Goal: Task Accomplishment & Management: Use online tool/utility

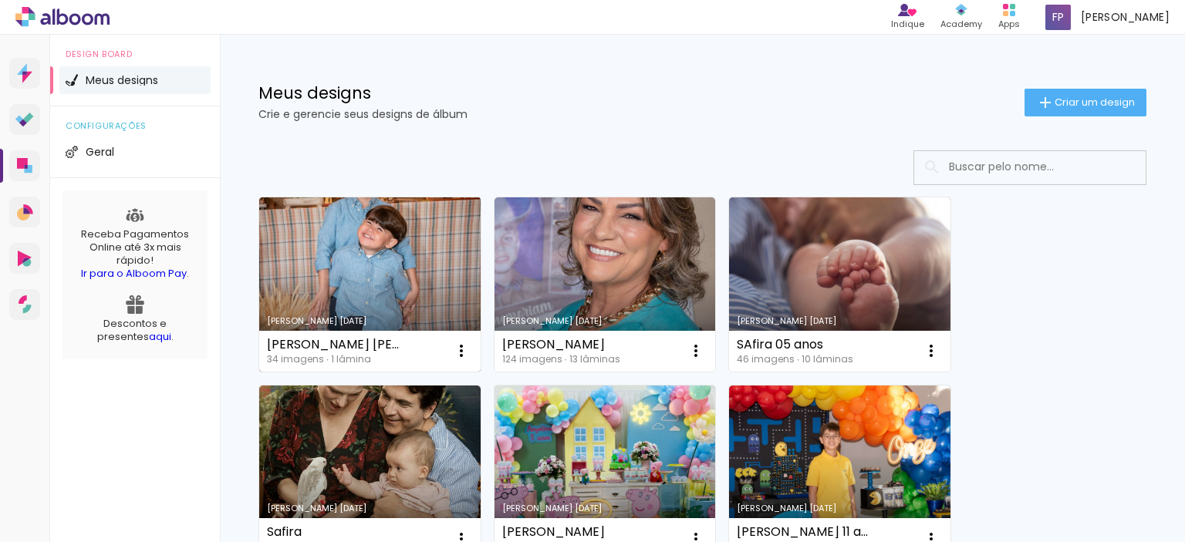
click at [350, 243] on link "Criado em [DATE]" at bounding box center [369, 284] width 221 height 174
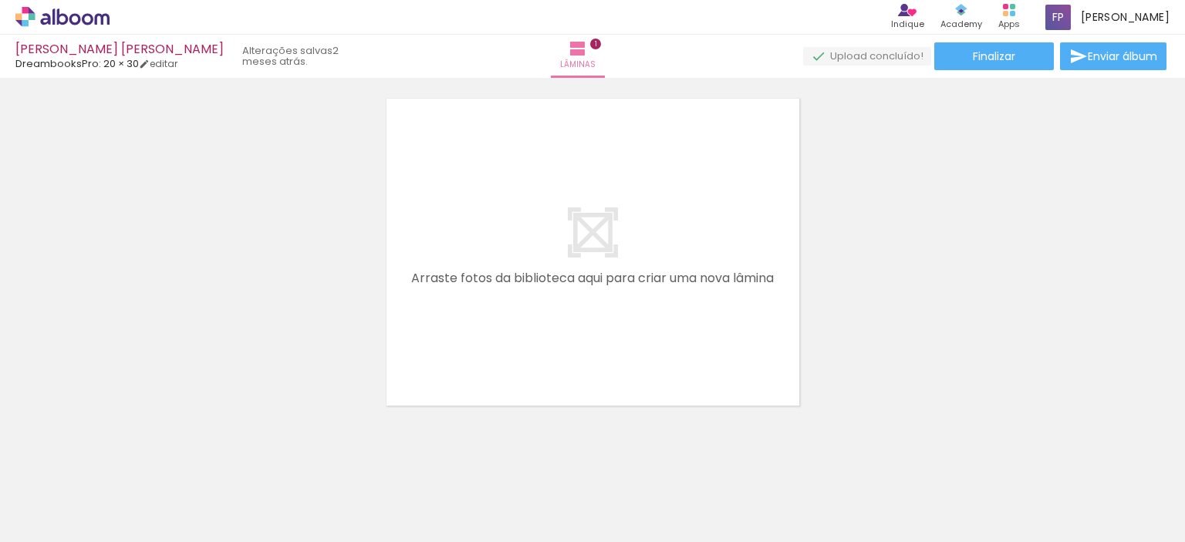
scroll to position [0, 1883]
click at [656, 471] on div at bounding box center [690, 490] width 69 height 46
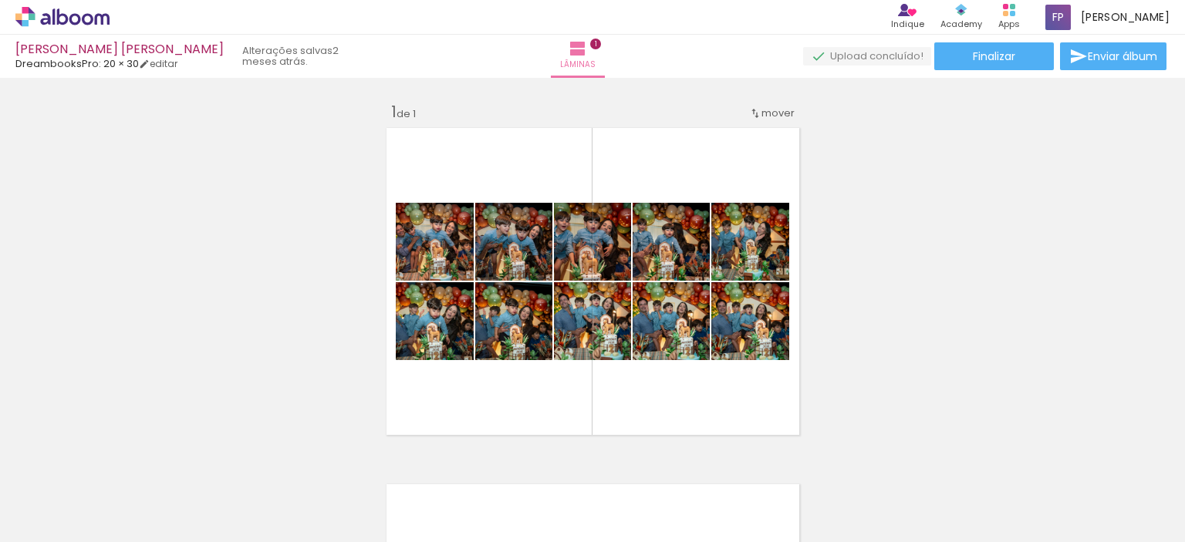
scroll to position [0, 0]
click at [993, 279] on div "Inserir lâmina 1 de 1" at bounding box center [592, 439] width 1185 height 713
click at [982, 261] on div "Inserir lâmina 1 de 1" at bounding box center [592, 439] width 1185 height 713
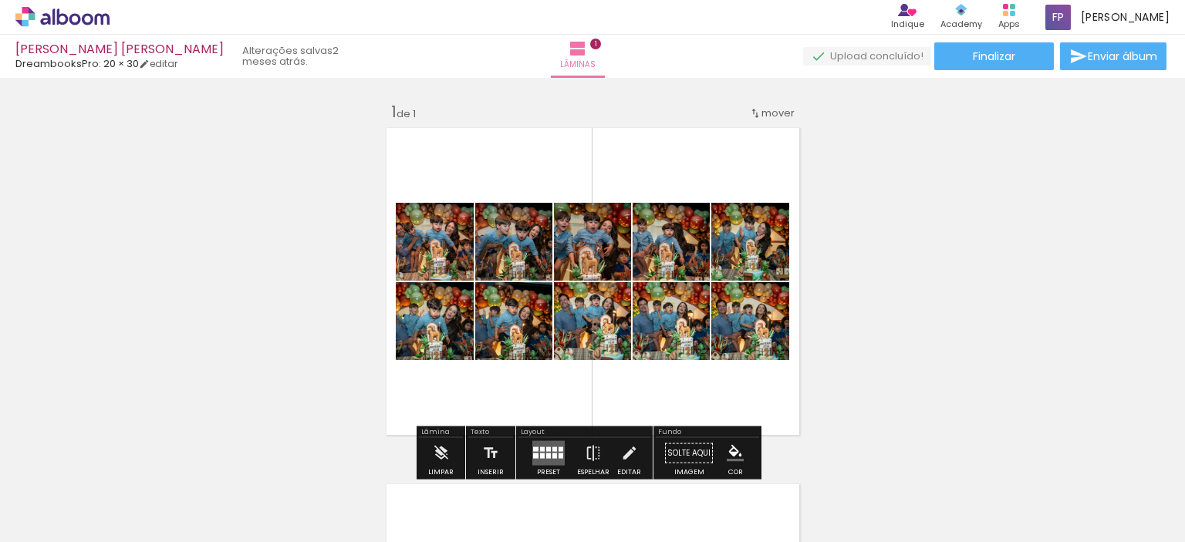
click at [162, 511] on div at bounding box center [154, 490] width 51 height 76
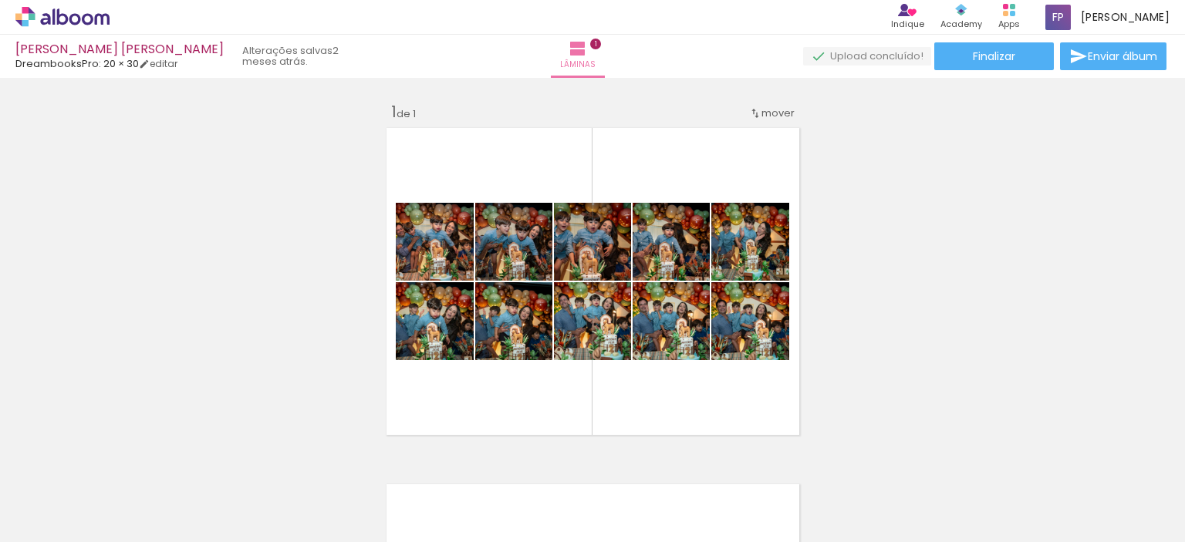
click at [174, 494] on div at bounding box center [154, 490] width 51 height 76
drag, startPoint x: 160, startPoint y: 479, endPoint x: 127, endPoint y: 459, distance: 38.8
click at [127, 459] on iron-icon at bounding box center [121, 459] width 16 height 16
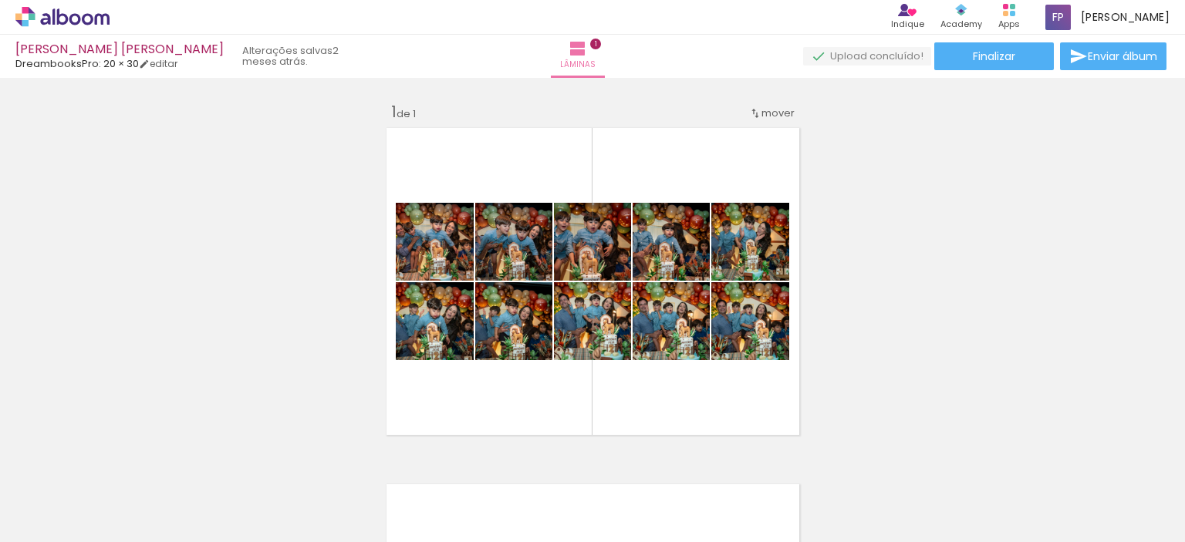
click at [127, 459] on iron-icon at bounding box center [121, 459] width 16 height 16
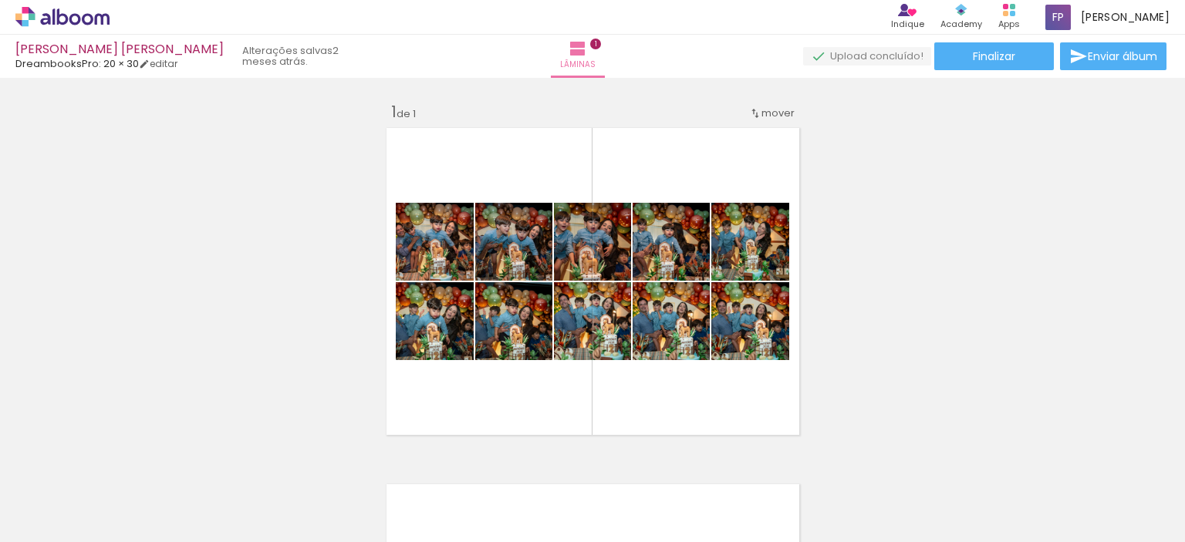
click at [127, 459] on iron-icon at bounding box center [121, 459] width 16 height 16
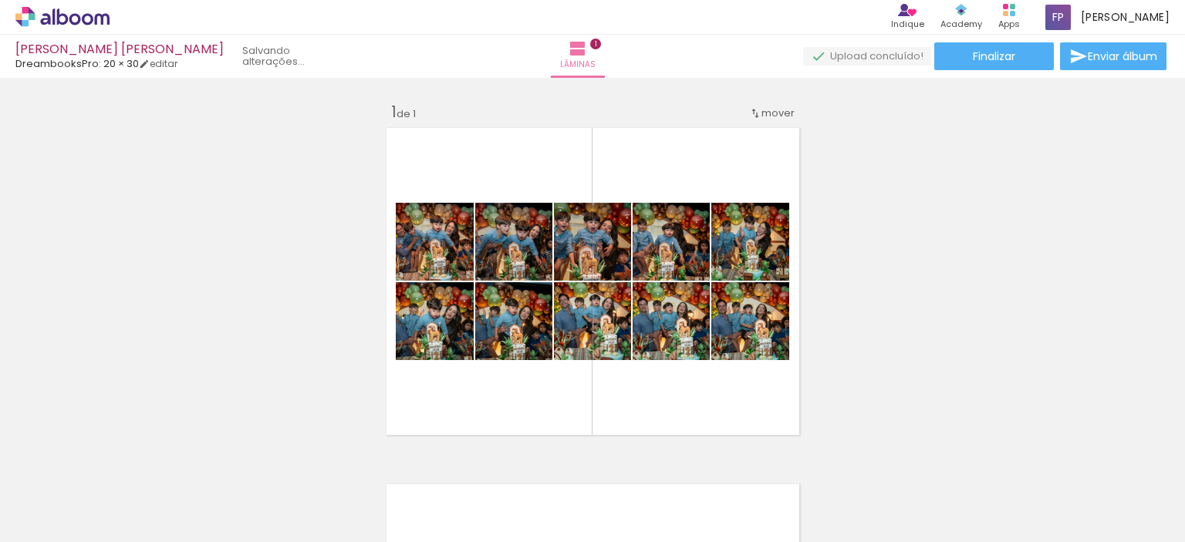
click at [127, 459] on iron-icon at bounding box center [121, 459] width 16 height 16
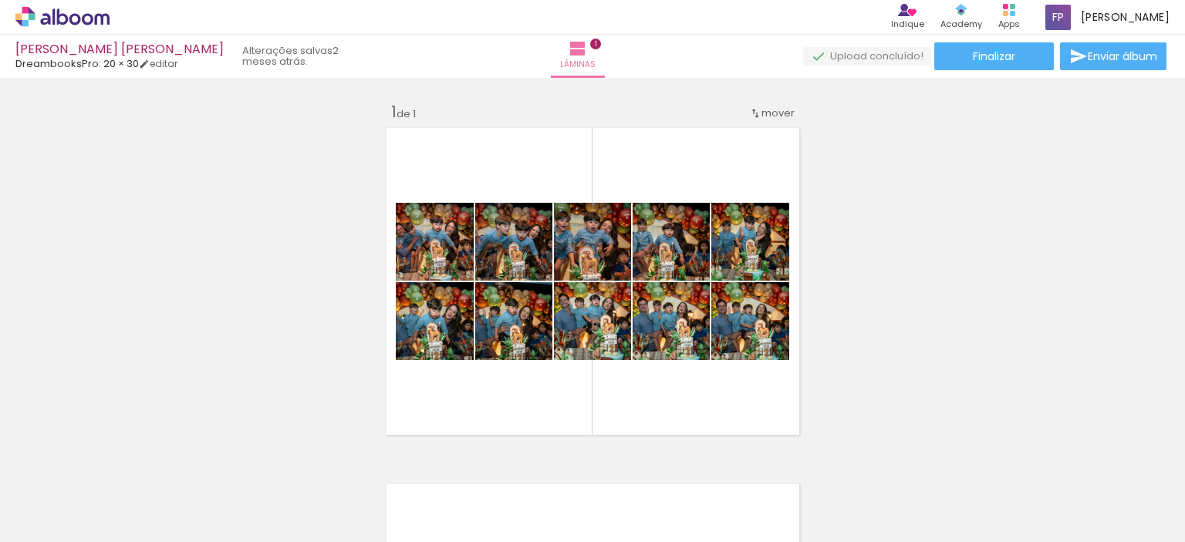
click at [127, 459] on iron-icon at bounding box center [121, 459] width 16 height 16
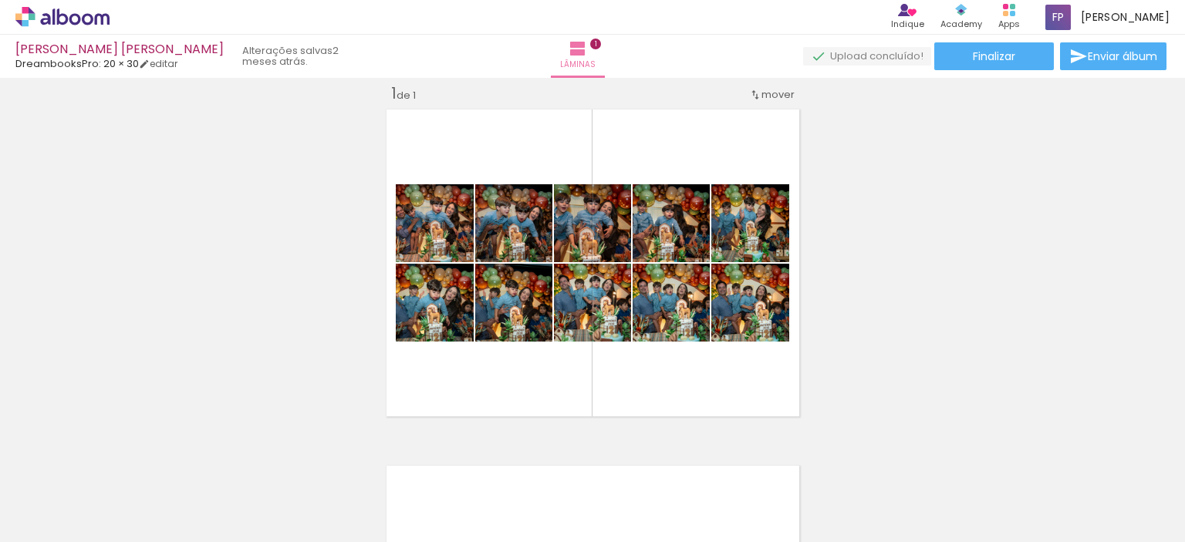
scroll to position [19, 0]
click at [126, 462] on iron-icon at bounding box center [121, 459] width 16 height 16
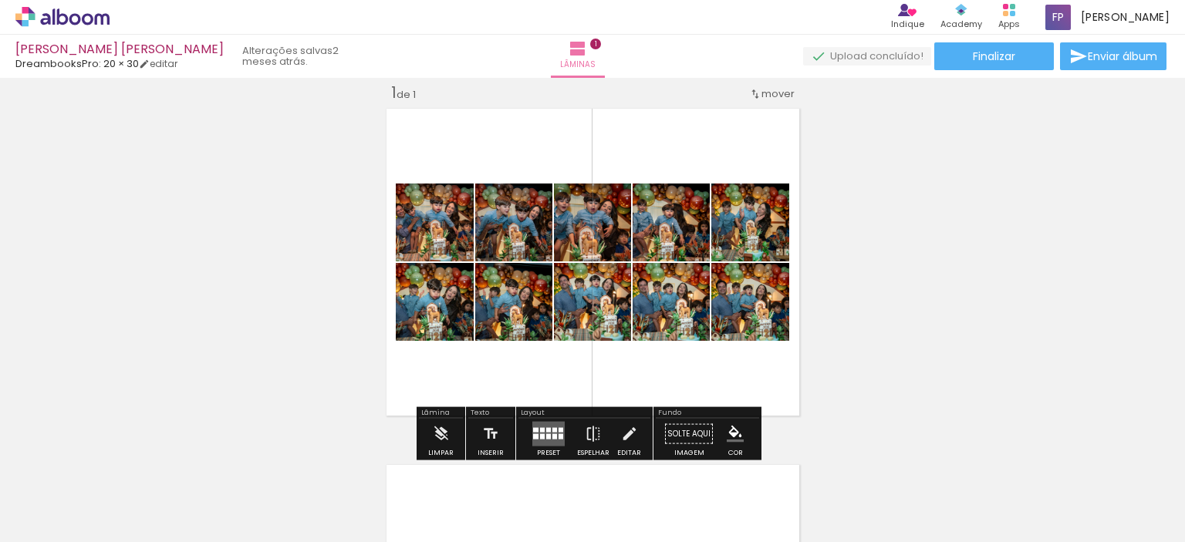
click at [762, 126] on quentale-layouter at bounding box center [592, 262] width 423 height 318
click at [706, 366] on quentale-layouter at bounding box center [592, 262] width 423 height 318
drag, startPoint x: 608, startPoint y: 135, endPoint x: 524, endPoint y: 156, distance: 85.9
click at [524, 156] on quentale-layouter at bounding box center [592, 262] width 423 height 318
click at [621, 432] on iron-icon at bounding box center [629, 434] width 17 height 31
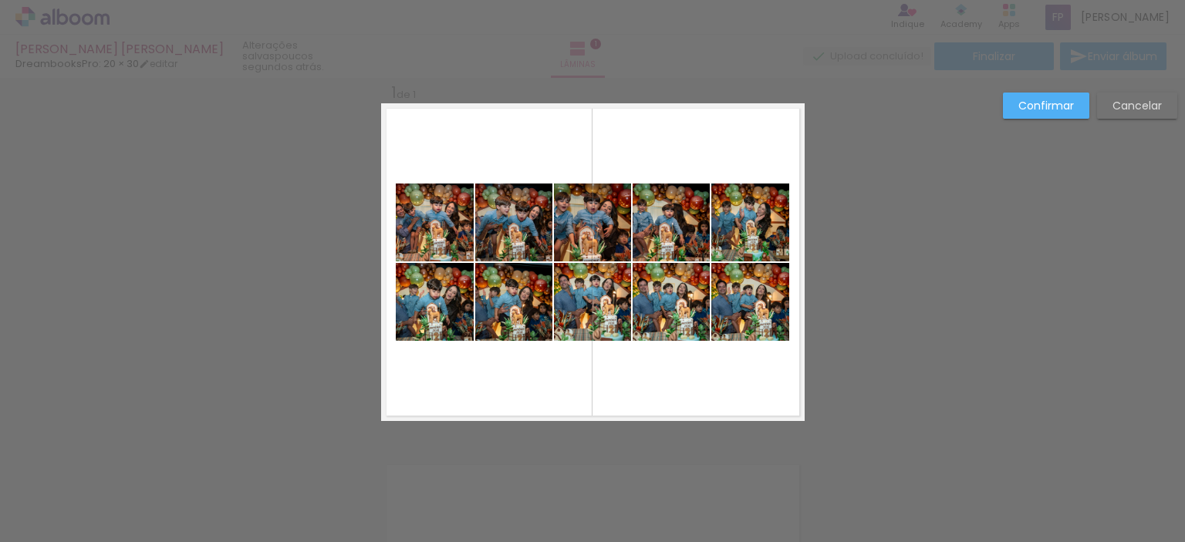
click at [984, 251] on div "Confirmar Cancelar" at bounding box center [592, 434] width 1185 height 750
click at [695, 271] on quentale-photo at bounding box center [670, 302] width 77 height 78
click at [669, 302] on div at bounding box center [670, 304] width 77 height 78
click at [837, 289] on div "Confirmar Cancelar" at bounding box center [592, 434] width 1185 height 750
click at [0, 0] on slot "Cancelar" at bounding box center [0, 0] width 0 height 0
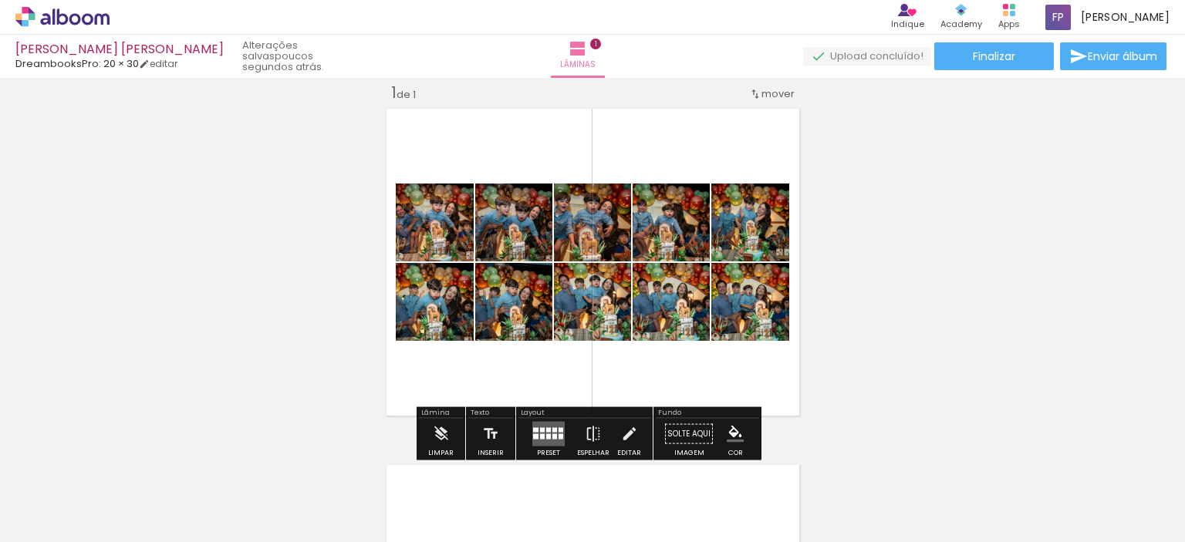
click at [959, 270] on div "Inserir lâmina 1 de 1" at bounding box center [592, 420] width 1185 height 713
click at [776, 389] on quentale-layouter at bounding box center [592, 262] width 423 height 318
drag, startPoint x: 723, startPoint y: 139, endPoint x: 711, endPoint y: 138, distance: 12.4
click at [711, 138] on quentale-layouter at bounding box center [592, 262] width 423 height 318
click at [436, 429] on iron-icon at bounding box center [441, 434] width 17 height 31
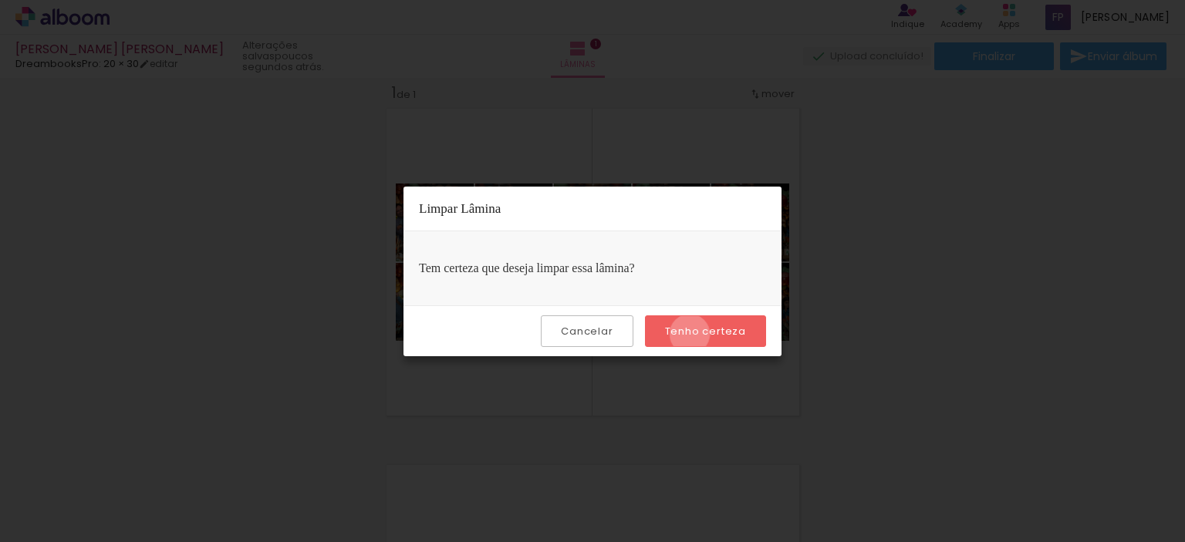
click at [0, 0] on slot "Tenho certeza" at bounding box center [0, 0] width 0 height 0
click at [896, 278] on iron-overlay-backdrop at bounding box center [592, 271] width 1185 height 542
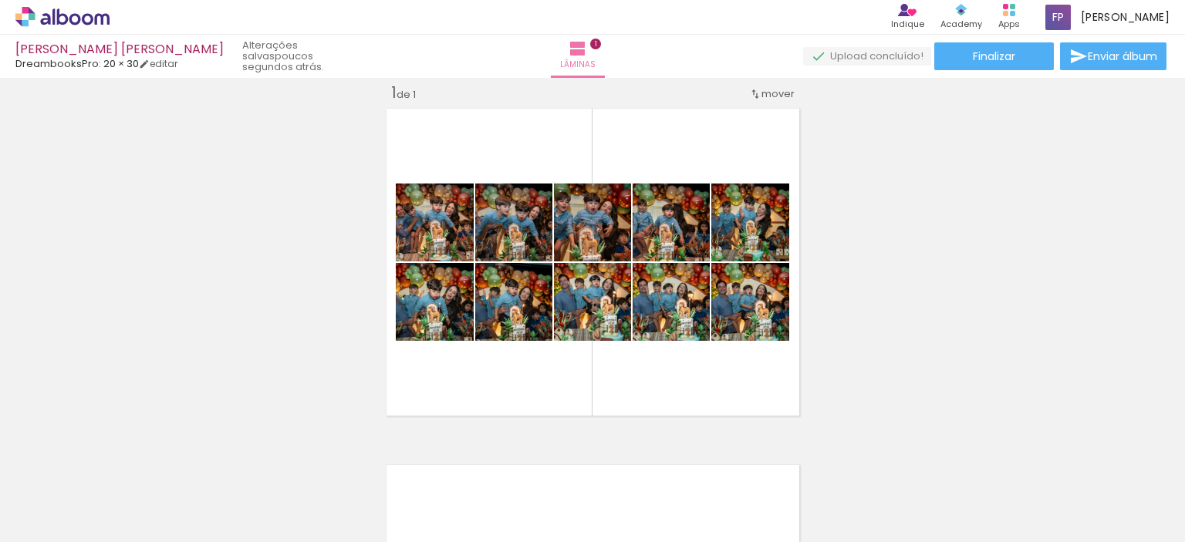
click at [190, 514] on iron-image at bounding box center [154, 489] width 72 height 49
click at [129, 466] on iron-icon at bounding box center [121, 459] width 16 height 16
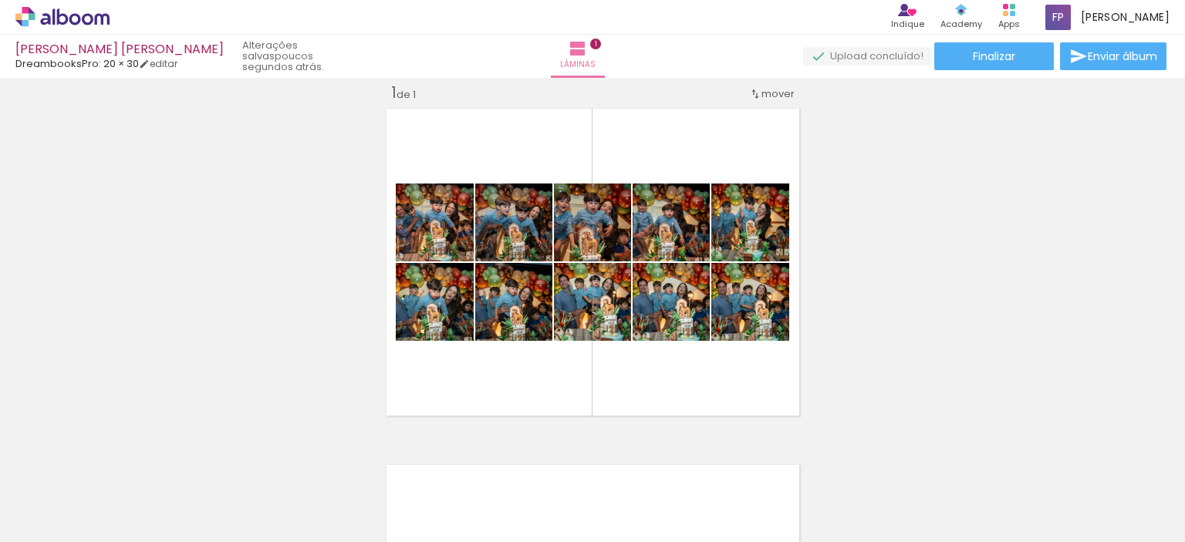
click at [189, 480] on div at bounding box center [154, 490] width 69 height 46
click at [129, 461] on iron-icon at bounding box center [121, 459] width 16 height 16
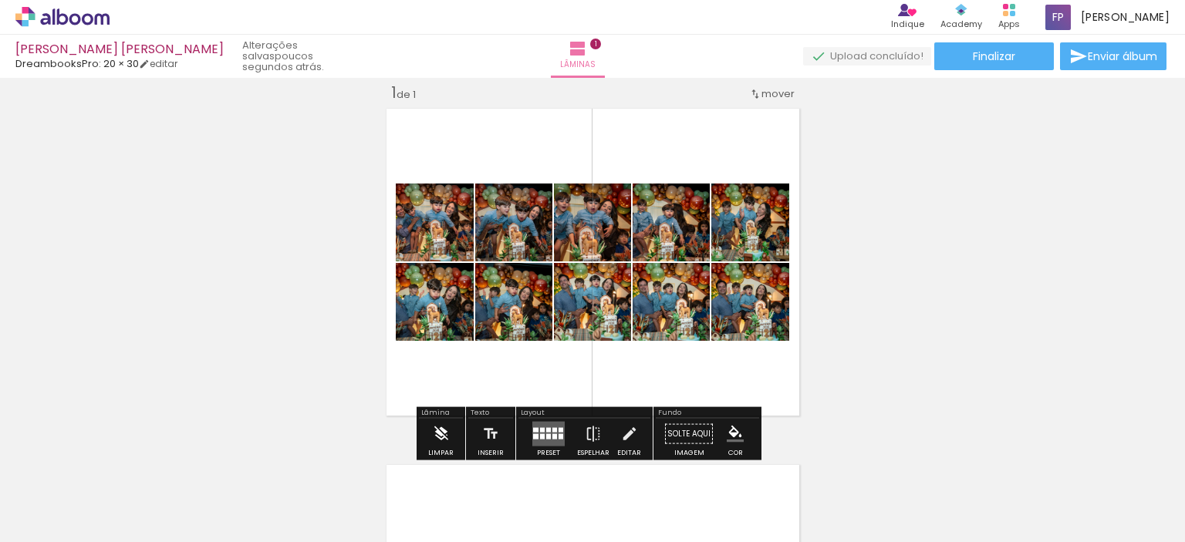
click at [434, 428] on iron-icon at bounding box center [441, 434] width 17 height 31
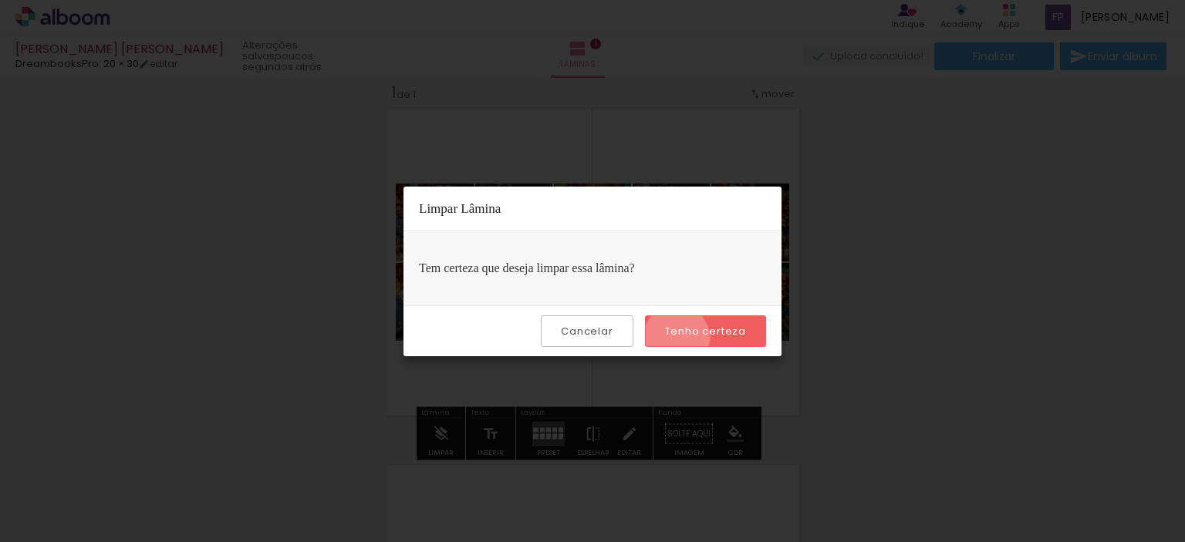
click at [679, 338] on paper-button "Tenho certeza" at bounding box center [705, 331] width 121 height 32
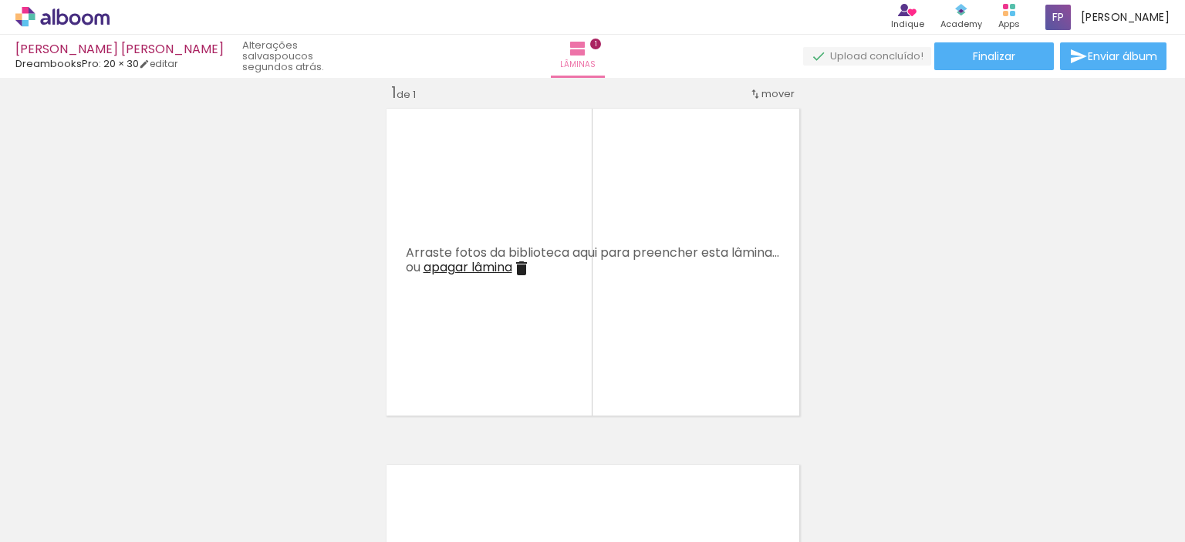
click at [920, 297] on div "Inserir lâmina 1 de 1" at bounding box center [592, 420] width 1185 height 713
click at [129, 462] on iron-icon at bounding box center [121, 459] width 16 height 16
click at [129, 464] on iron-icon at bounding box center [121, 459] width 16 height 16
click at [129, 457] on iron-icon at bounding box center [121, 459] width 16 height 16
click at [129, 459] on iron-icon at bounding box center [121, 459] width 16 height 16
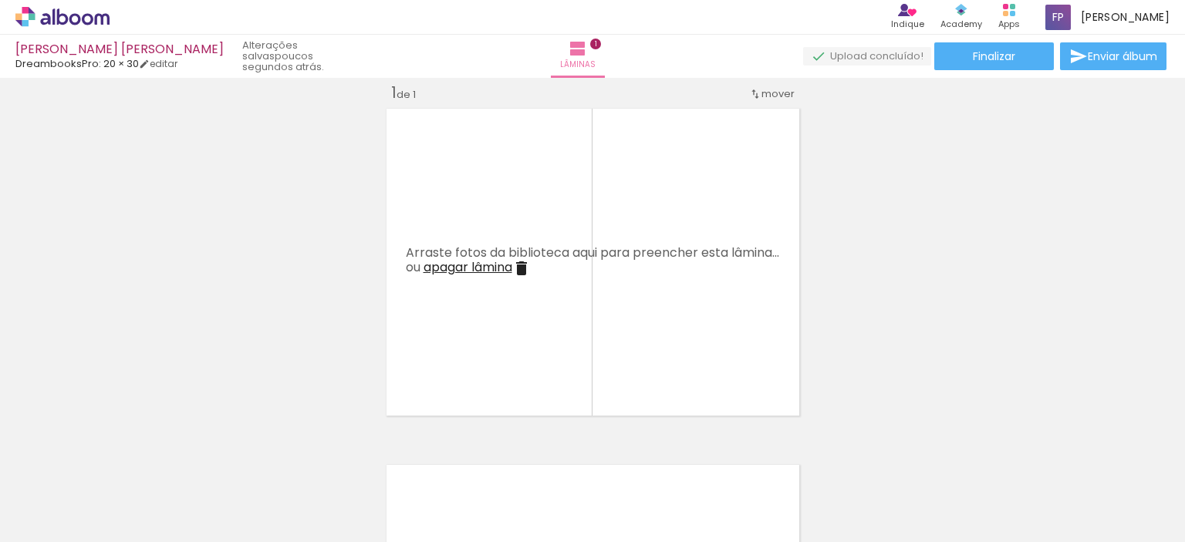
click at [129, 462] on iron-icon at bounding box center [121, 459] width 16 height 16
click at [129, 458] on iron-icon at bounding box center [121, 459] width 16 height 16
click at [129, 457] on iron-icon at bounding box center [121, 459] width 16 height 16
click at [129, 456] on iron-icon at bounding box center [121, 459] width 16 height 16
click at [129, 460] on iron-icon at bounding box center [121, 459] width 16 height 16
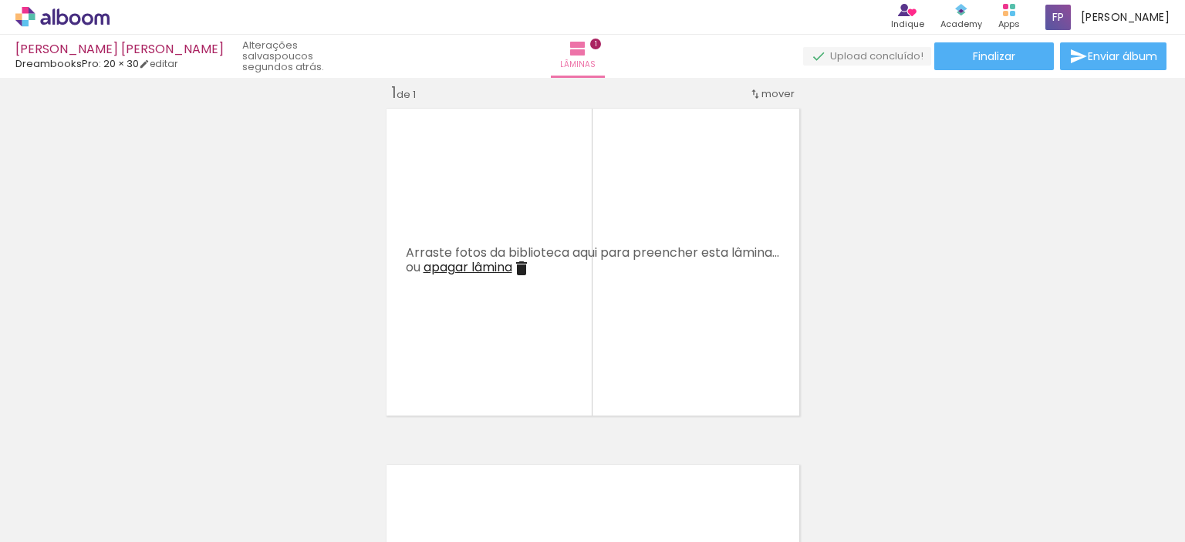
click at [129, 462] on iron-icon at bounding box center [121, 459] width 16 height 16
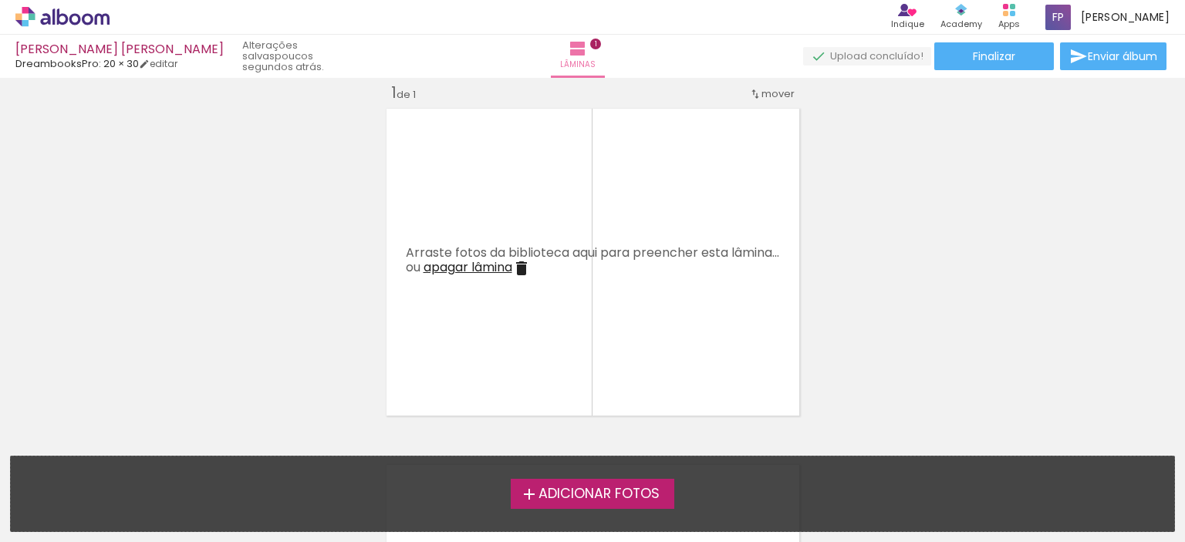
click at [559, 495] on span "Adicionar Fotos" at bounding box center [598, 494] width 121 height 14
click at [0, 0] on input "file" at bounding box center [0, 0] width 0 height 0
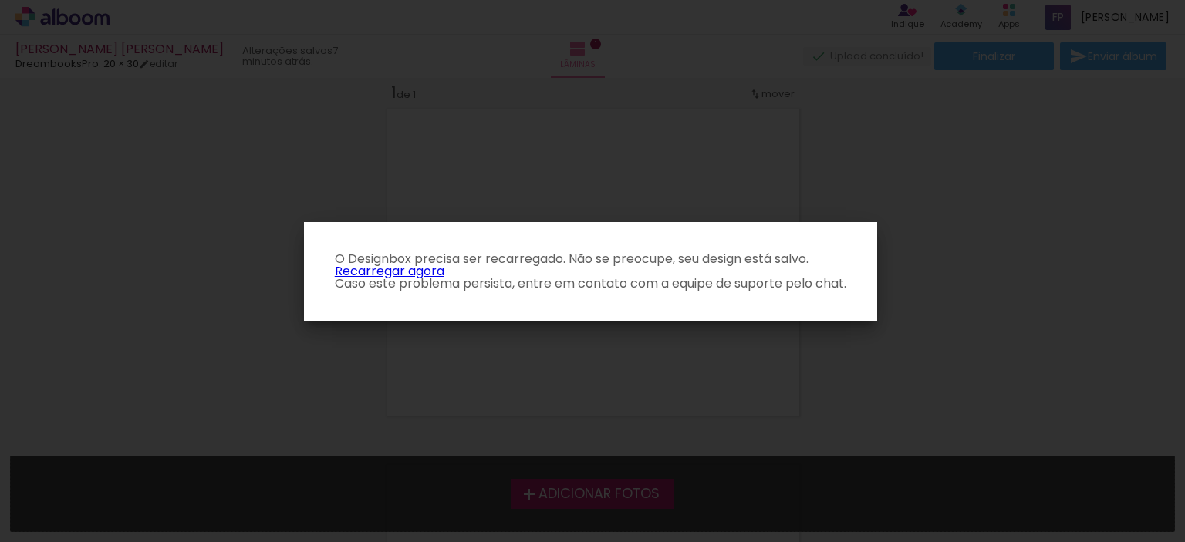
scroll to position [0, 0]
click at [420, 270] on link "Recarregar agora" at bounding box center [390, 271] width 110 height 18
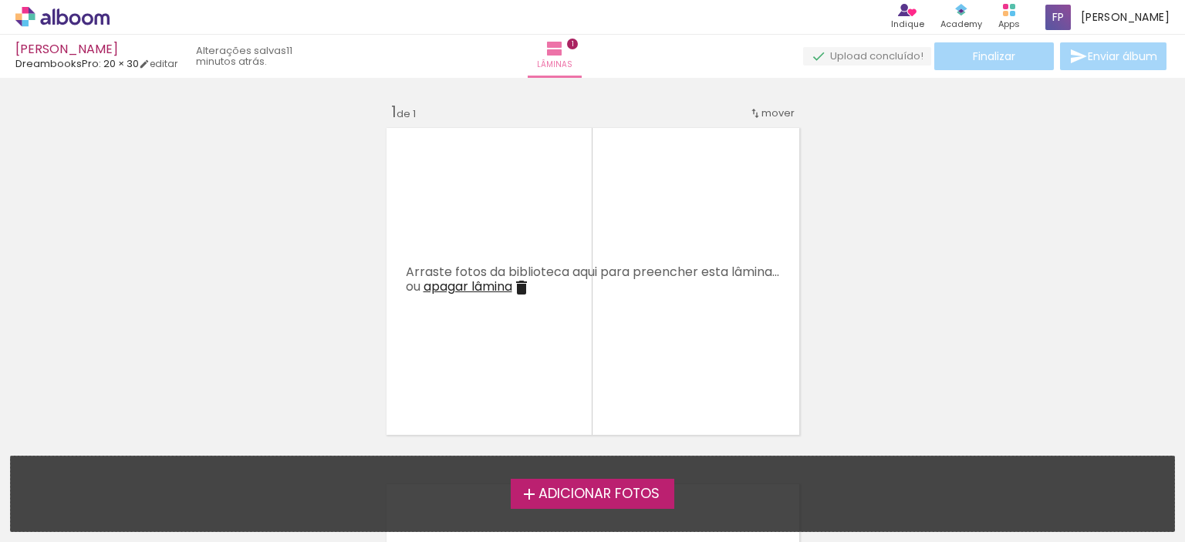
click at [596, 487] on span "Adicionar Fotos" at bounding box center [598, 494] width 121 height 14
click at [0, 0] on input "file" at bounding box center [0, 0] width 0 height 0
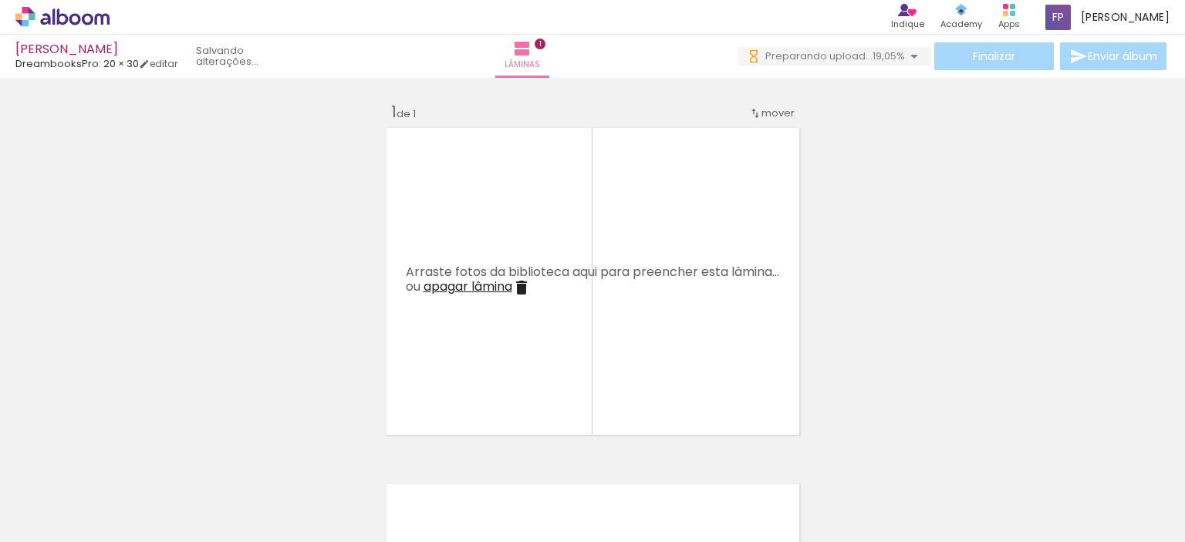
click at [168, 511] on div at bounding box center [154, 490] width 51 height 76
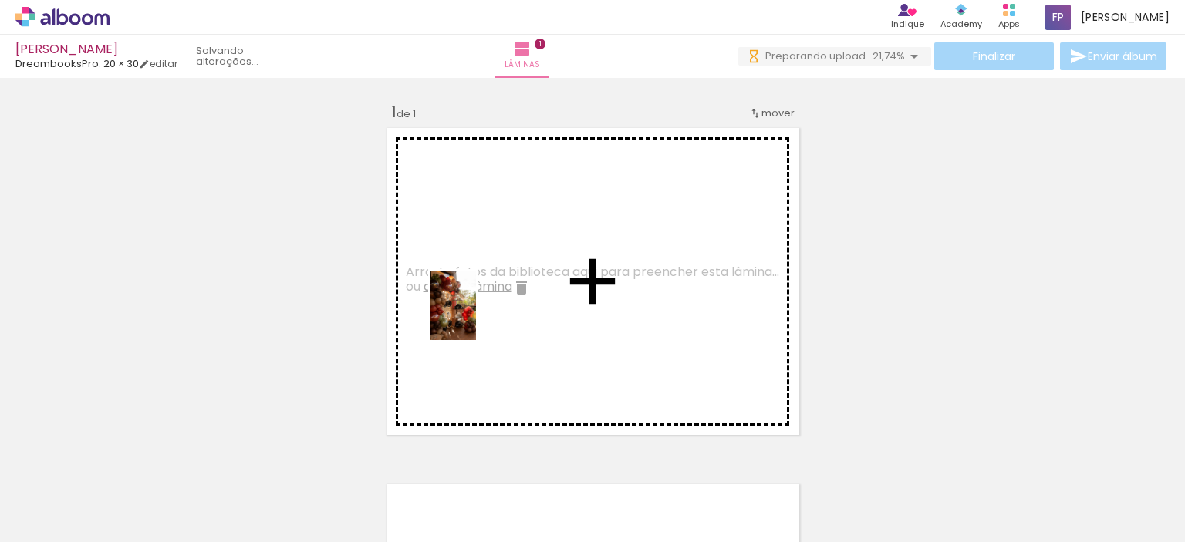
drag, startPoint x: 168, startPoint y: 511, endPoint x: 476, endPoint y: 317, distance: 364.0
click at [476, 317] on quentale-workspace at bounding box center [592, 271] width 1185 height 542
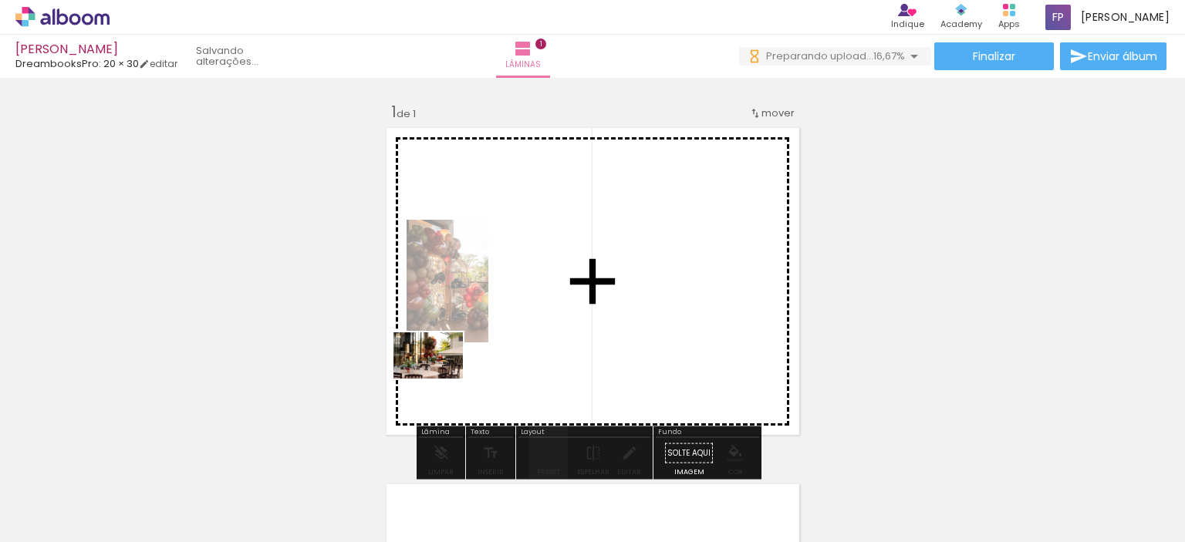
drag, startPoint x: 261, startPoint y: 502, endPoint x: 475, endPoint y: 365, distance: 253.9
click at [475, 365] on quentale-workspace at bounding box center [592, 271] width 1185 height 542
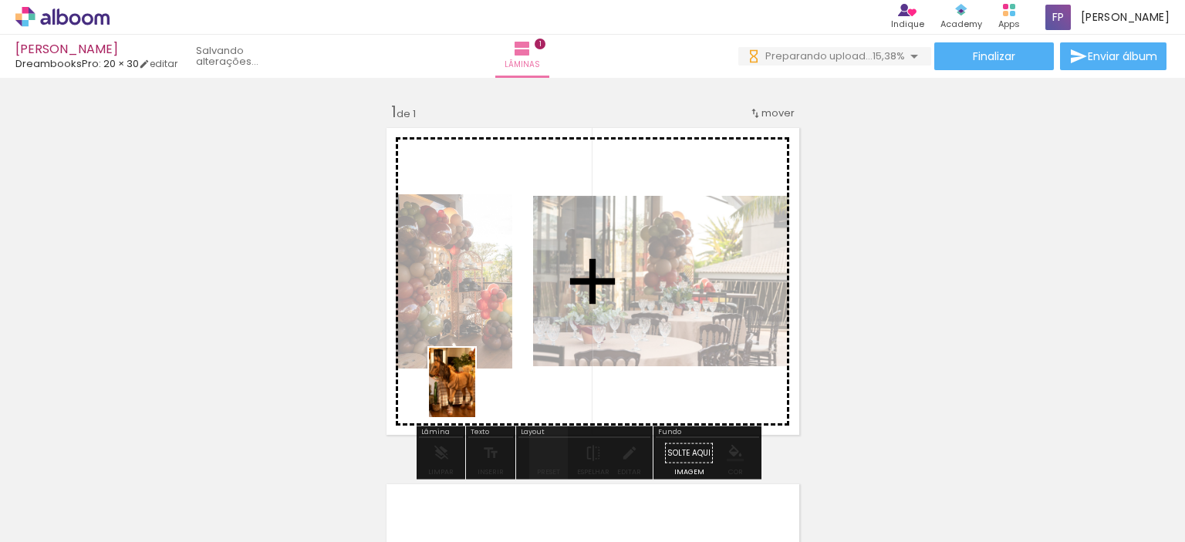
drag, startPoint x: 332, startPoint y: 522, endPoint x: 477, endPoint y: 394, distance: 194.0
click at [477, 394] on quentale-workspace at bounding box center [592, 271] width 1185 height 542
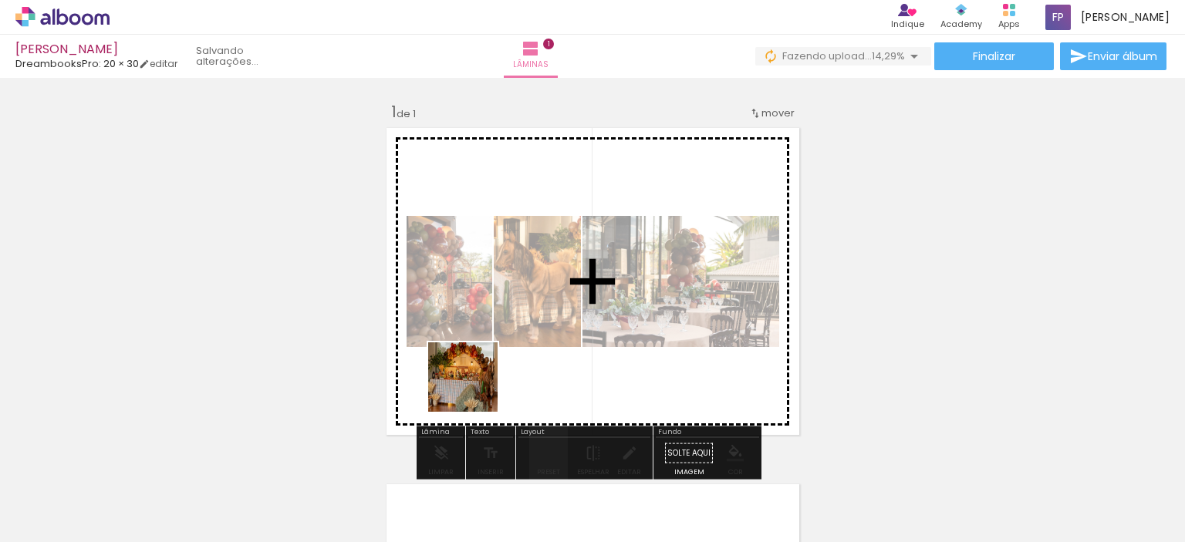
drag, startPoint x: 467, startPoint y: 395, endPoint x: 475, endPoint y: 389, distance: 10.5
click at [475, 389] on quentale-workspace at bounding box center [592, 271] width 1185 height 542
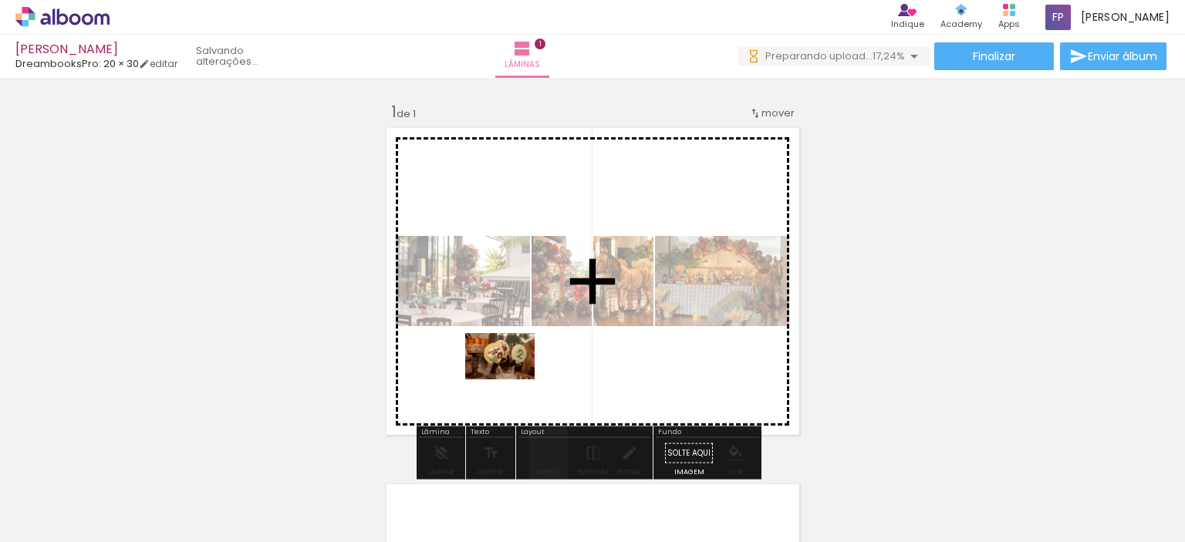
drag, startPoint x: 507, startPoint y: 494, endPoint x: 511, endPoint y: 379, distance: 115.0
click at [511, 379] on quentale-workspace at bounding box center [592, 271] width 1185 height 542
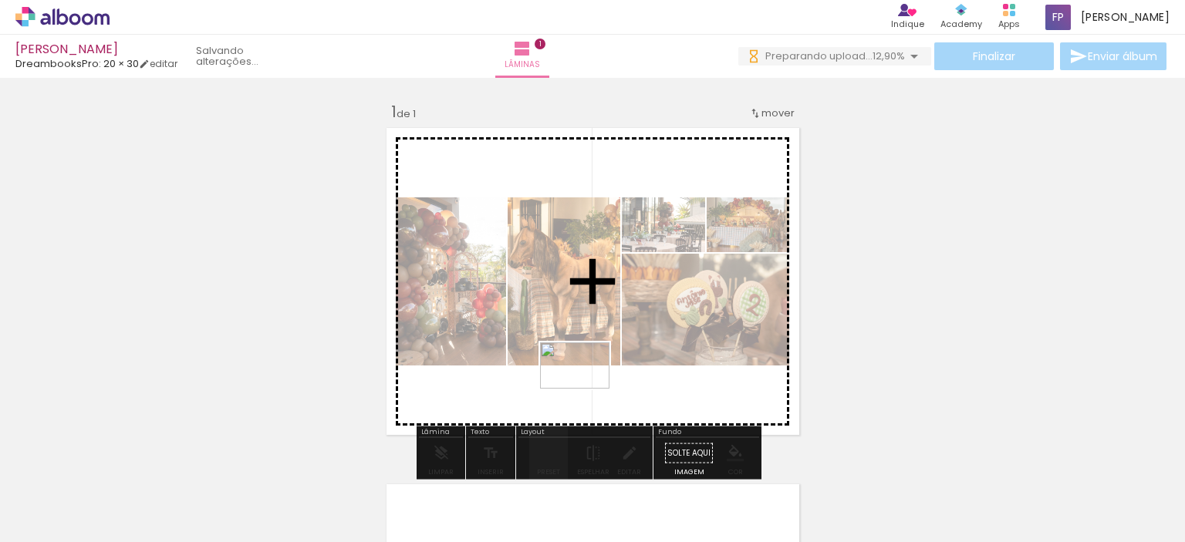
drag, startPoint x: 594, startPoint y: 493, endPoint x: 586, endPoint y: 389, distance: 103.6
click at [586, 389] on quentale-workspace at bounding box center [592, 271] width 1185 height 542
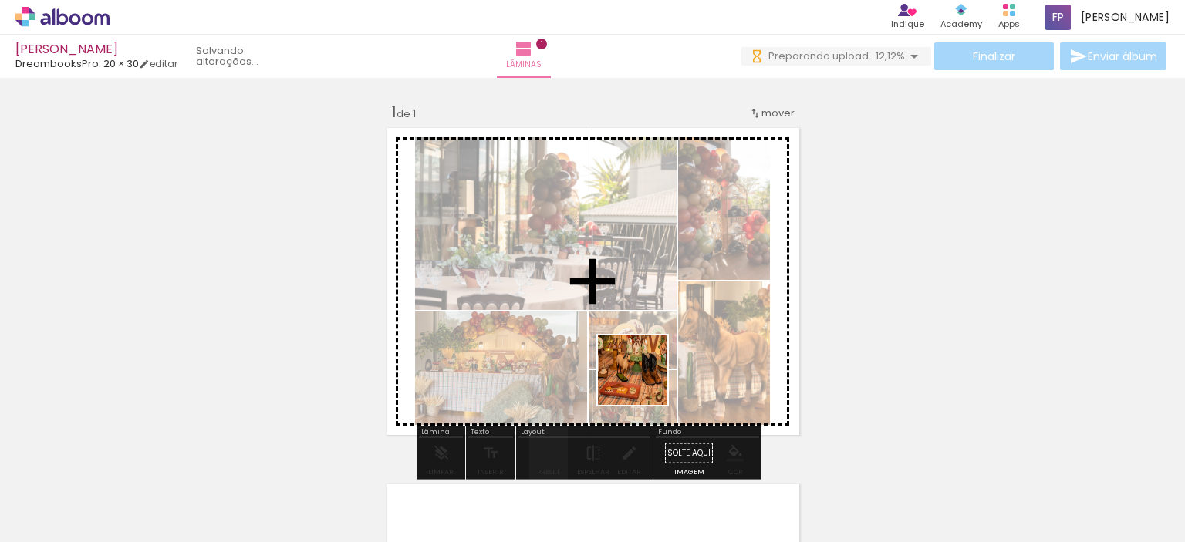
drag, startPoint x: 679, startPoint y: 505, endPoint x: 644, endPoint y: 382, distance: 128.2
click at [644, 382] on quentale-workspace at bounding box center [592, 271] width 1185 height 542
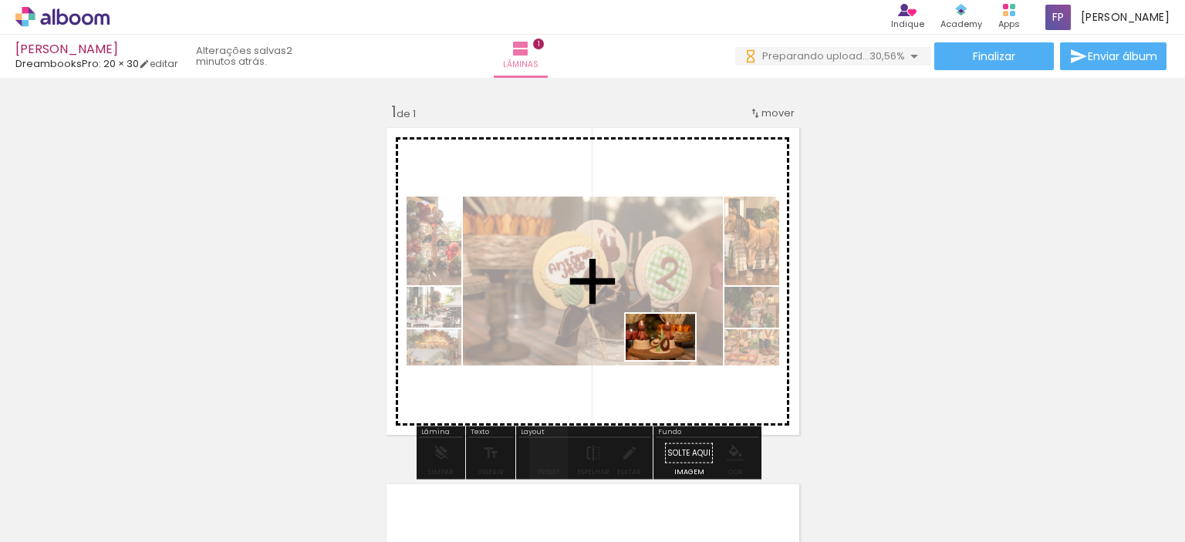
drag, startPoint x: 759, startPoint y: 492, endPoint x: 672, endPoint y: 361, distance: 157.4
click at [672, 360] on quentale-workspace at bounding box center [592, 271] width 1185 height 542
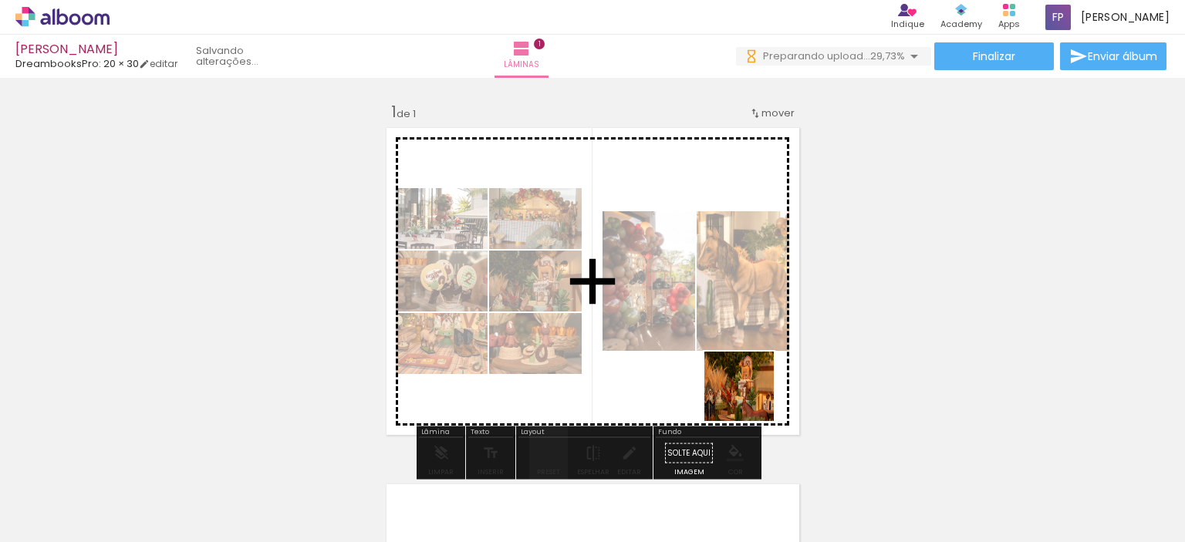
drag, startPoint x: 861, startPoint y: 497, endPoint x: 713, endPoint y: 376, distance: 191.3
click at [713, 376] on quentale-workspace at bounding box center [592, 271] width 1185 height 542
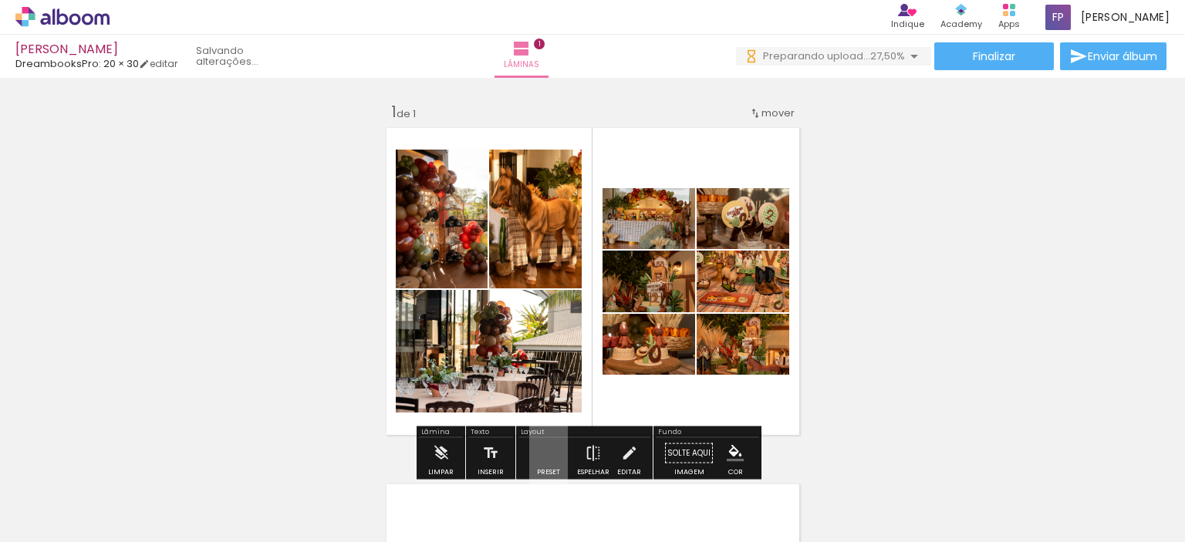
click at [645, 403] on quentale-layouter at bounding box center [592, 282] width 423 height 318
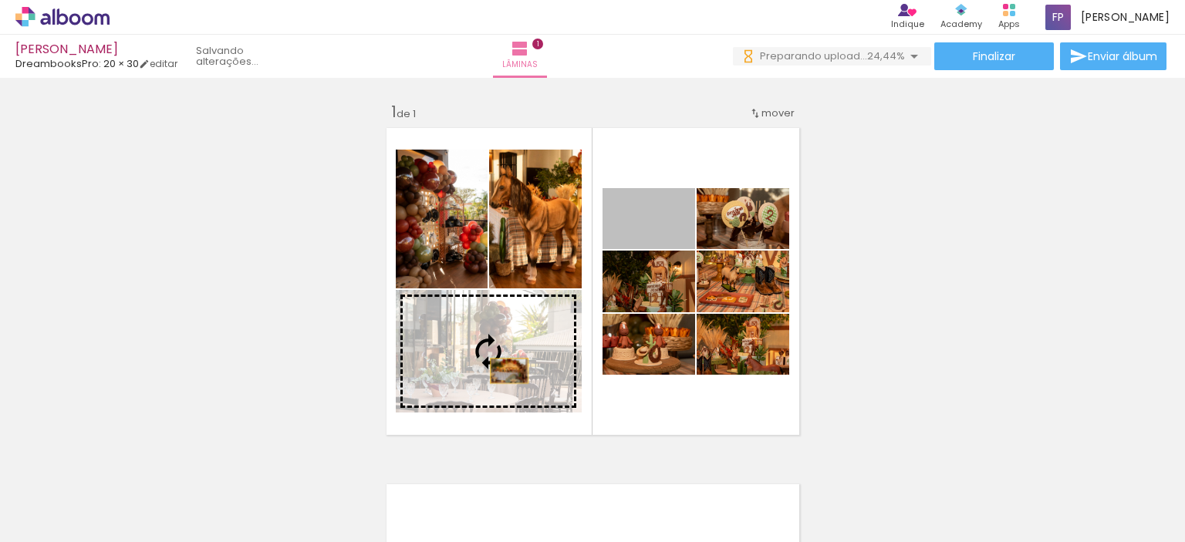
drag, startPoint x: 670, startPoint y: 224, endPoint x: 503, endPoint y: 371, distance: 222.4
click at [0, 0] on slot at bounding box center [0, 0] width 0 height 0
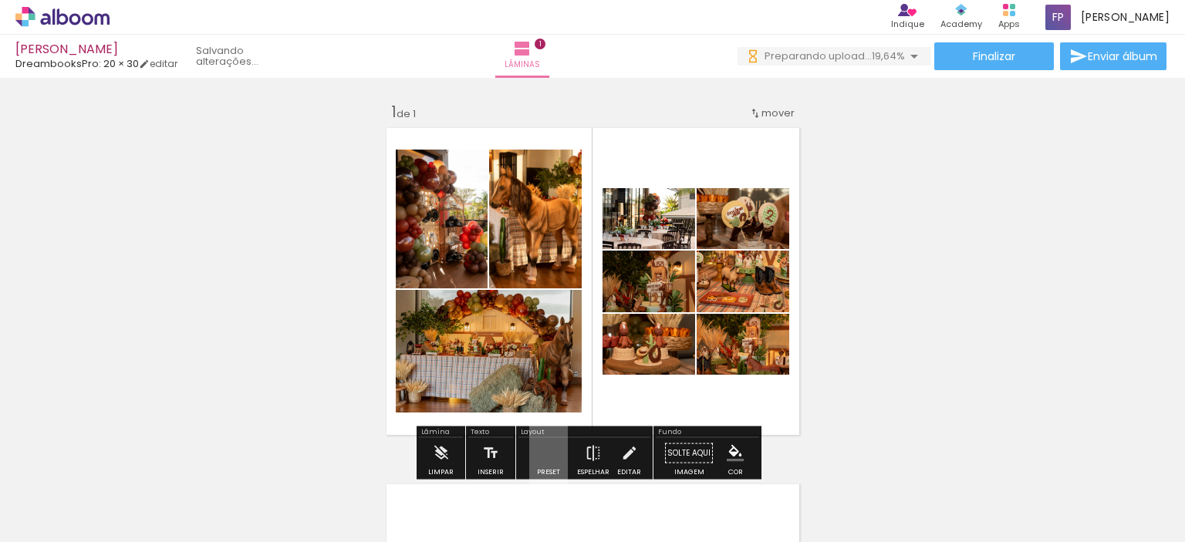
scroll to position [77, 0]
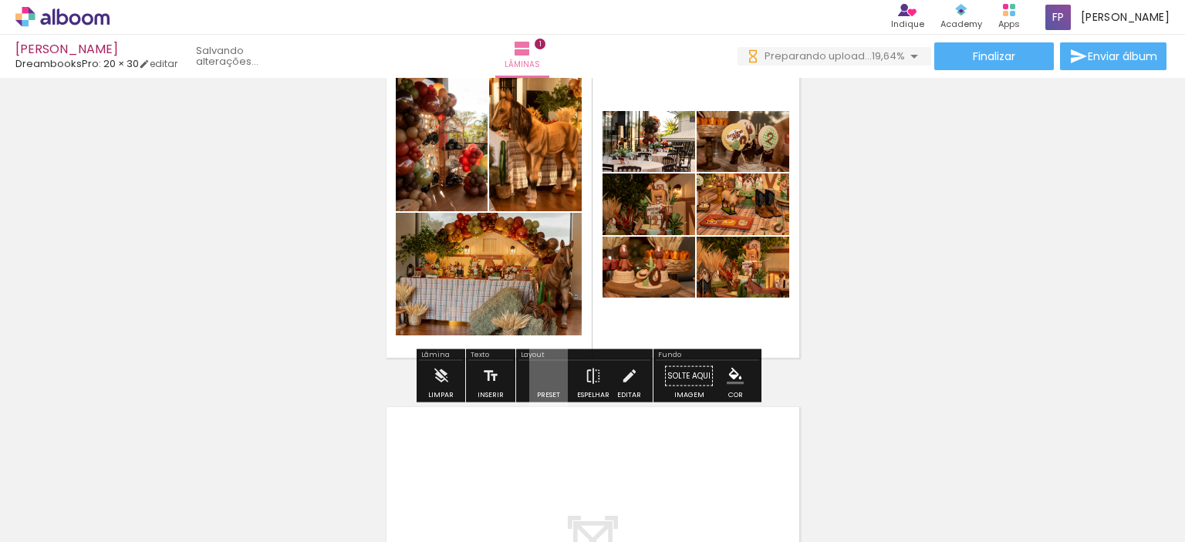
click at [529, 351] on quentale-layouter at bounding box center [548, 375] width 39 height 73
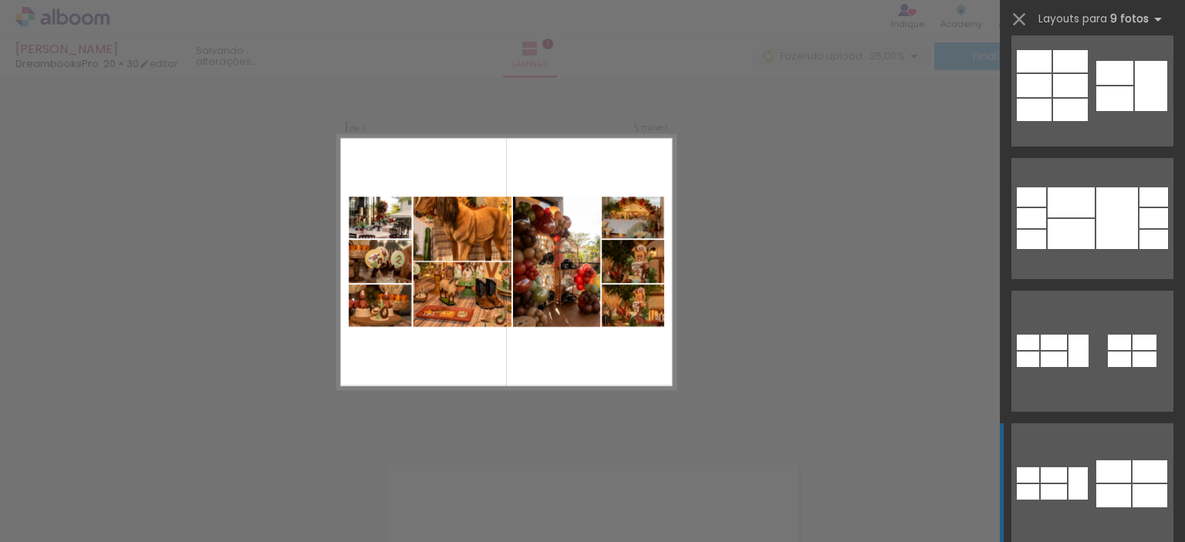
scroll to position [0, 0]
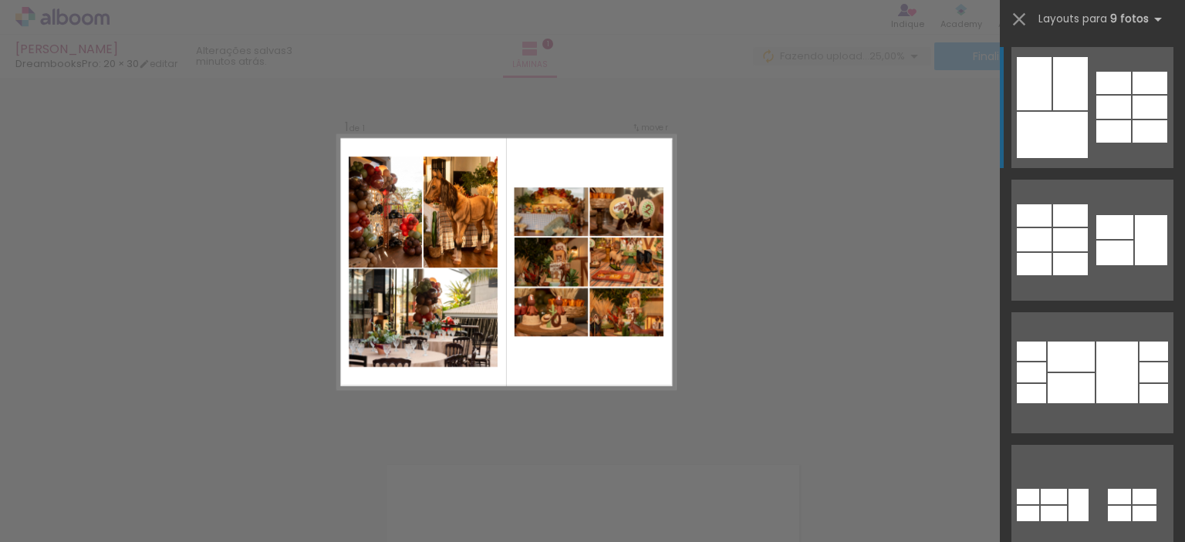
click at [1065, 120] on div at bounding box center [1051, 135] width 71 height 46
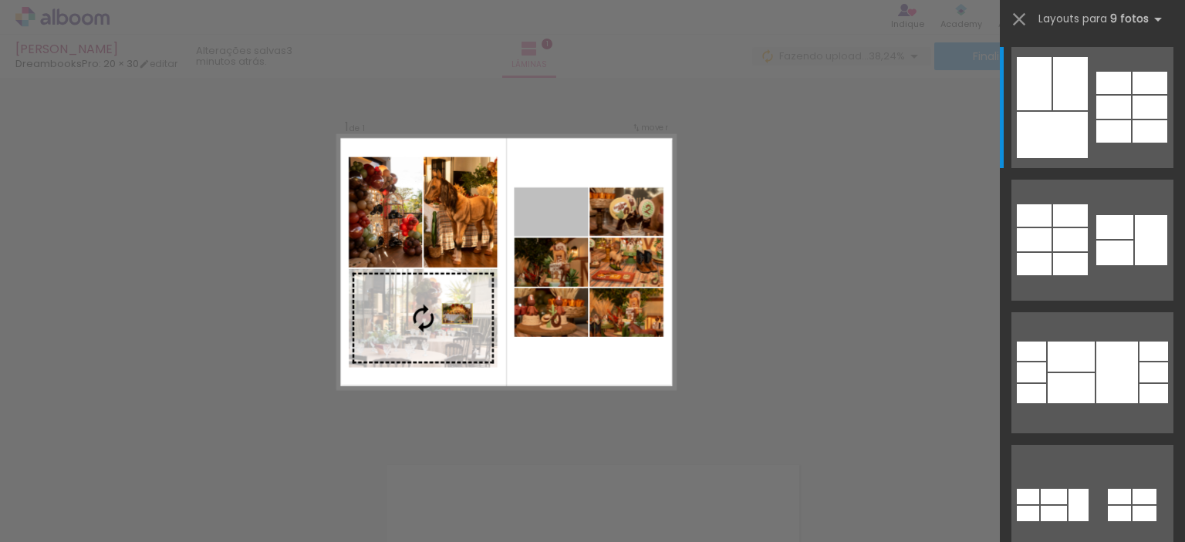
drag, startPoint x: 541, startPoint y: 223, endPoint x: 427, endPoint y: 339, distance: 162.5
click at [0, 0] on slot at bounding box center [0, 0] width 0 height 0
drag, startPoint x: 549, startPoint y: 224, endPoint x: 426, endPoint y: 345, distance: 172.3
click at [0, 0] on slot at bounding box center [0, 0] width 0 height 0
drag, startPoint x: 534, startPoint y: 214, endPoint x: 398, endPoint y: 342, distance: 186.6
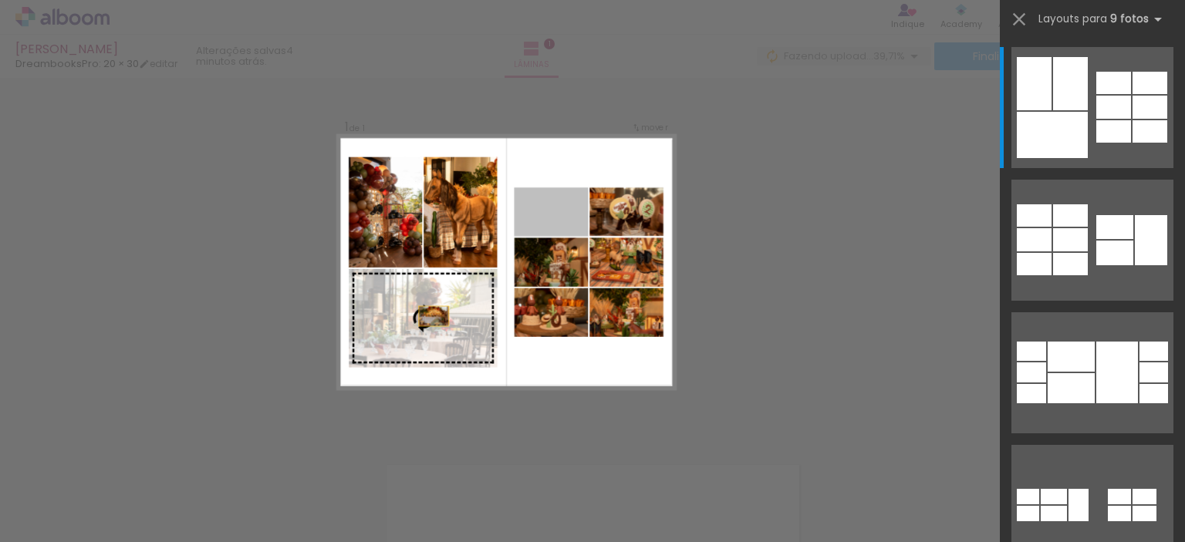
click at [0, 0] on slot at bounding box center [0, 0] width 0 height 0
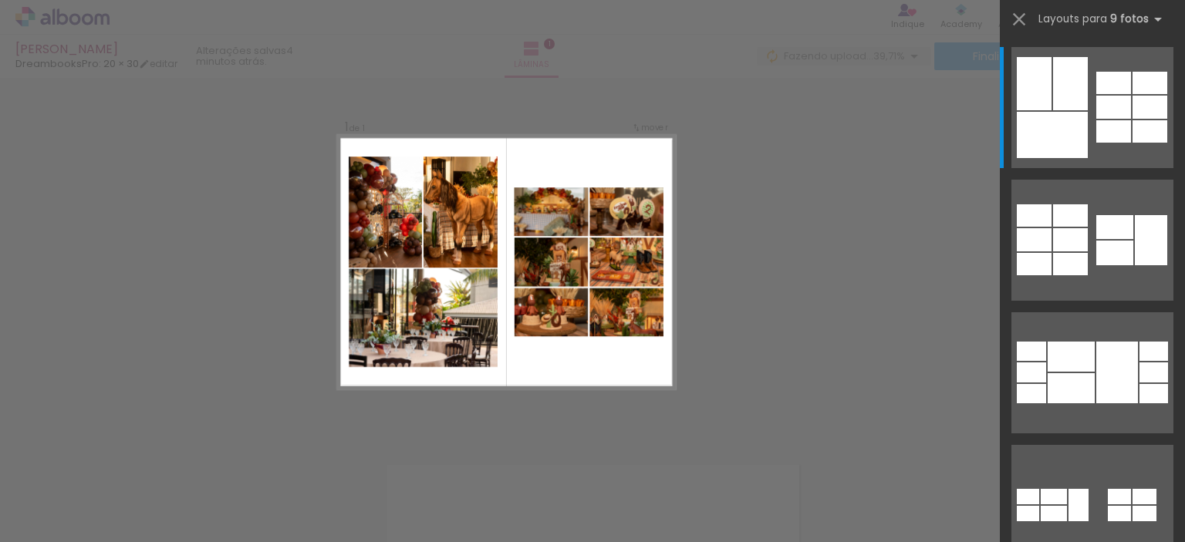
click at [551, 358] on quentale-layouter at bounding box center [505, 262] width 339 height 255
click at [1016, 20] on iron-icon at bounding box center [1019, 19] width 22 height 22
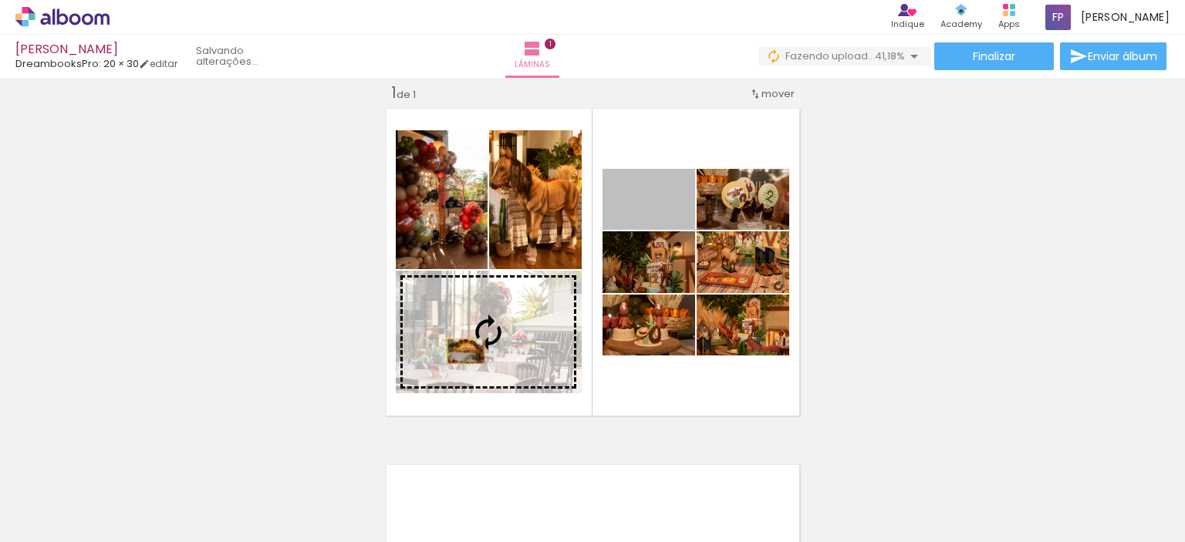
drag, startPoint x: 669, startPoint y: 215, endPoint x: 460, endPoint y: 351, distance: 249.9
click at [0, 0] on slot at bounding box center [0, 0] width 0 height 0
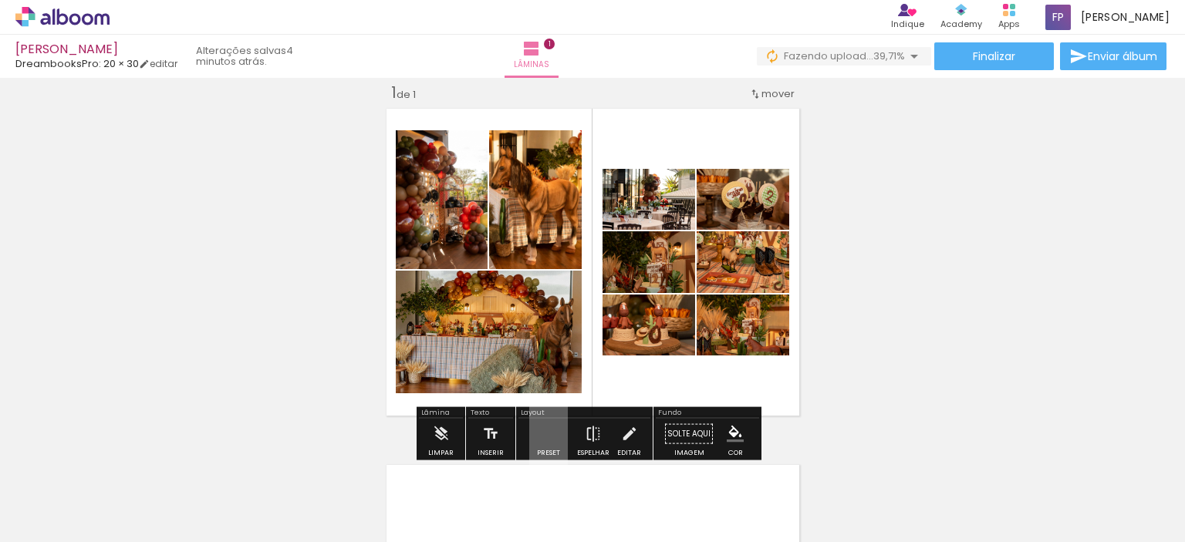
click at [662, 379] on quentale-layouter at bounding box center [592, 262] width 423 height 318
click at [763, 346] on quentale-photo at bounding box center [742, 325] width 93 height 61
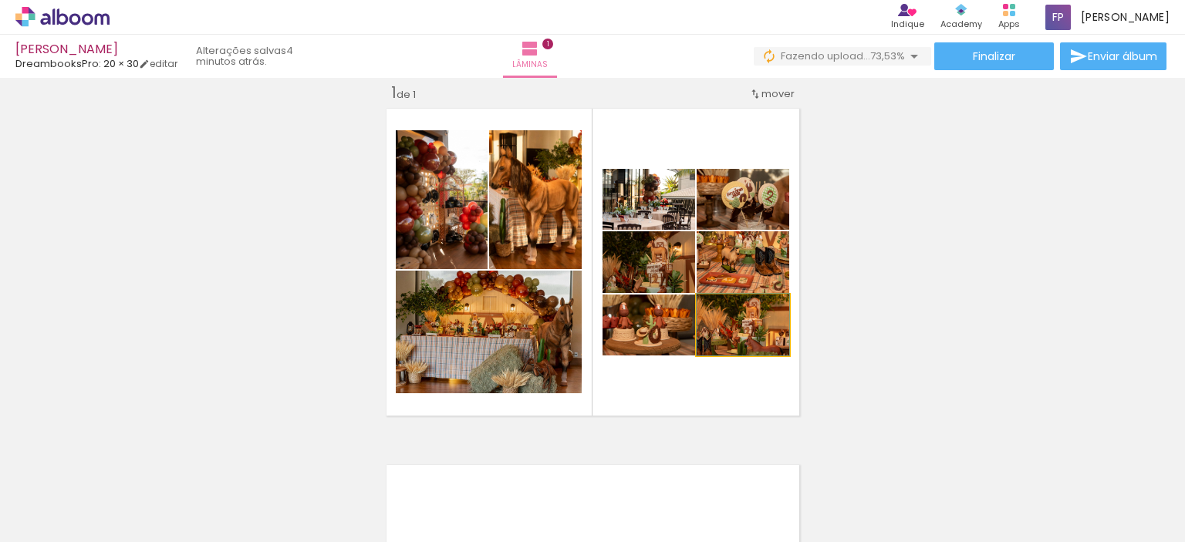
click at [764, 345] on quentale-photo at bounding box center [742, 325] width 93 height 61
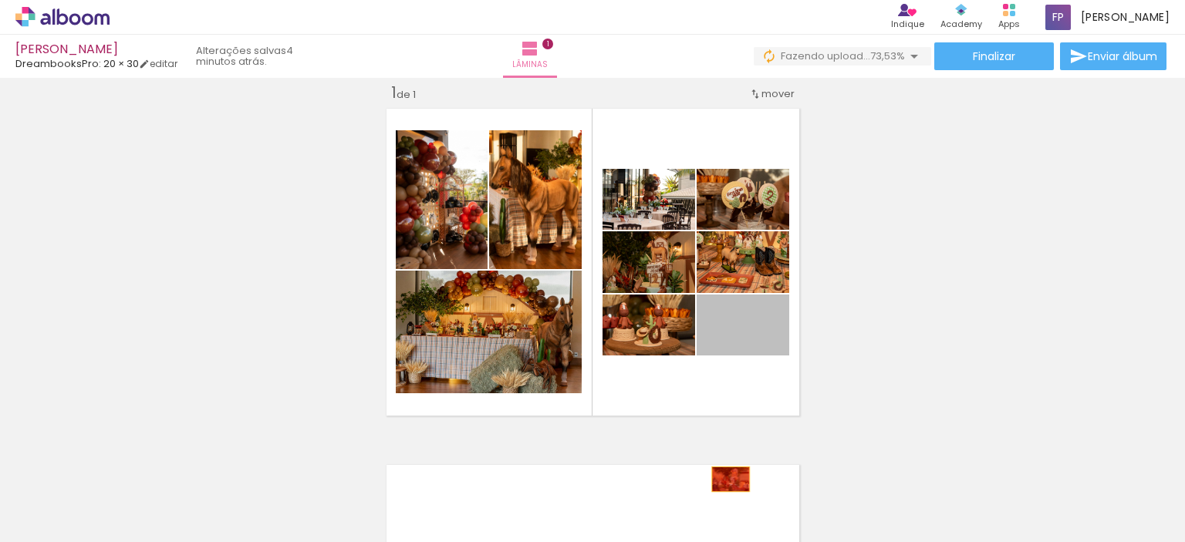
drag, startPoint x: 764, startPoint y: 345, endPoint x: 716, endPoint y: 494, distance: 156.6
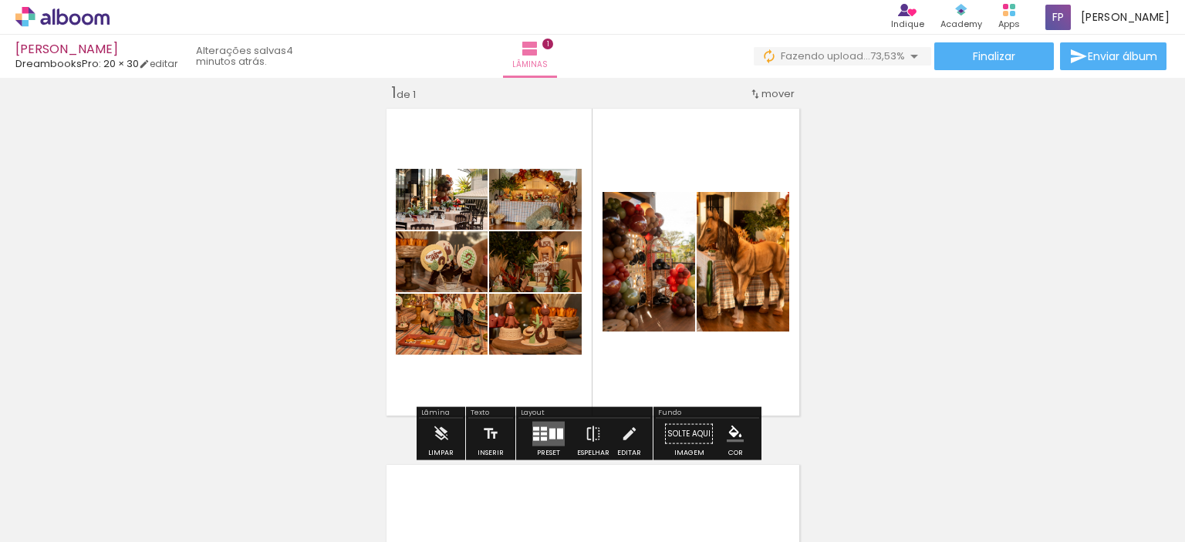
click at [694, 369] on quentale-layouter at bounding box center [592, 262] width 423 height 318
click at [532, 410] on div "Layout" at bounding box center [584, 414] width 132 height 9
click at [541, 427] on div at bounding box center [544, 429] width 6 height 4
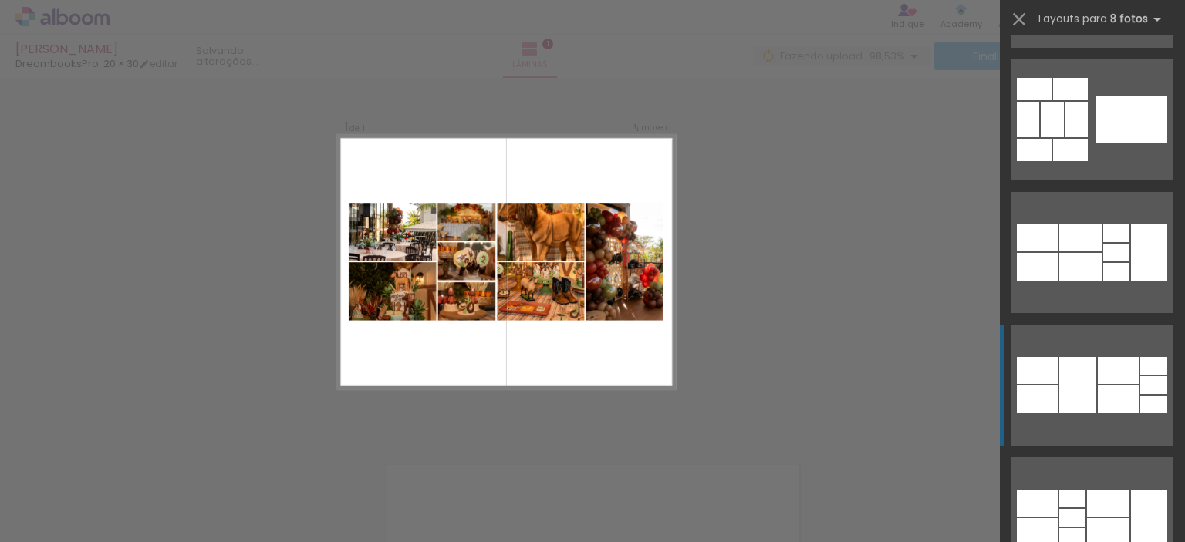
scroll to position [463, 0]
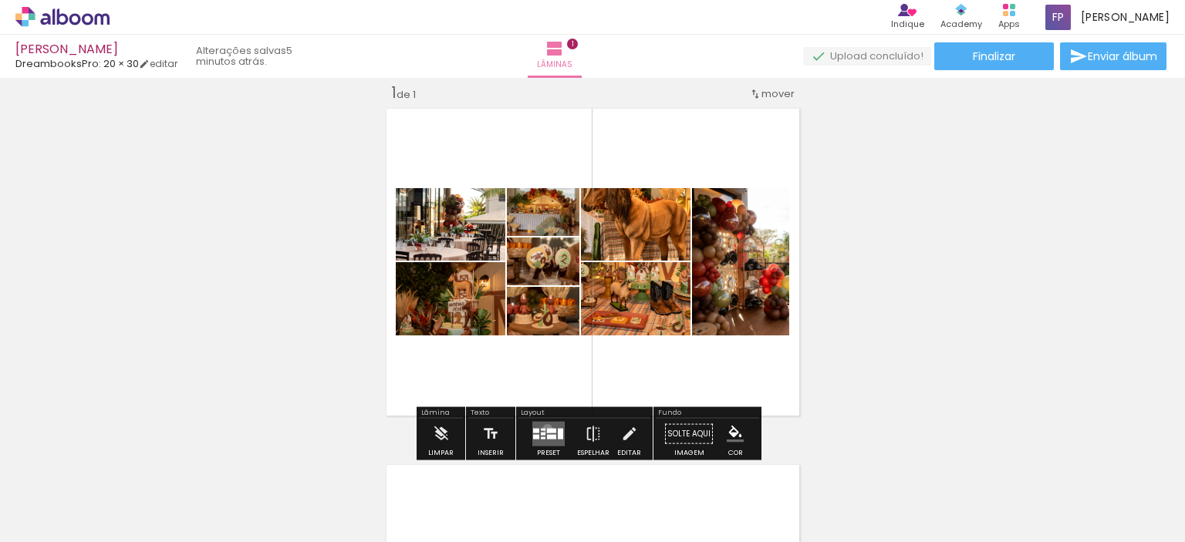
click at [547, 429] on div at bounding box center [551, 431] width 9 height 5
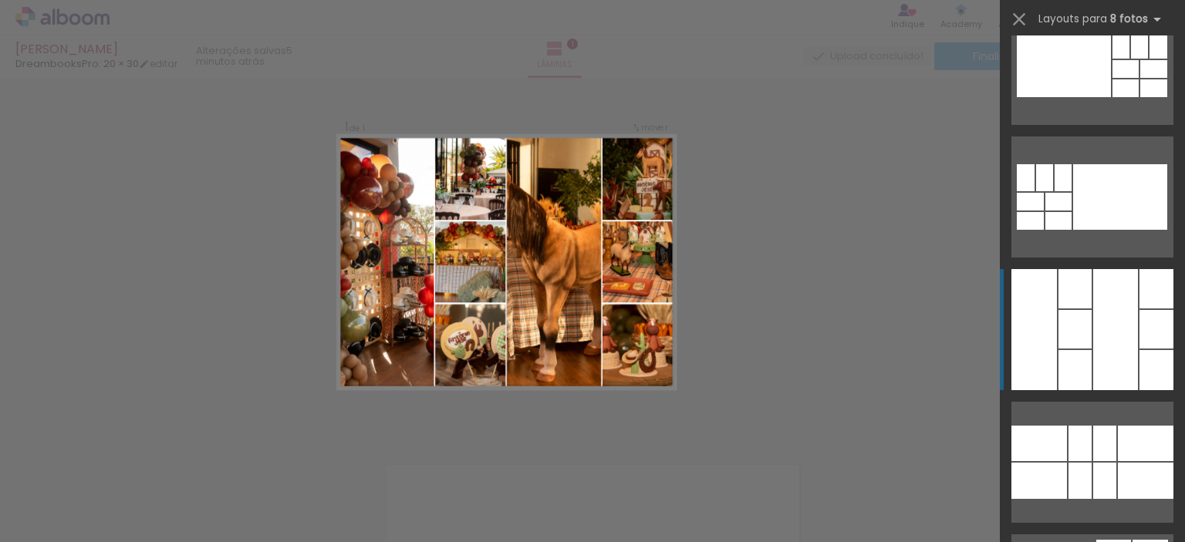
scroll to position [1182, 0]
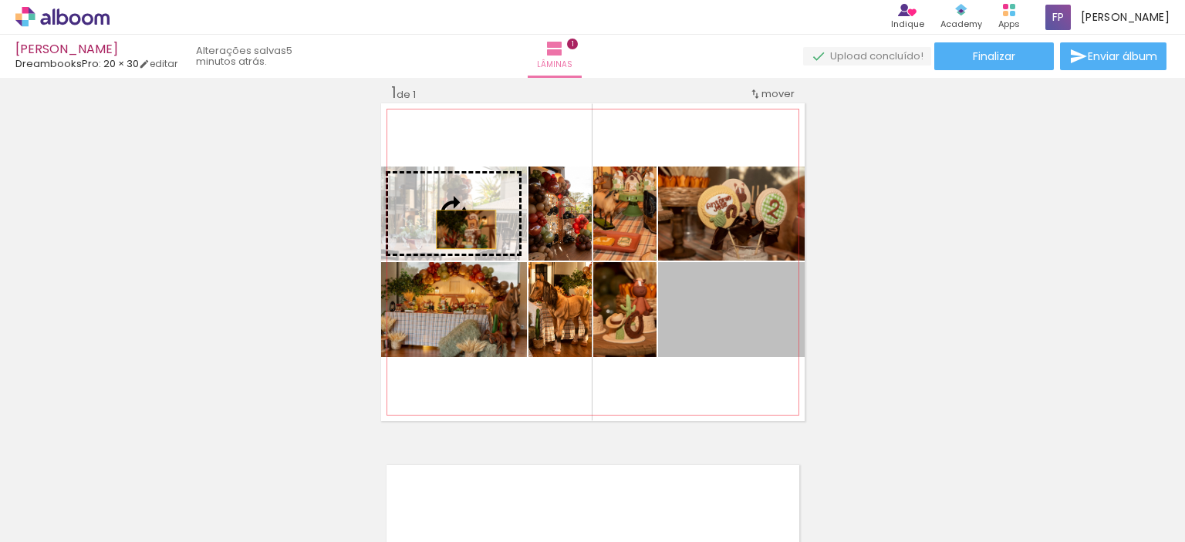
drag, startPoint x: 719, startPoint y: 334, endPoint x: 460, endPoint y: 229, distance: 279.6
click at [0, 0] on slot at bounding box center [0, 0] width 0 height 0
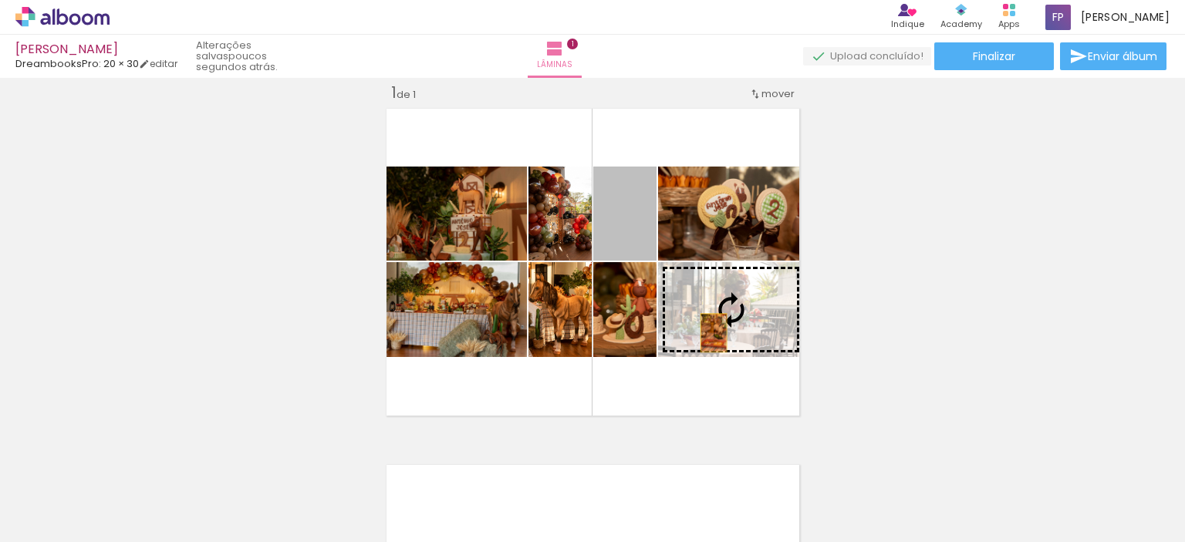
drag, startPoint x: 612, startPoint y: 234, endPoint x: 707, endPoint y: 332, distance: 136.4
click at [0, 0] on slot at bounding box center [0, 0] width 0 height 0
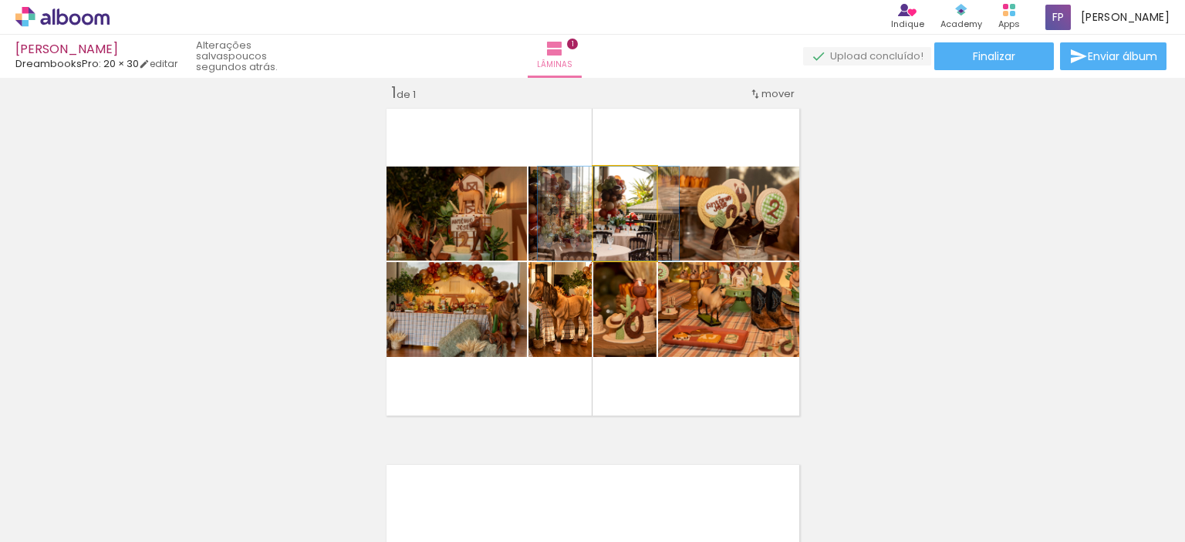
drag, startPoint x: 611, startPoint y: 246, endPoint x: 595, endPoint y: 248, distance: 16.3
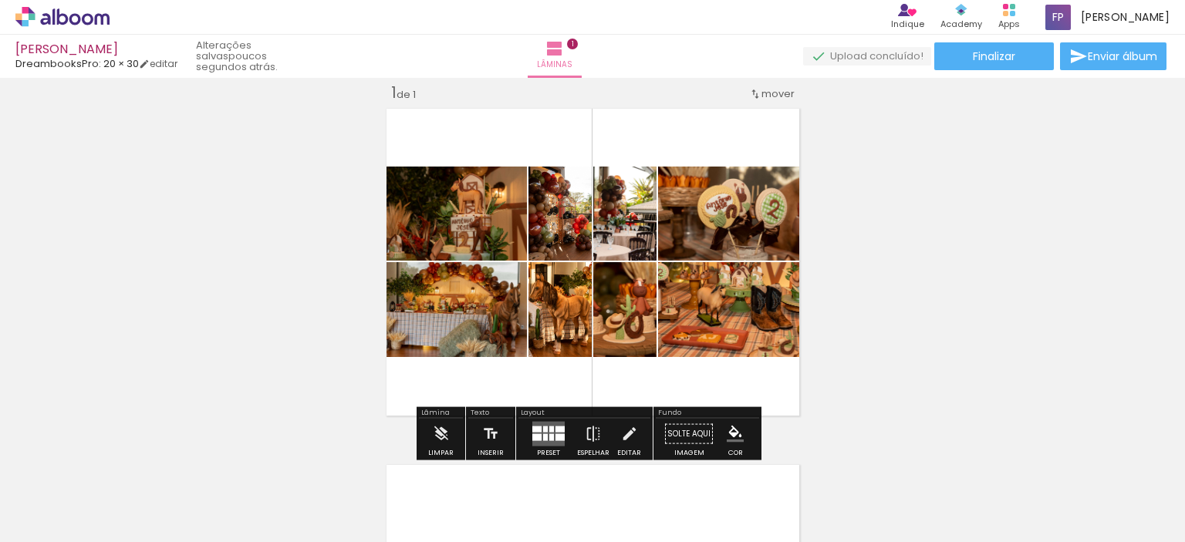
click at [704, 381] on quentale-layouter at bounding box center [592, 262] width 423 height 318
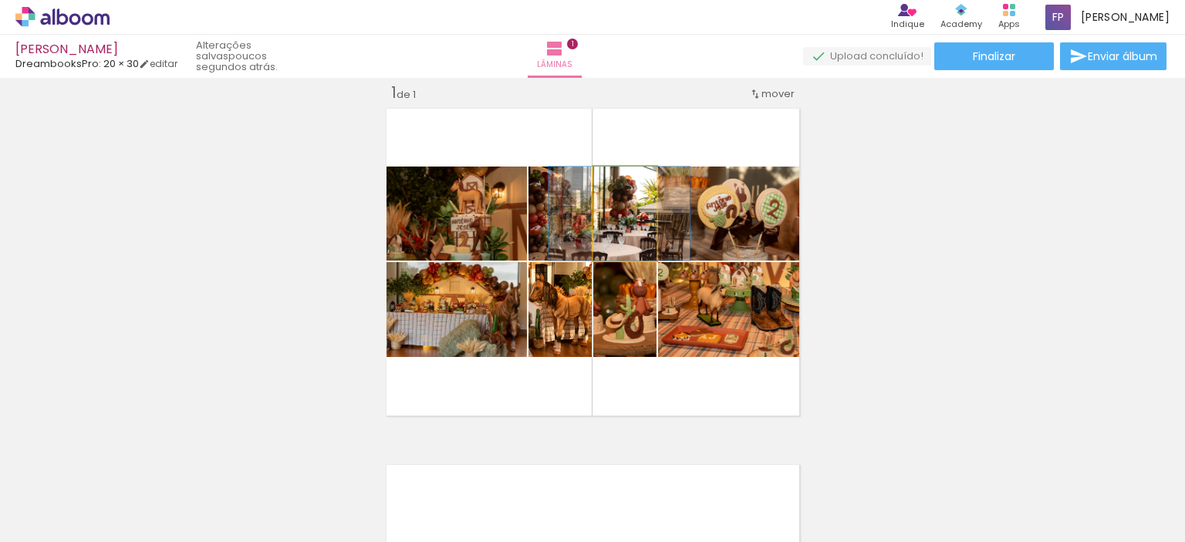
drag, startPoint x: 629, startPoint y: 245, endPoint x: 640, endPoint y: 249, distance: 11.5
drag, startPoint x: 612, startPoint y: 240, endPoint x: 612, endPoint y: 250, distance: 10.0
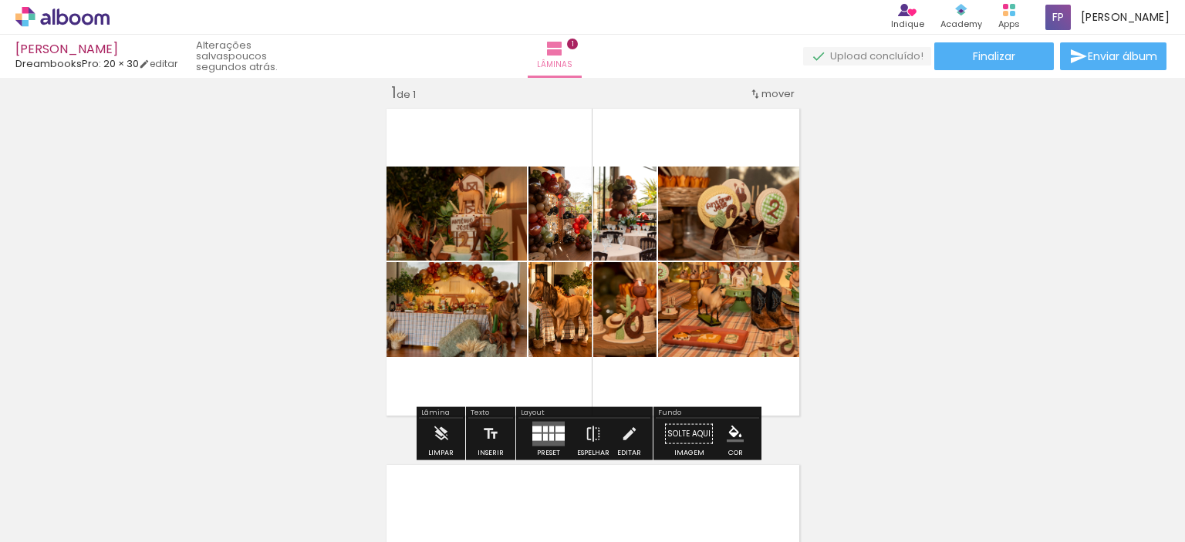
click at [699, 381] on quentale-layouter at bounding box center [592, 262] width 423 height 318
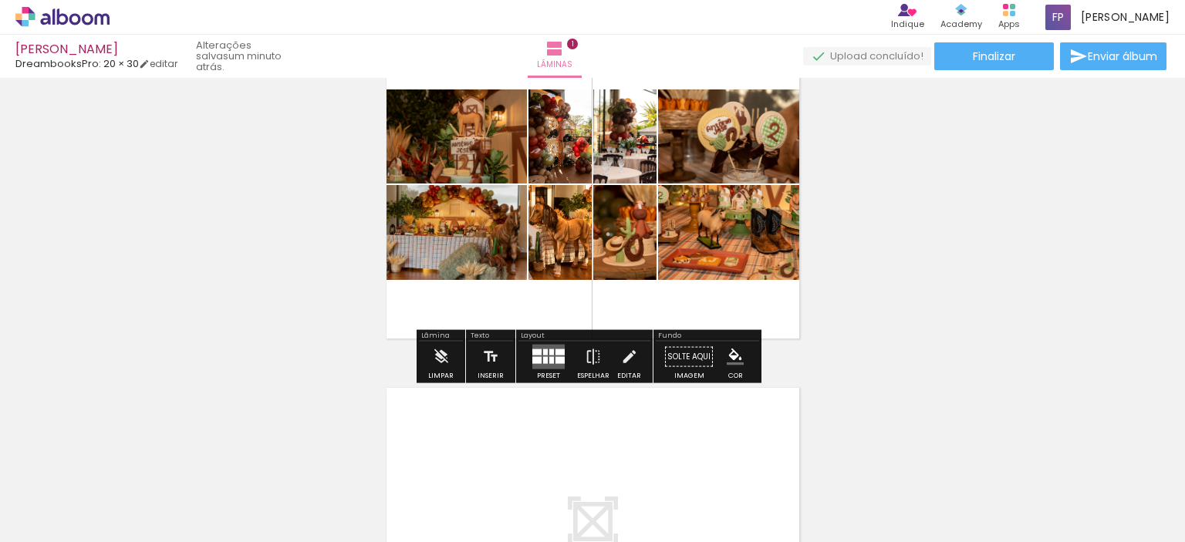
scroll to position [174, 0]
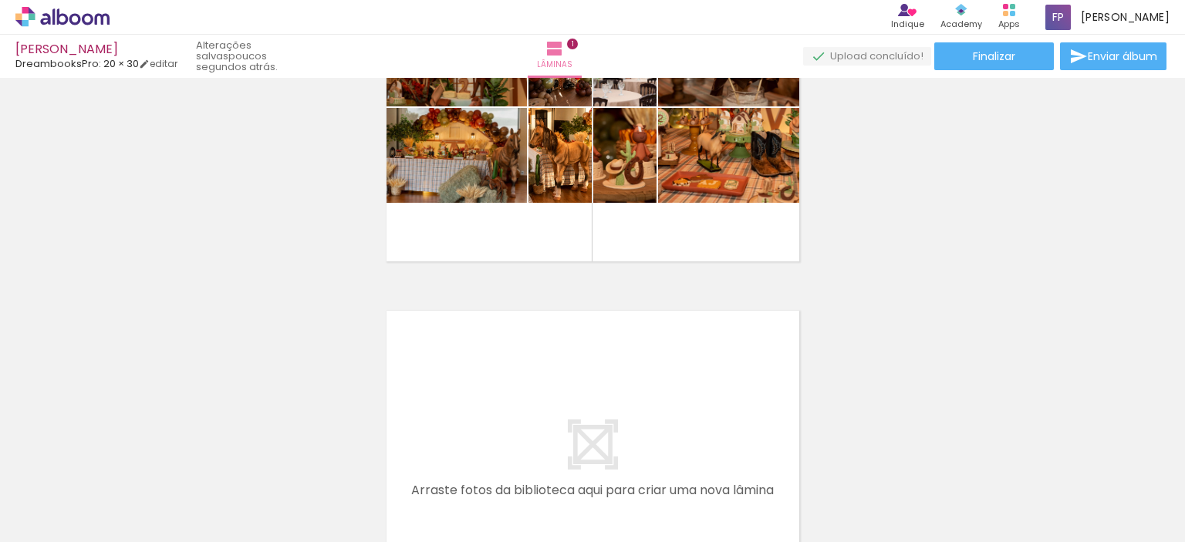
click at [129, 457] on iron-icon at bounding box center [121, 459] width 16 height 16
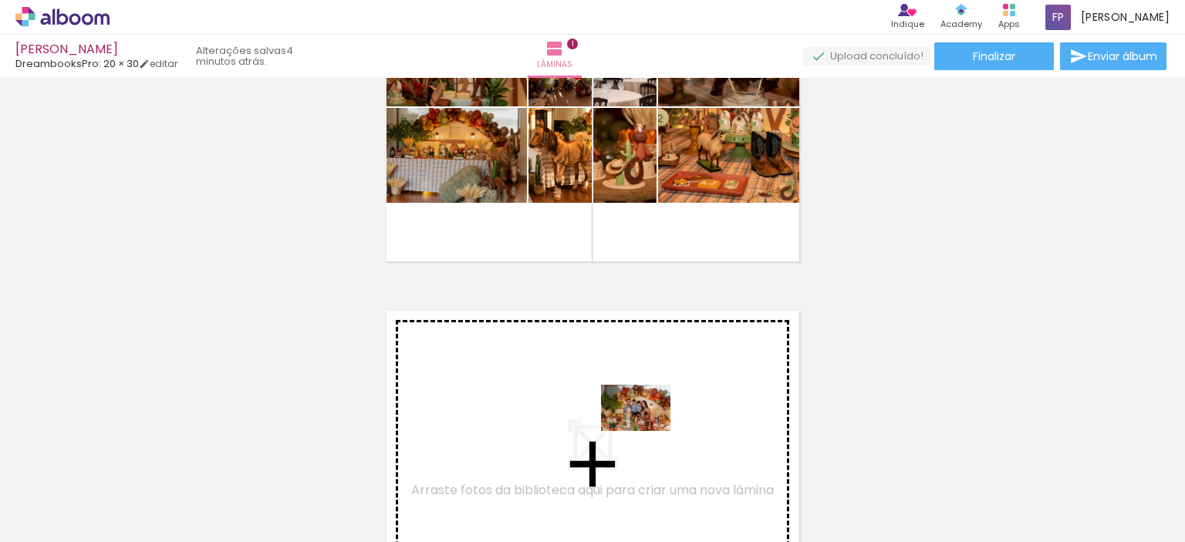
drag, startPoint x: 854, startPoint y: 510, endPoint x: 646, endPoint y: 430, distance: 222.1
click at [646, 430] on quentale-workspace at bounding box center [592, 271] width 1185 height 542
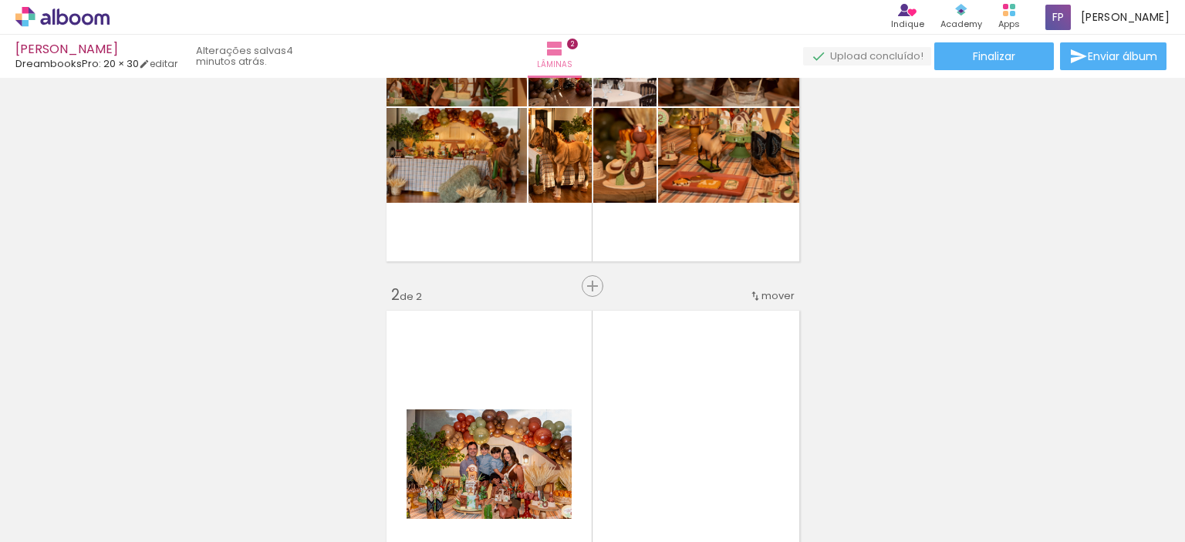
scroll to position [376, 0]
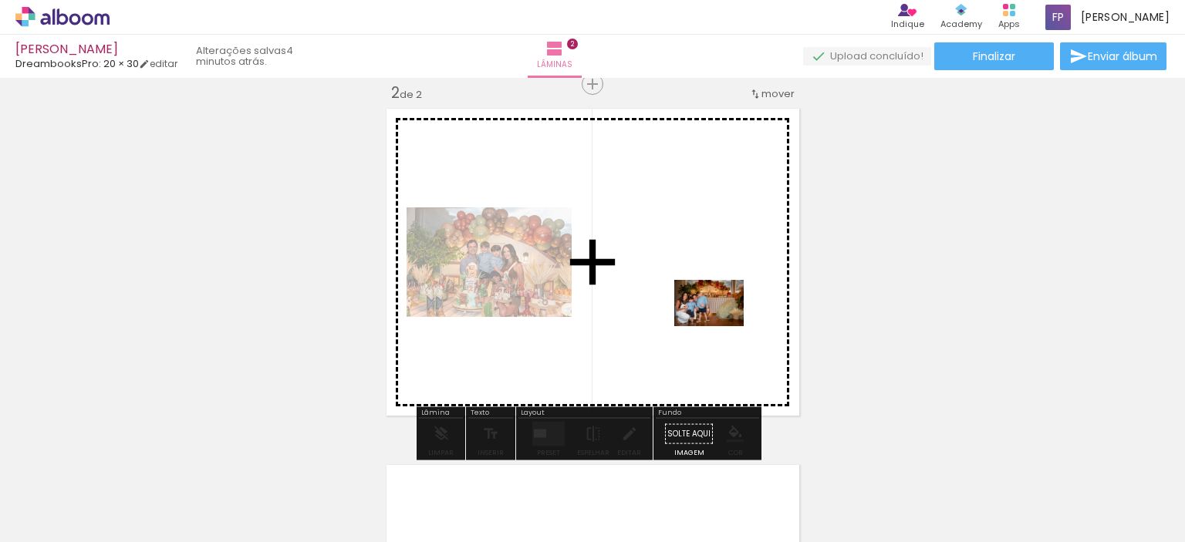
drag, startPoint x: 1023, startPoint y: 503, endPoint x: 720, endPoint y: 326, distance: 350.1
click at [720, 326] on quentale-workspace at bounding box center [592, 271] width 1185 height 542
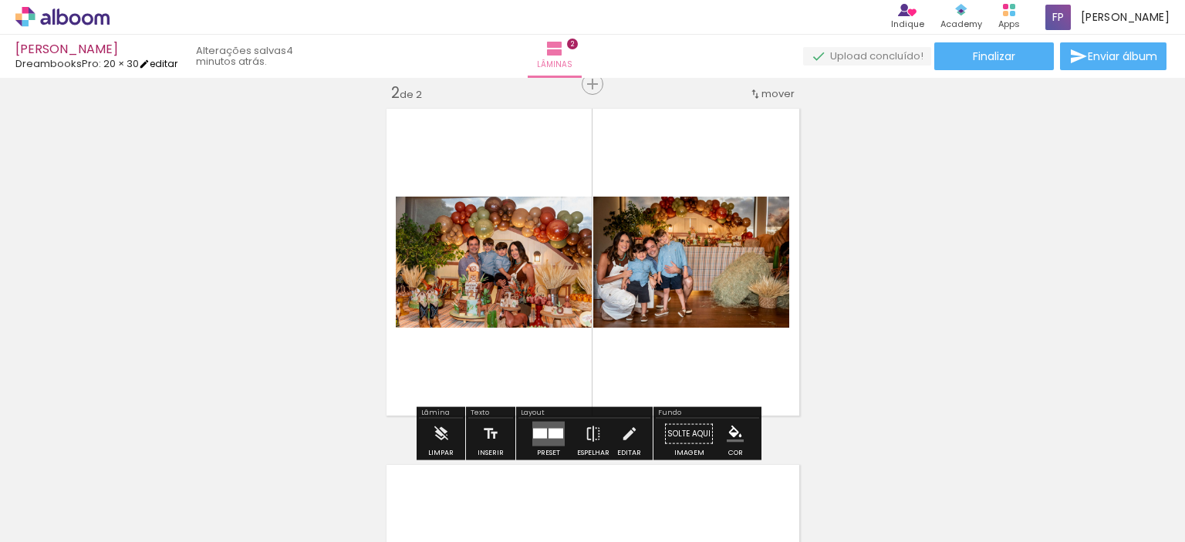
click at [158, 64] on link "editar" at bounding box center [158, 63] width 39 height 13
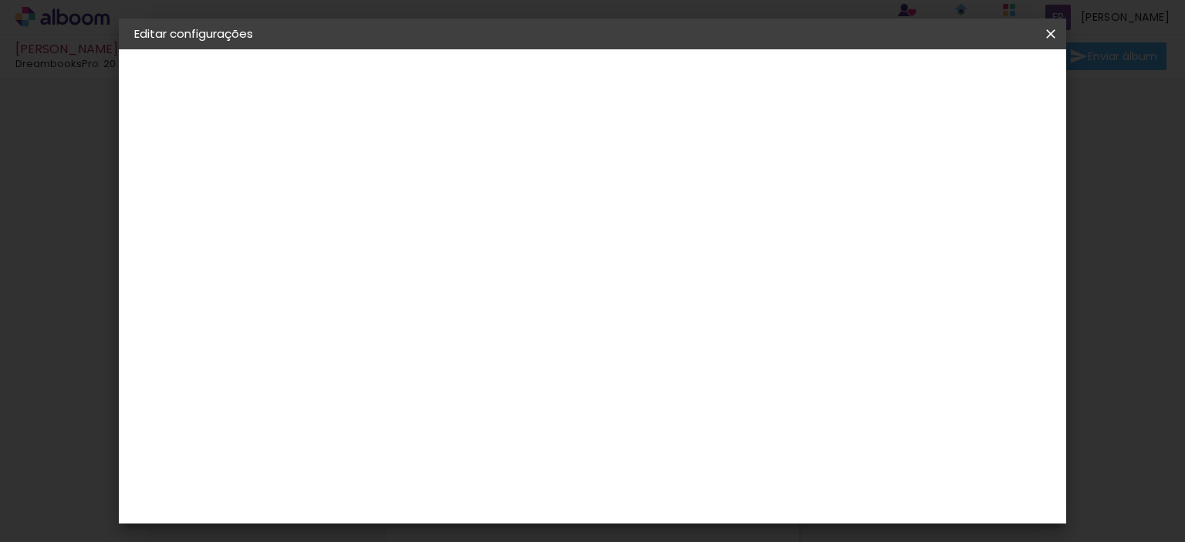
click at [173, 224] on span "20 × 30" at bounding box center [161, 225] width 39 height 11
click at [470, 250] on div "Escolha o tamanho" at bounding box center [425, 286] width 89 height 72
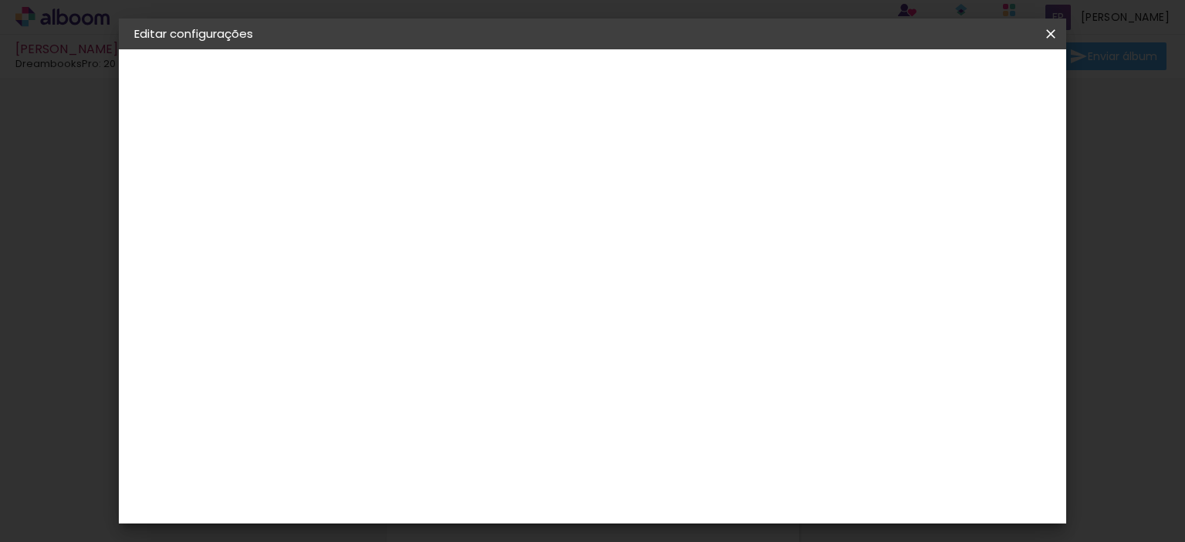
click at [1050, 35] on iron-icon at bounding box center [1050, 33] width 19 height 15
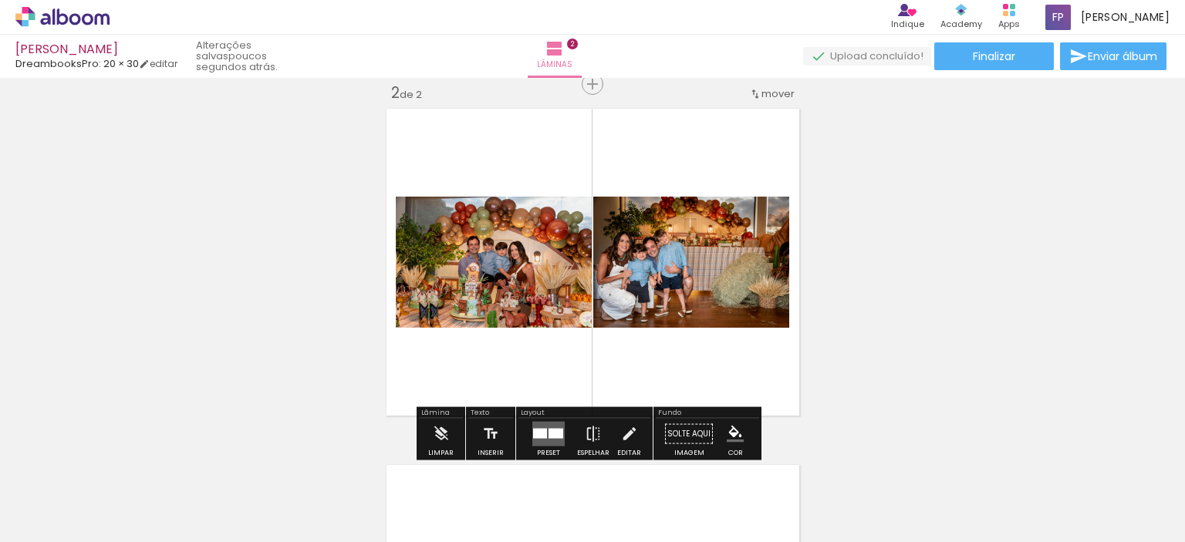
click at [949, 236] on div "Inserir lâmina 1 de 2 Inserir lâmina 2 de 2" at bounding box center [592, 243] width 1185 height 1070
click at [166, 64] on link "editar" at bounding box center [158, 63] width 39 height 13
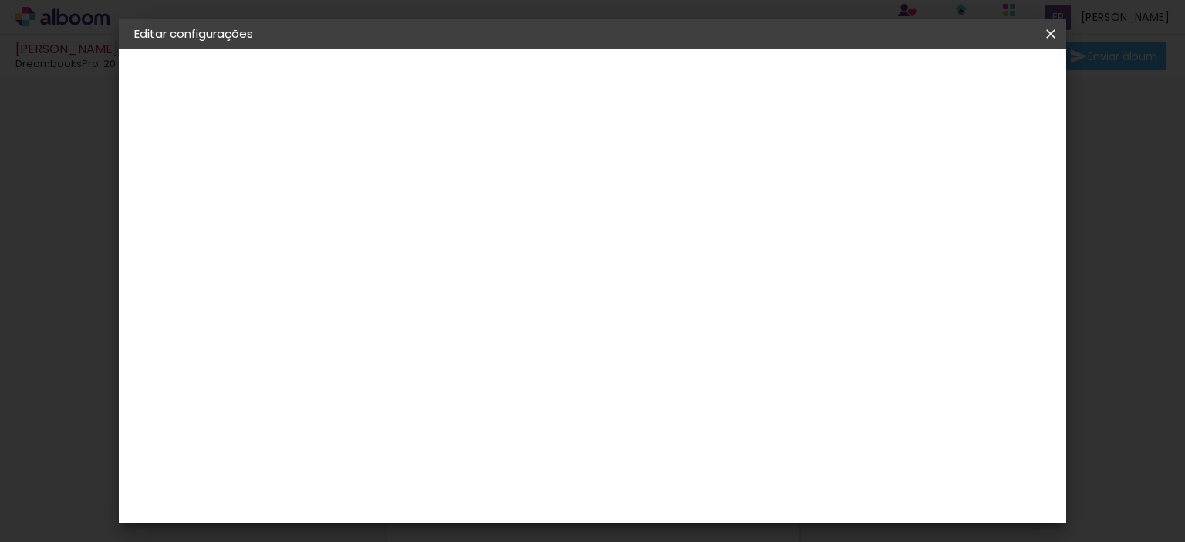
click at [191, 185] on div "DreambooksPro" at bounding box center [210, 190] width 86 height 11
click at [416, 426] on div "DreambooksPro" at bounding box center [426, 432] width 100 height 12
click at [0, 0] on slot "Avançar" at bounding box center [0, 0] width 0 height 0
click at [447, 257] on input "text" at bounding box center [416, 269] width 60 height 24
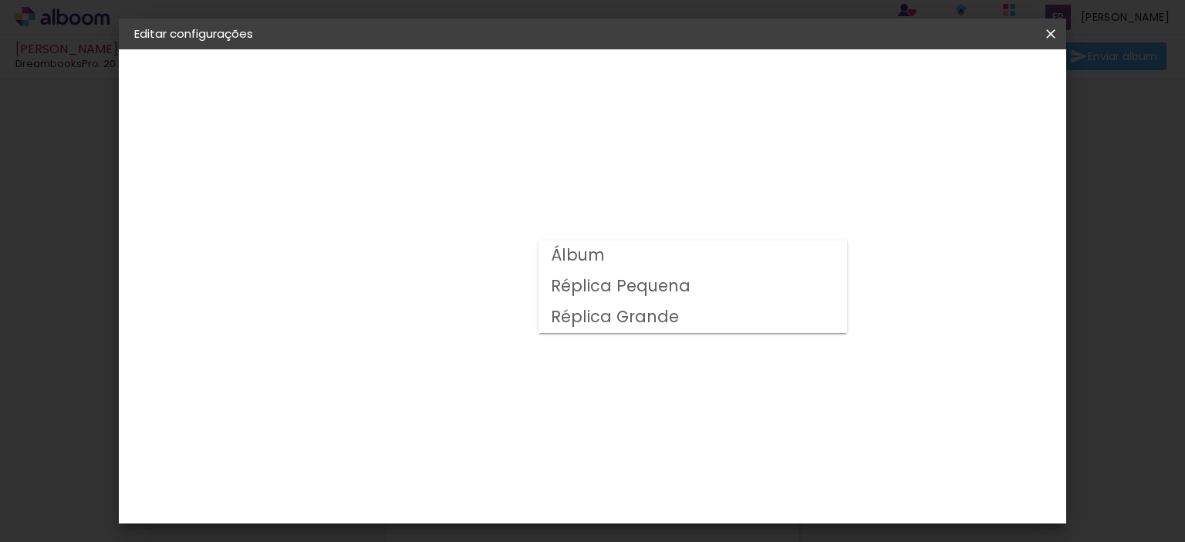
click at [802, 252] on paper-item "Álbum" at bounding box center [692, 256] width 308 height 31
type input "Álbum"
click at [0, 0] on slot "Avançar" at bounding box center [0, 0] width 0 height 0
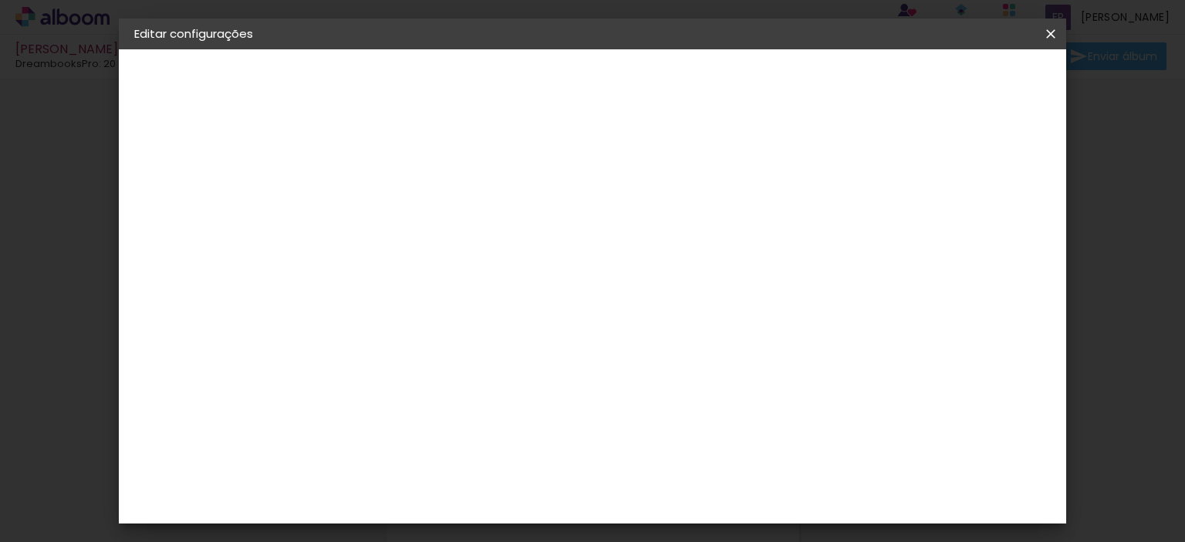
click at [767, 76] on span "Salvar configurações" at bounding box center [716, 87] width 100 height 22
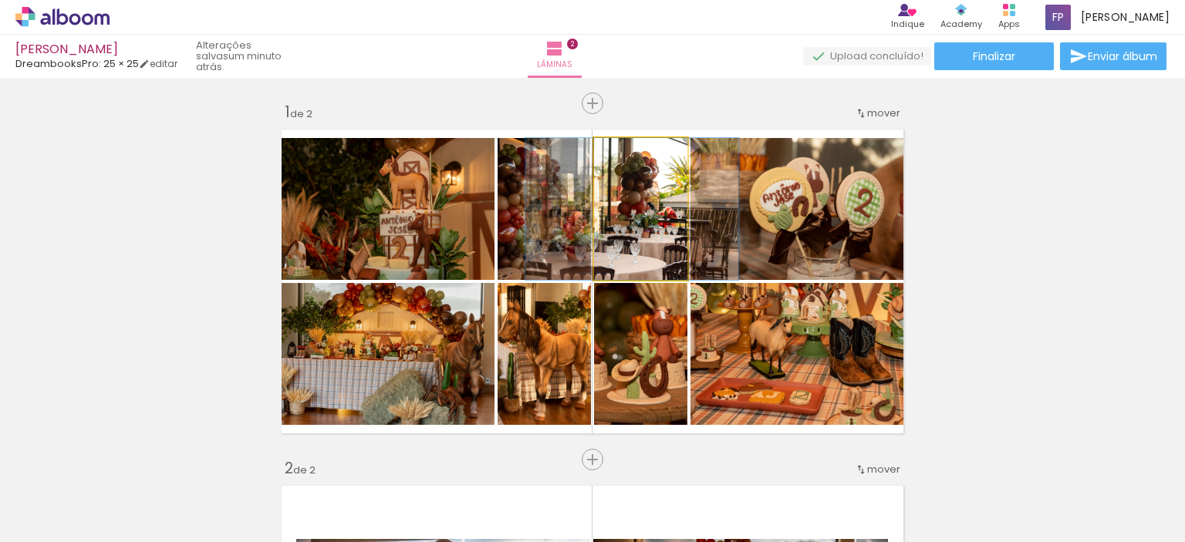
click at [636, 229] on quentale-photo at bounding box center [640, 209] width 93 height 142
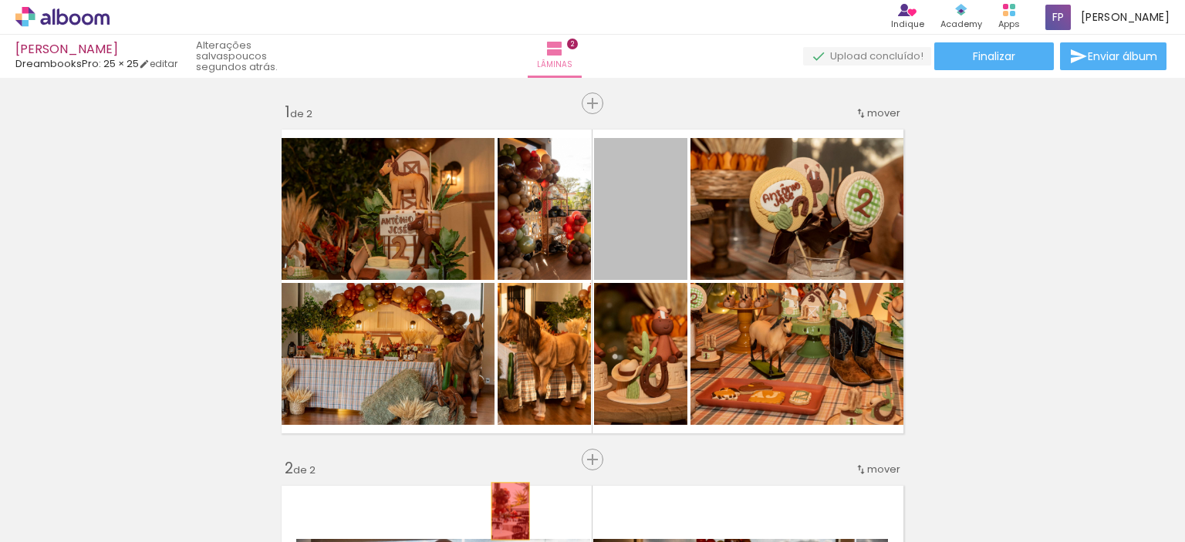
drag, startPoint x: 637, startPoint y: 229, endPoint x: 503, endPoint y: 512, distance: 313.2
click at [503, 512] on quentale-workspace at bounding box center [592, 271] width 1185 height 542
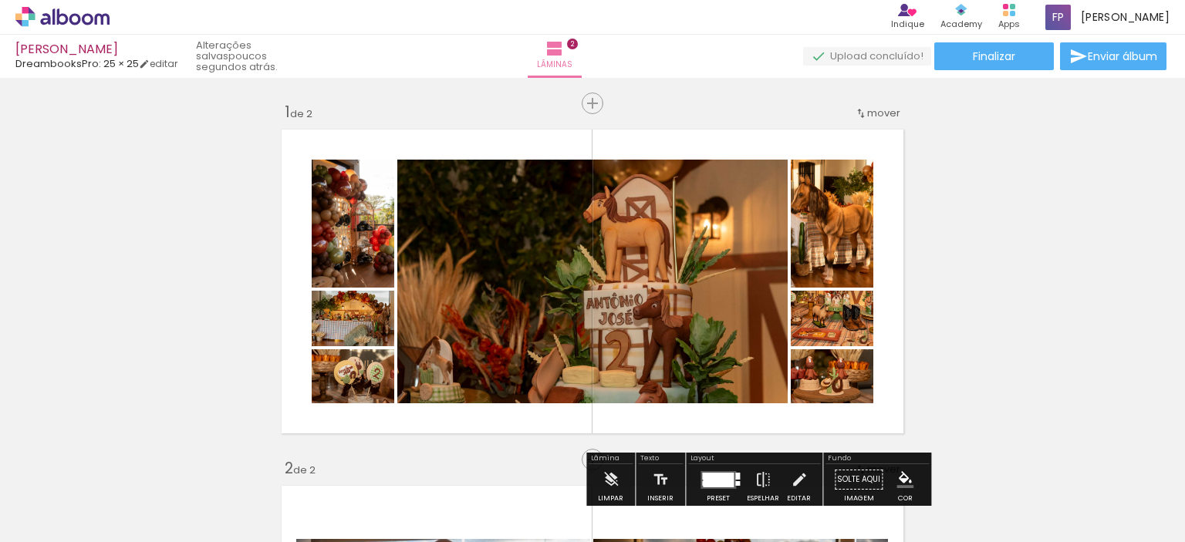
scroll to position [154, 0]
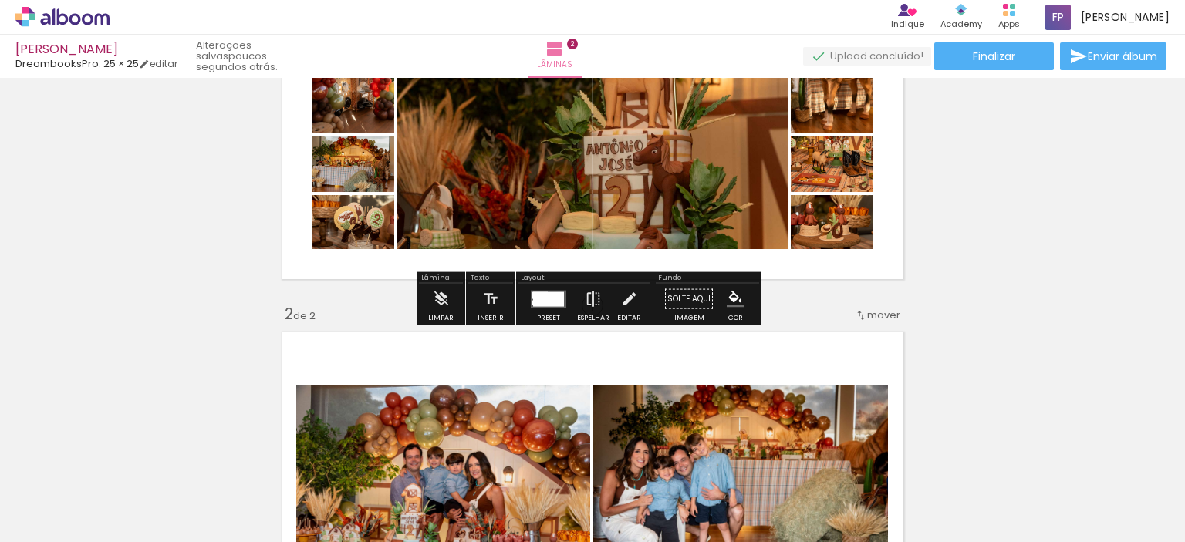
click at [648, 167] on quentale-photo at bounding box center [592, 127] width 390 height 244
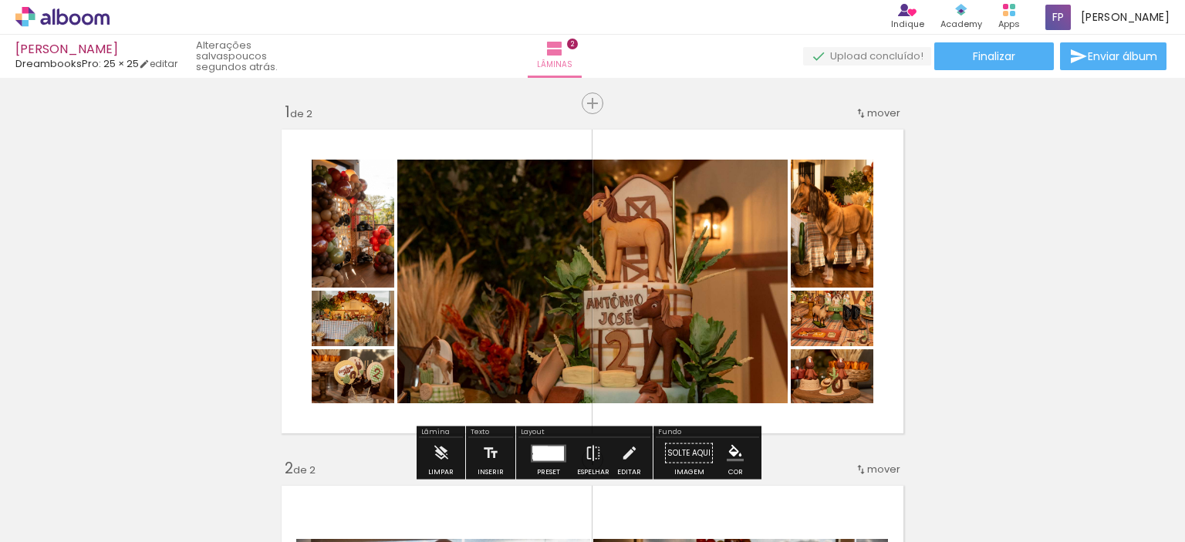
scroll to position [77, 0]
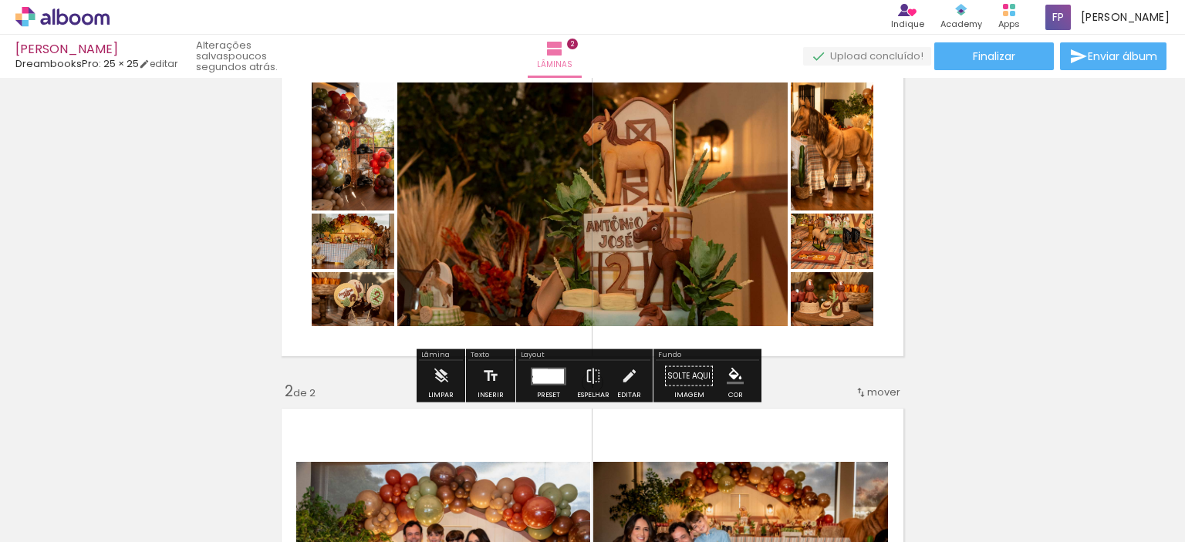
click at [546, 369] on div at bounding box center [548, 376] width 31 height 15
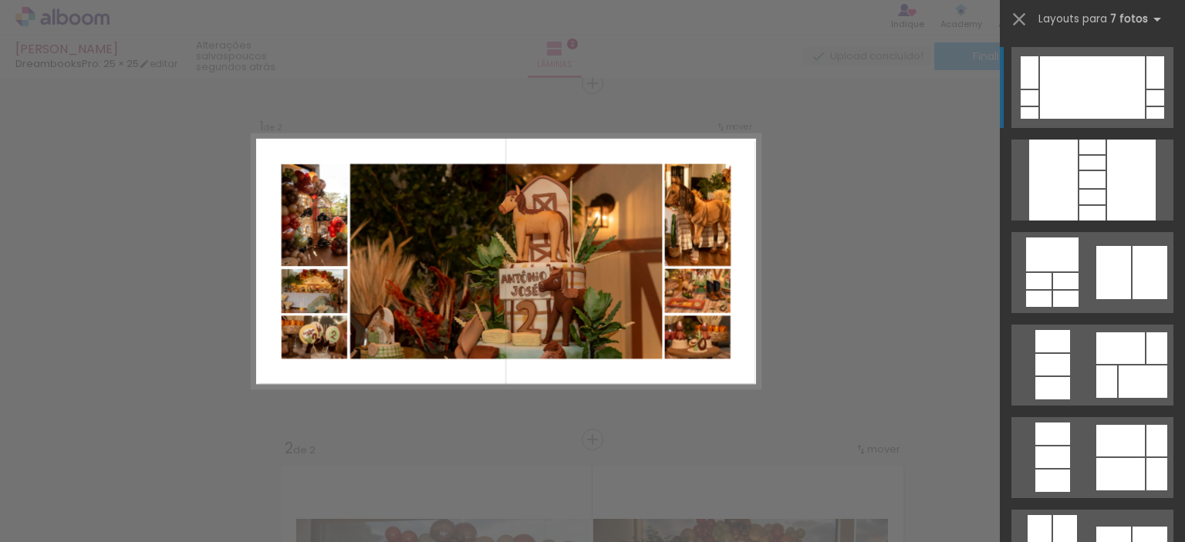
scroll to position [19, 0]
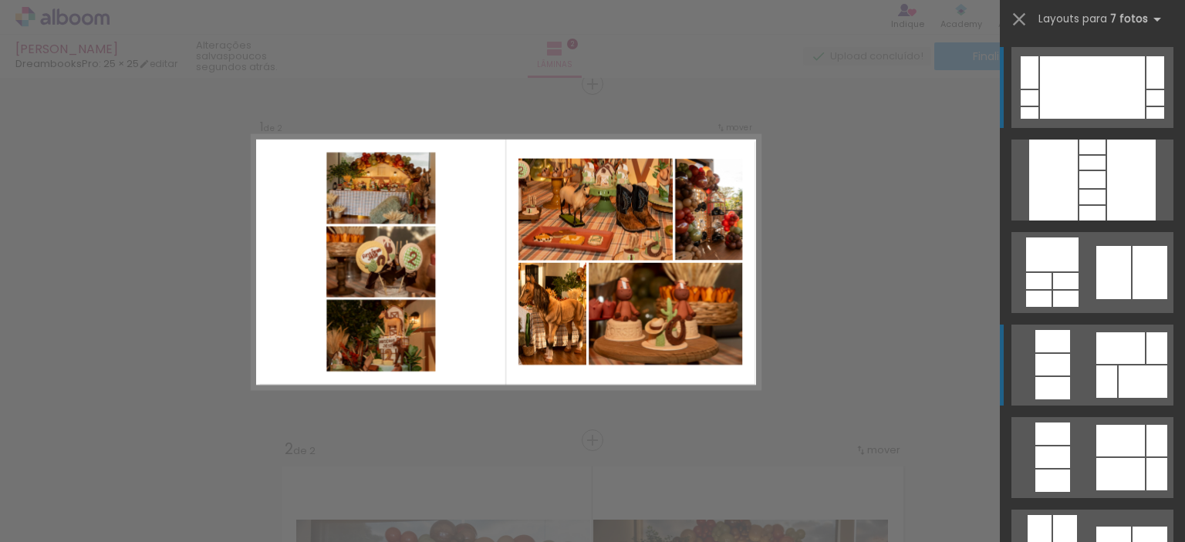
click at [1105, 188] on div at bounding box center [1092, 179] width 26 height 17
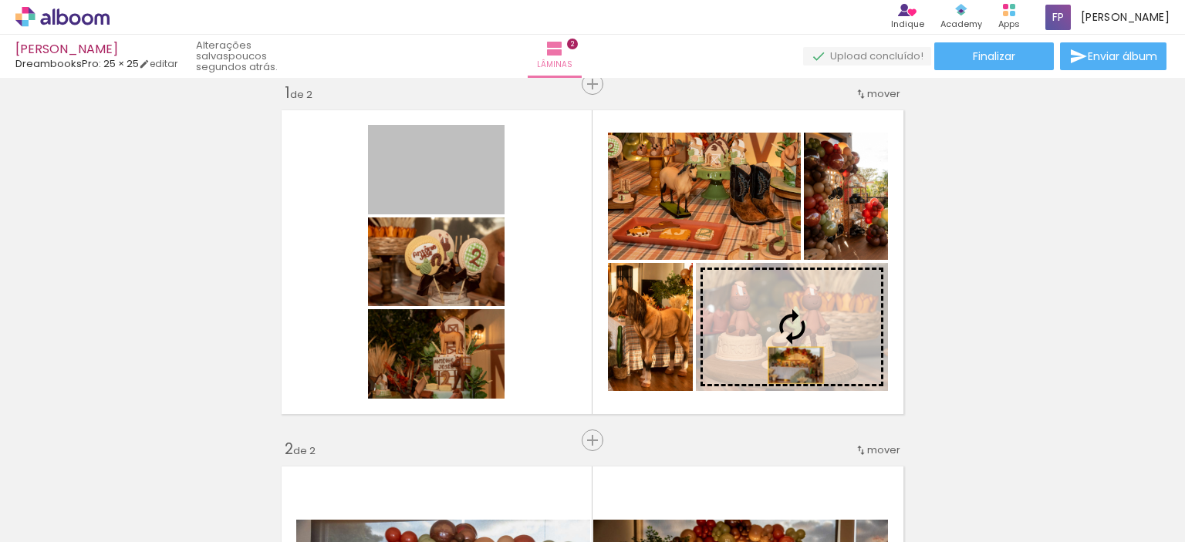
drag, startPoint x: 435, startPoint y: 180, endPoint x: 790, endPoint y: 365, distance: 399.8
click at [0, 0] on slot at bounding box center [0, 0] width 0 height 0
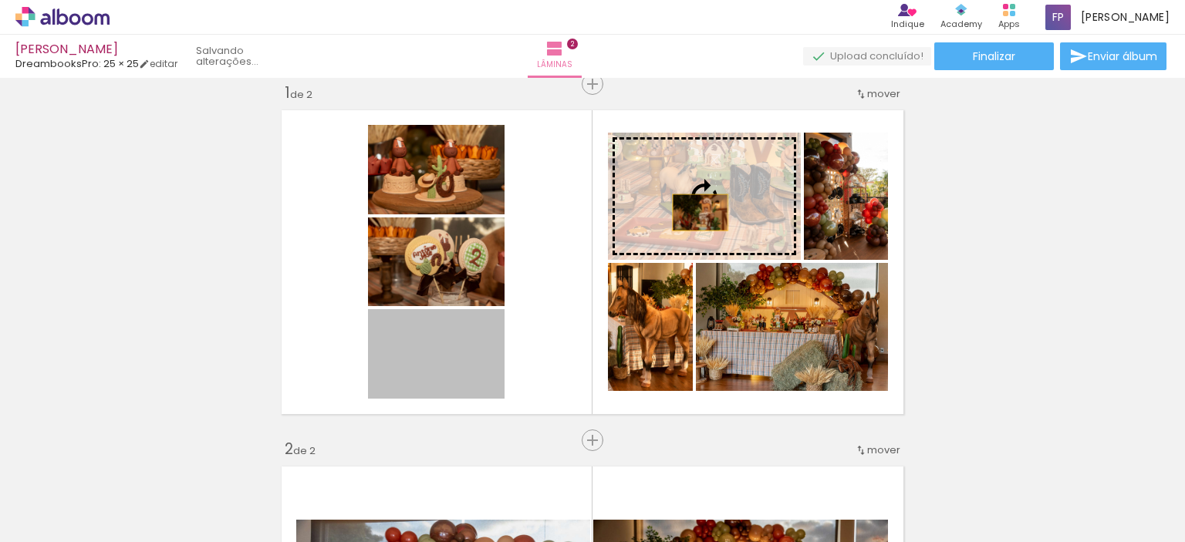
drag, startPoint x: 453, startPoint y: 373, endPoint x: 694, endPoint y: 212, distance: 289.6
click at [0, 0] on slot at bounding box center [0, 0] width 0 height 0
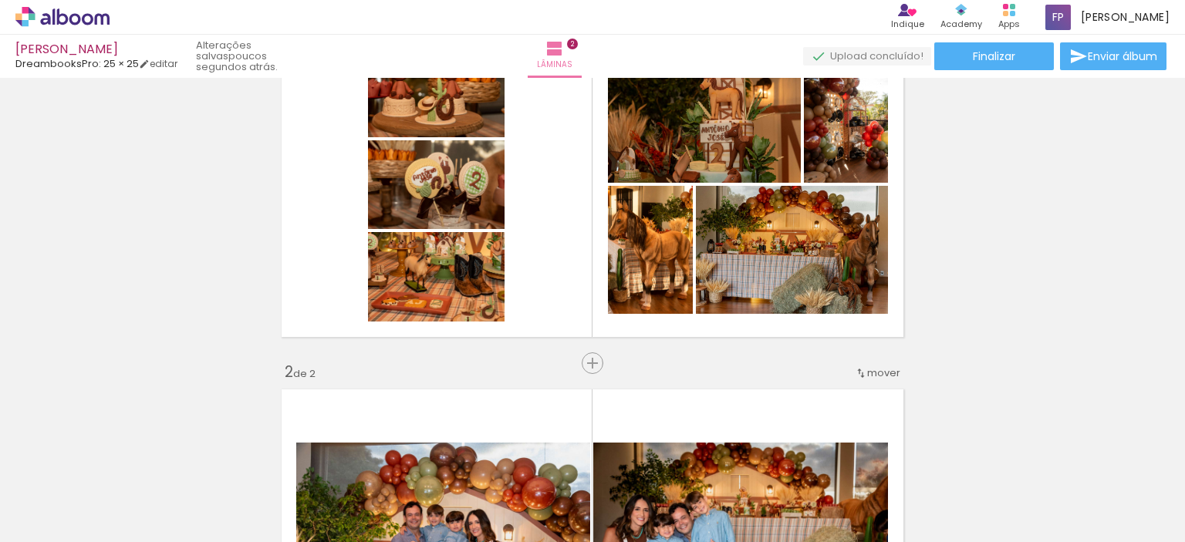
scroll to position [328, 0]
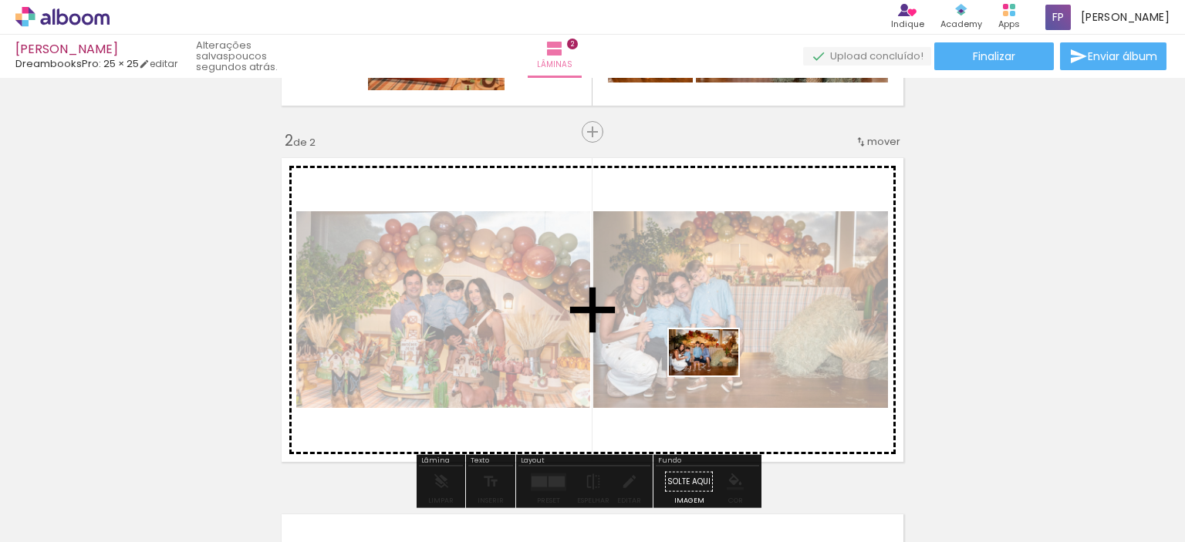
drag, startPoint x: 1106, startPoint y: 508, endPoint x: 715, endPoint y: 376, distance: 412.9
click at [715, 376] on quentale-workspace at bounding box center [592, 271] width 1185 height 542
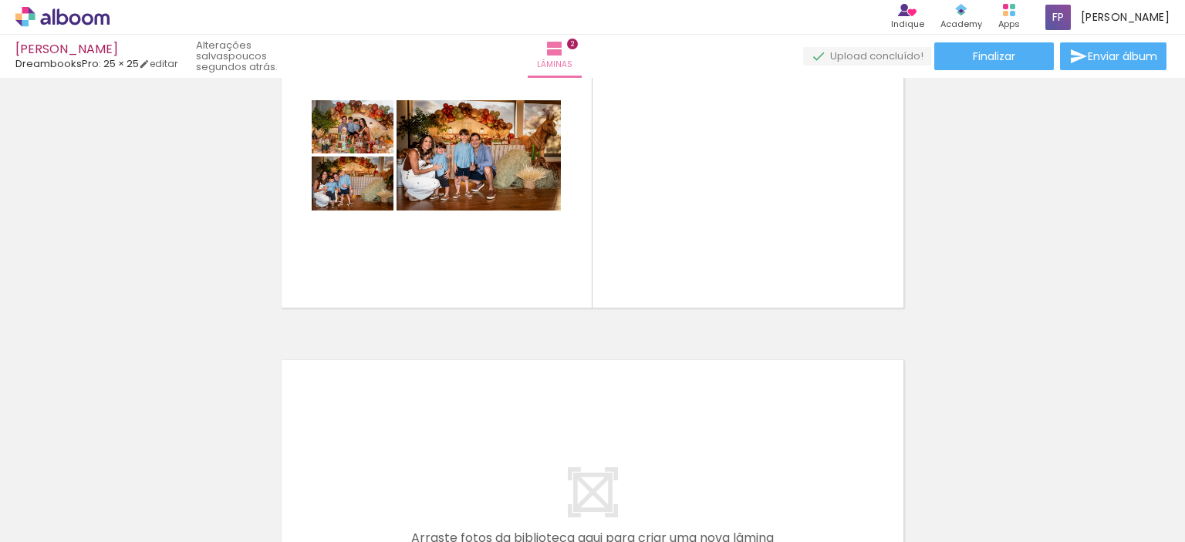
scroll to position [0, 562]
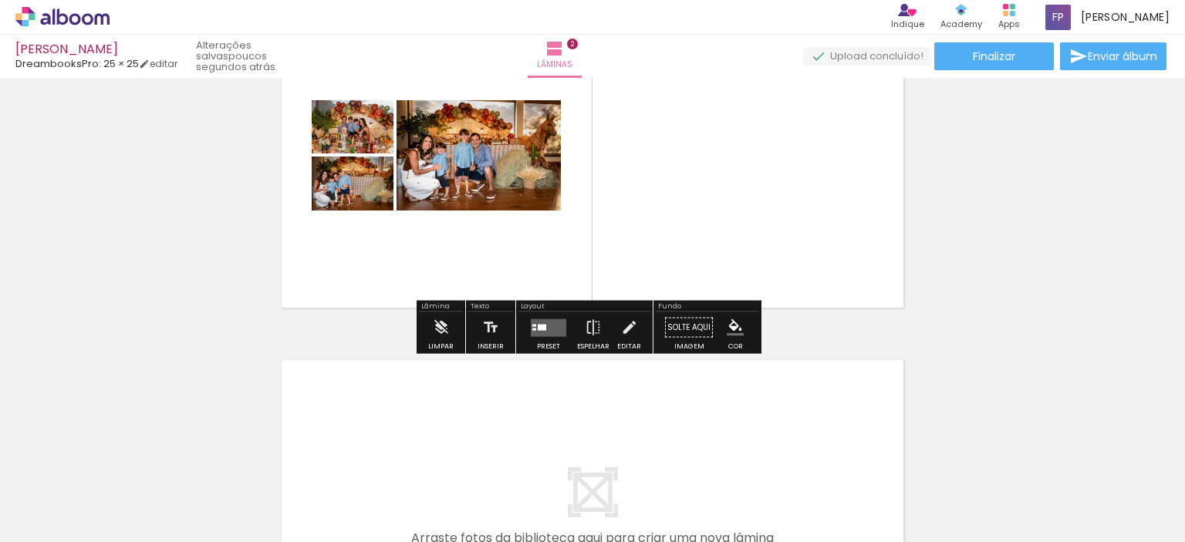
click at [676, 178] on quentale-layouter at bounding box center [592, 156] width 635 height 318
click at [538, 334] on quentale-layouter at bounding box center [548, 328] width 35 height 18
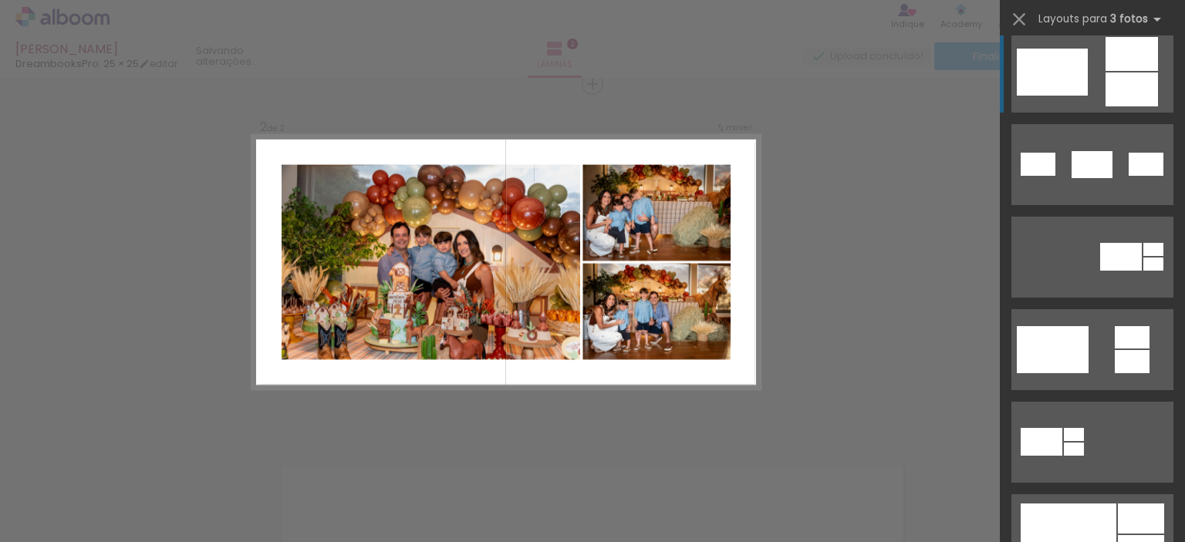
scroll to position [540, 0]
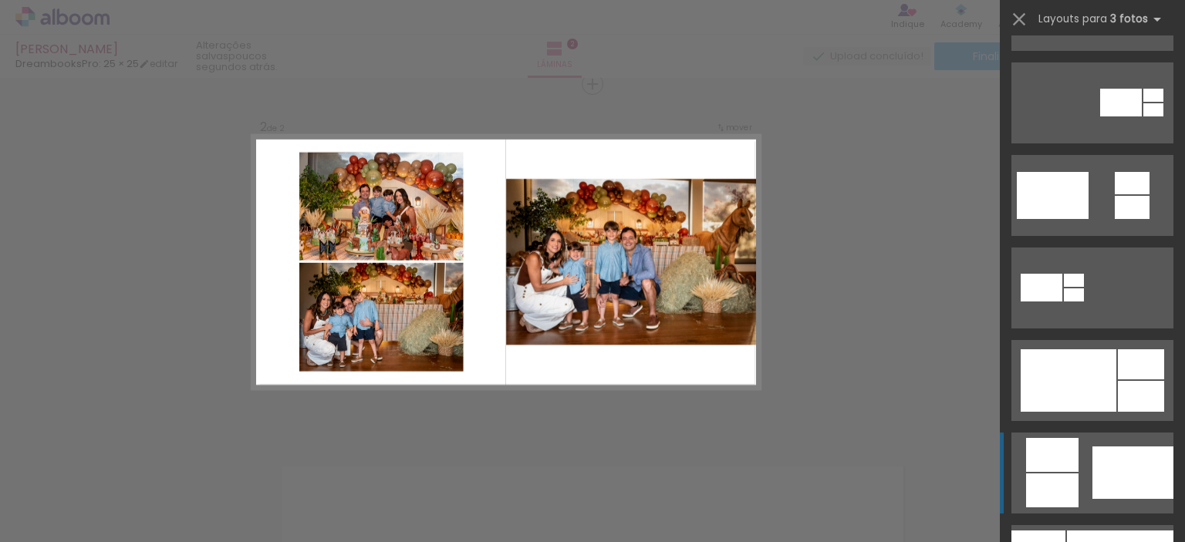
click at [1120, 475] on div at bounding box center [1132, 473] width 81 height 52
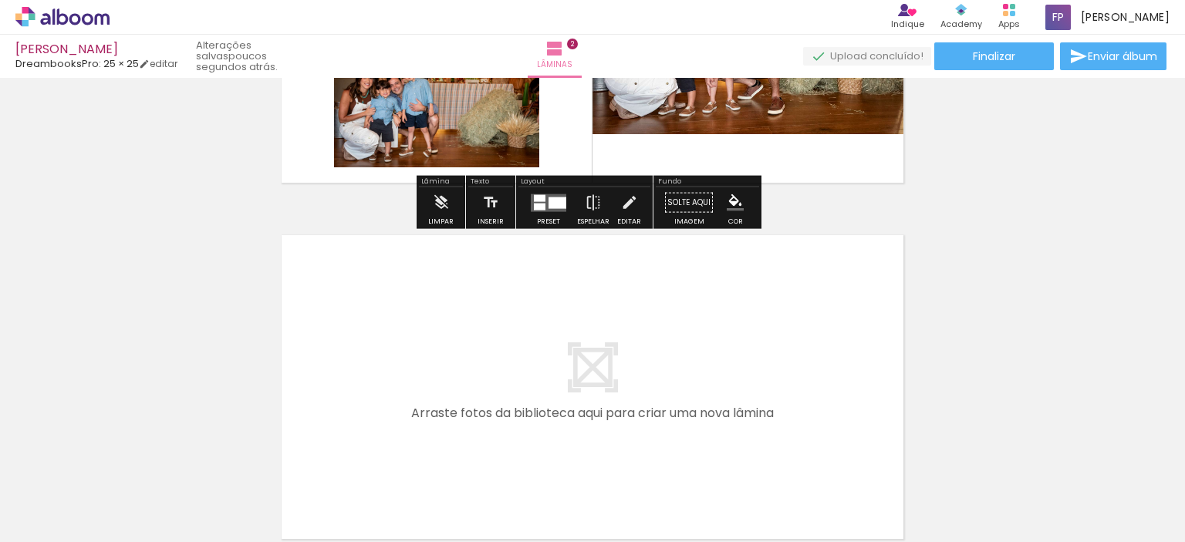
scroll to position [684, 0]
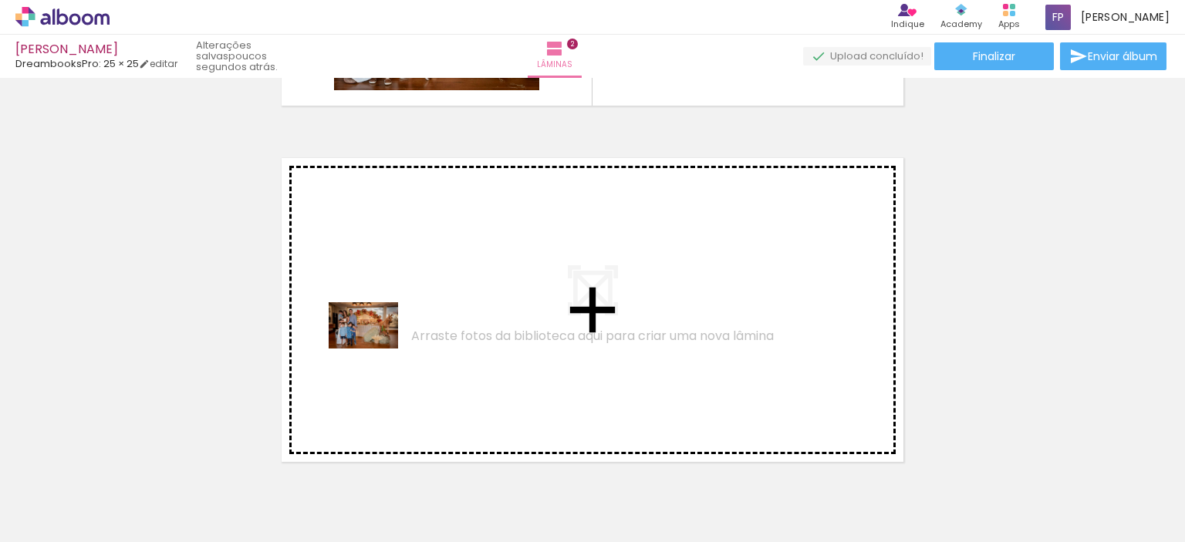
drag, startPoint x: 374, startPoint y: 505, endPoint x: 375, endPoint y: 349, distance: 156.6
click at [375, 349] on quentale-workspace at bounding box center [592, 271] width 1185 height 542
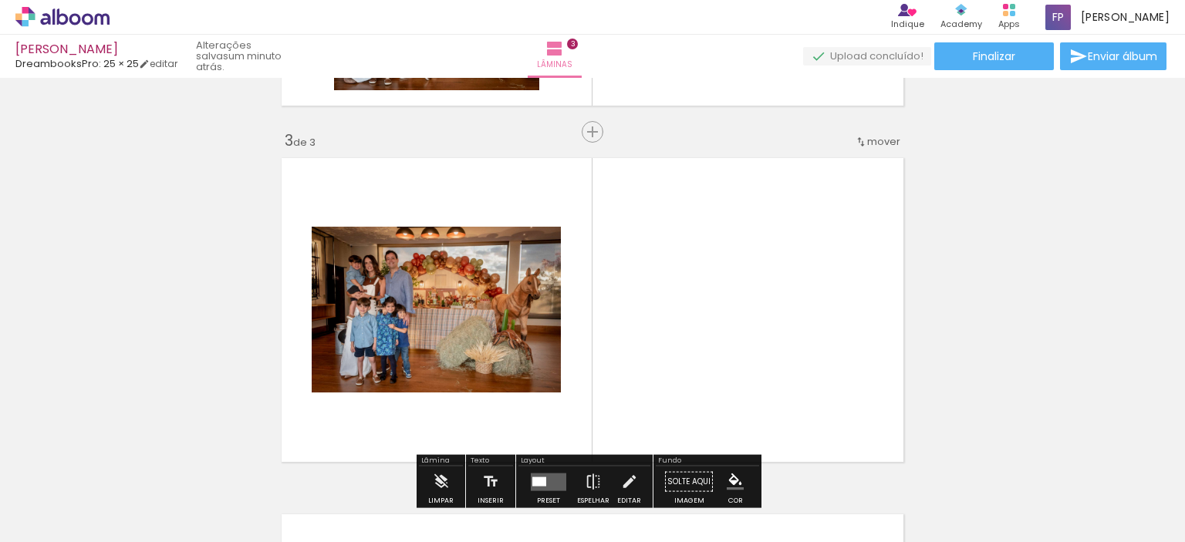
scroll to position [732, 0]
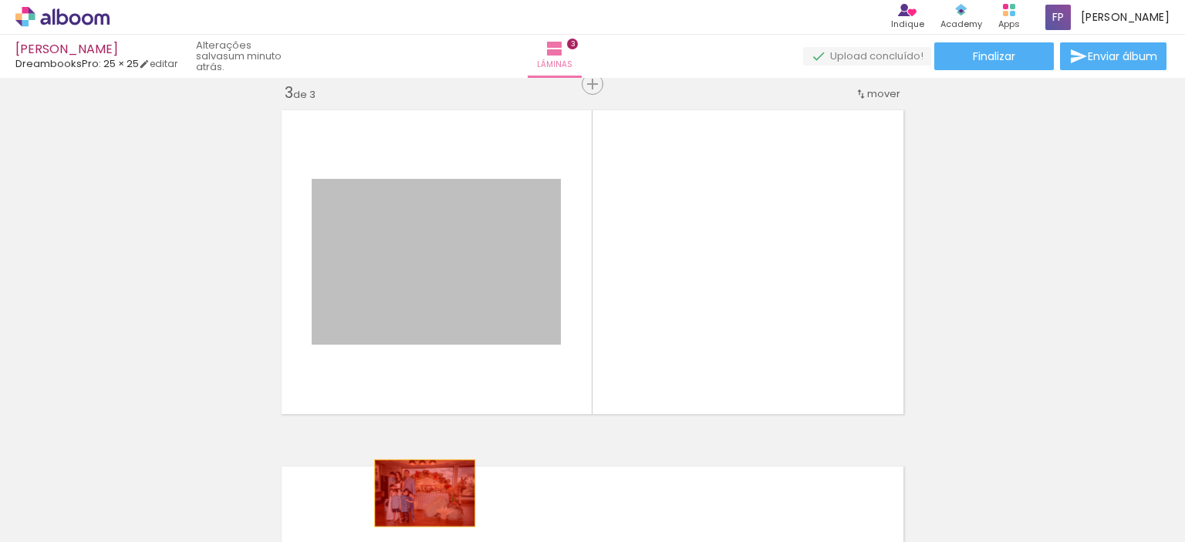
drag, startPoint x: 455, startPoint y: 287, endPoint x: 419, endPoint y: 493, distance: 209.1
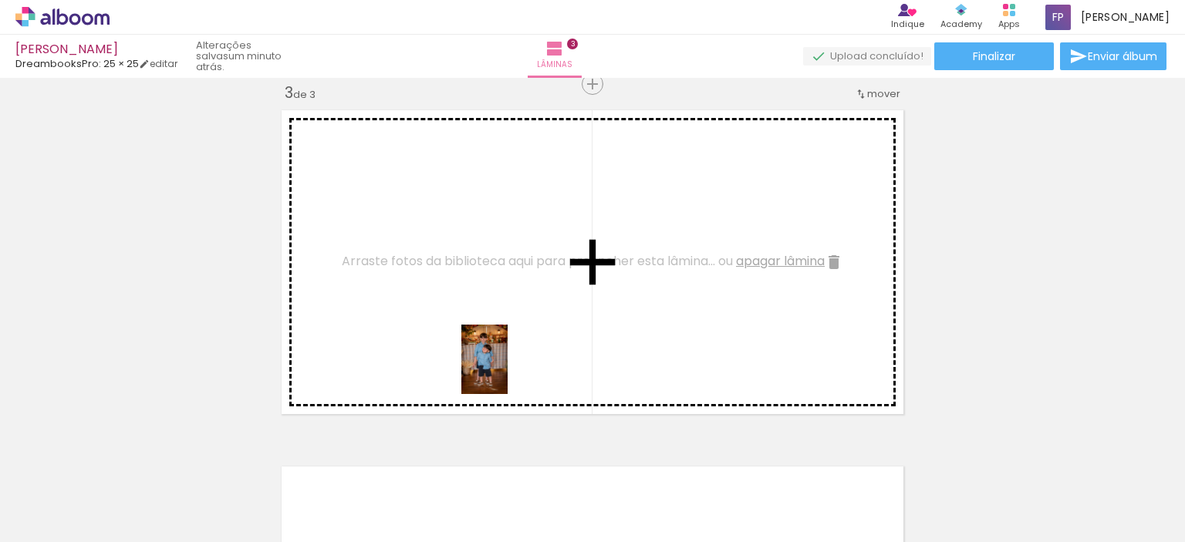
drag, startPoint x: 635, startPoint y: 502, endPoint x: 507, endPoint y: 369, distance: 184.9
click at [507, 369] on quentale-workspace at bounding box center [592, 271] width 1185 height 542
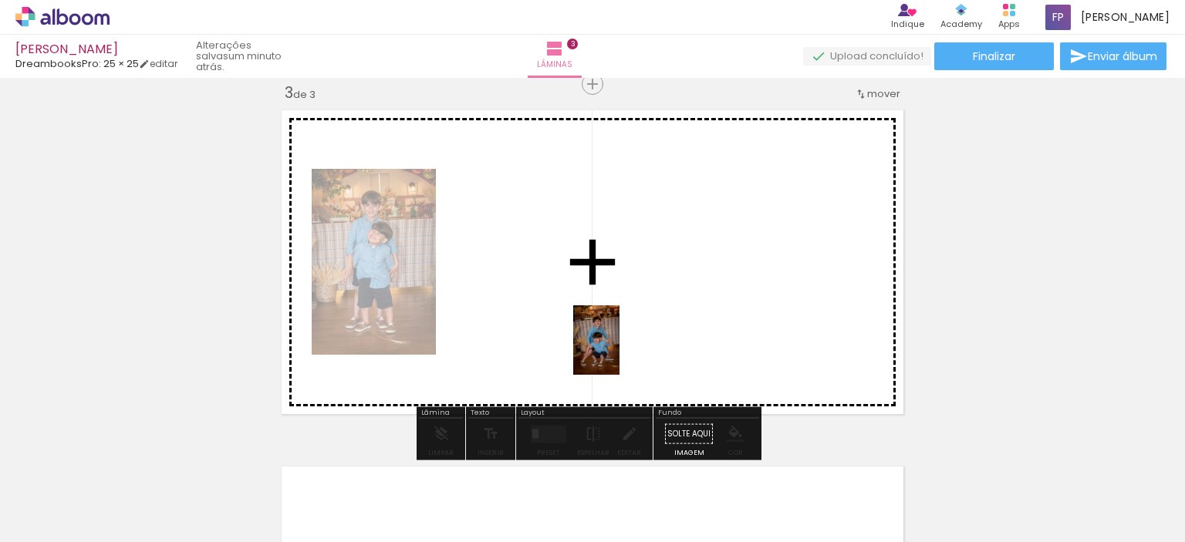
drag, startPoint x: 713, startPoint y: 498, endPoint x: 618, endPoint y: 351, distance: 175.2
click at [618, 351] on quentale-workspace at bounding box center [592, 271] width 1185 height 542
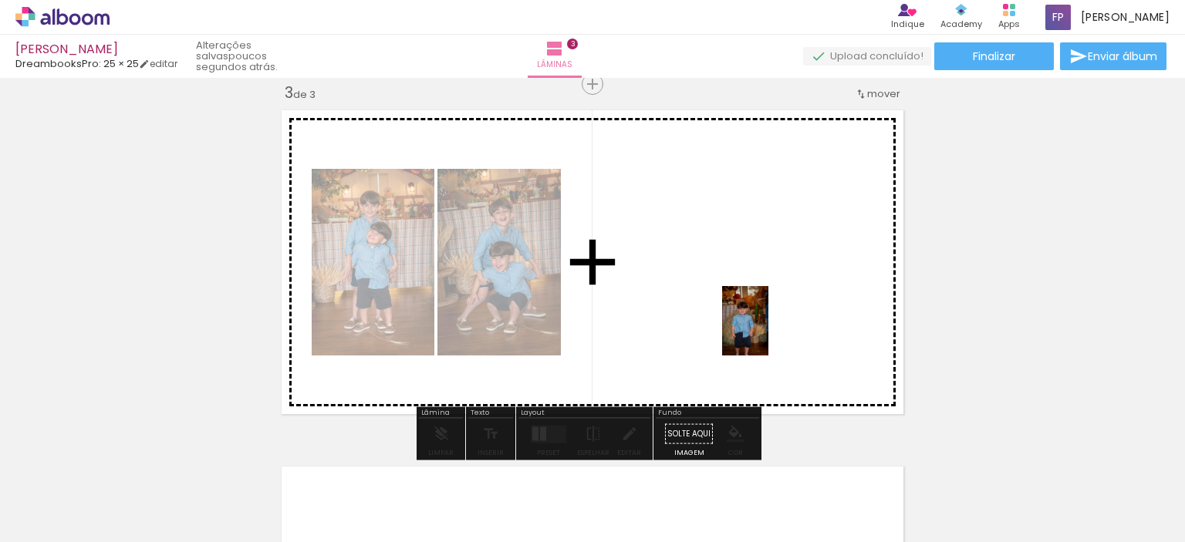
drag, startPoint x: 806, startPoint y: 498, endPoint x: 768, endPoint y: 332, distance: 170.1
click at [768, 332] on quentale-workspace at bounding box center [592, 271] width 1185 height 542
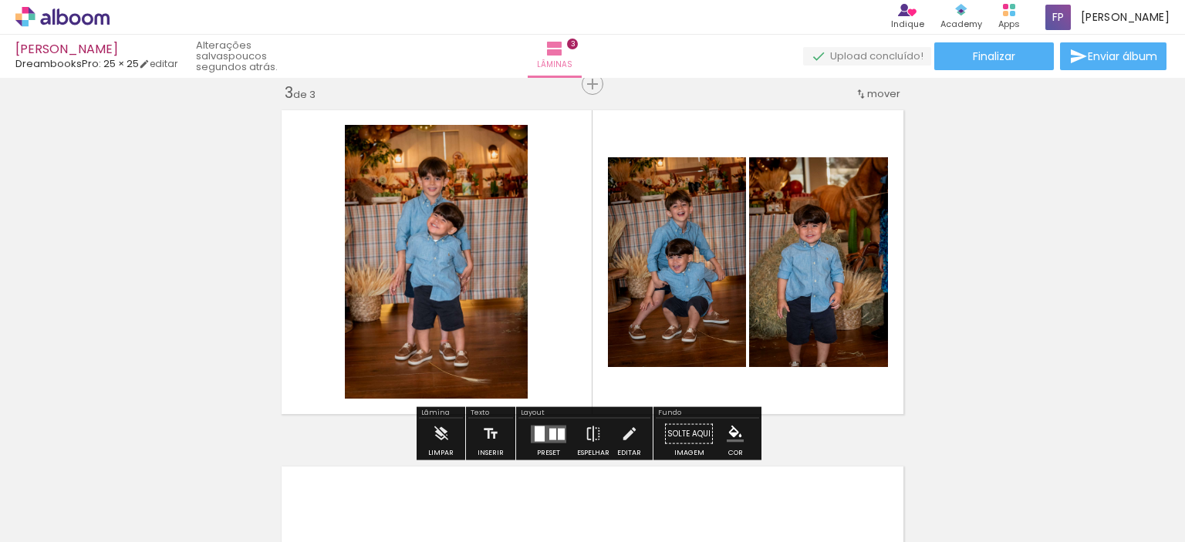
click at [777, 388] on quentale-layouter at bounding box center [592, 262] width 635 height 318
click at [549, 432] on div at bounding box center [552, 434] width 7 height 12
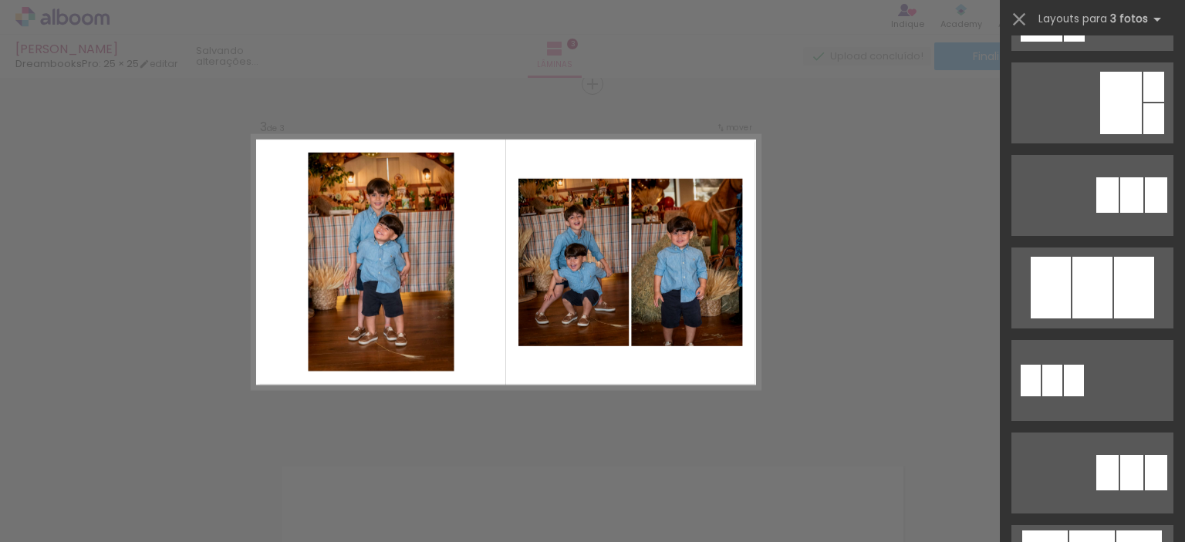
scroll to position [0, 0]
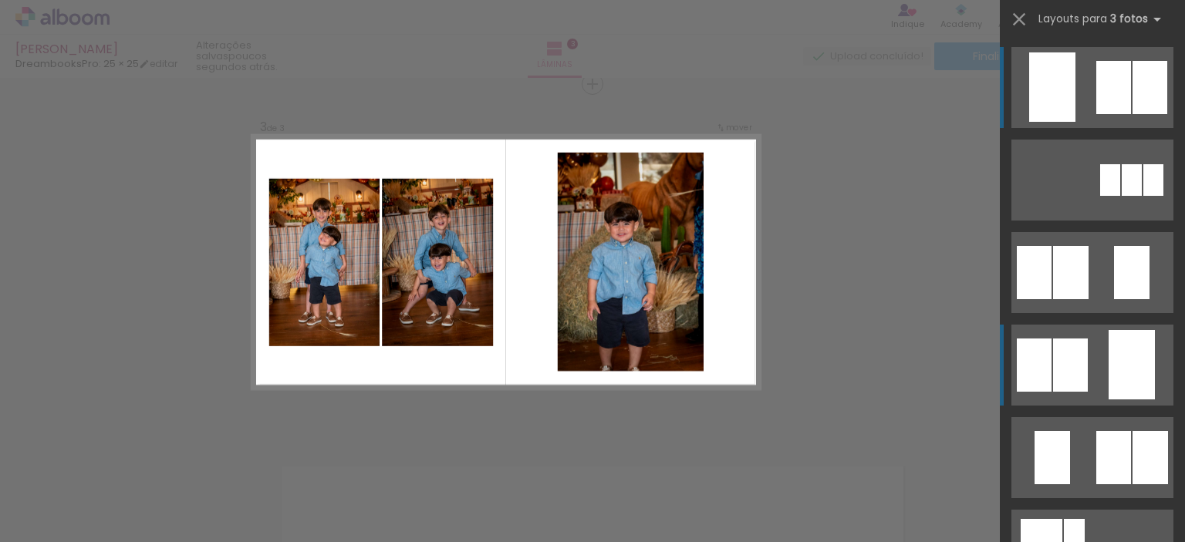
click at [1121, 196] on div at bounding box center [1131, 180] width 20 height 32
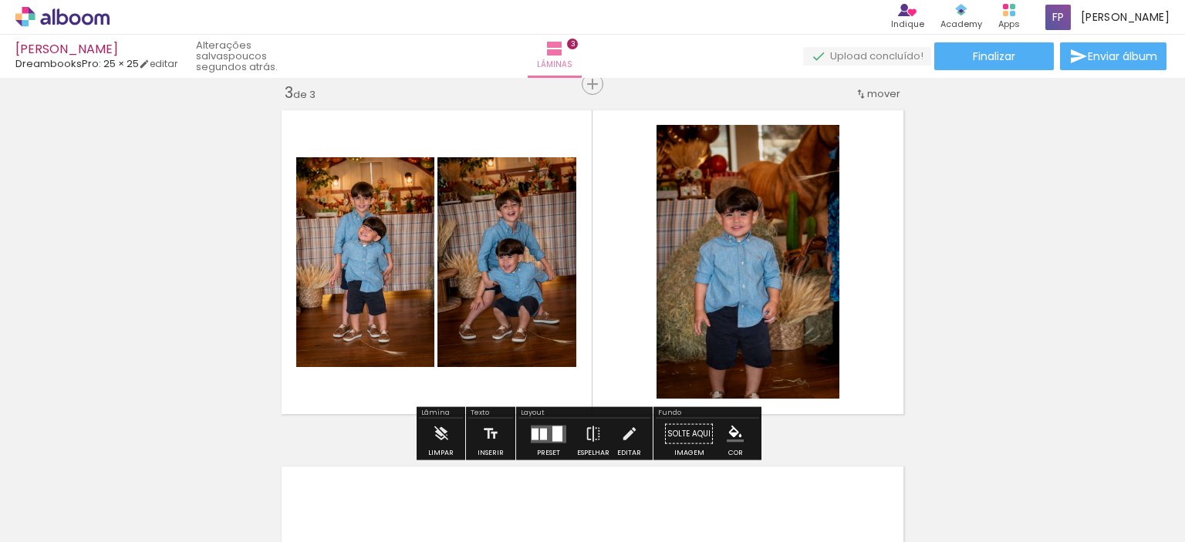
click at [853, 246] on quentale-layouter at bounding box center [592, 262] width 635 height 318
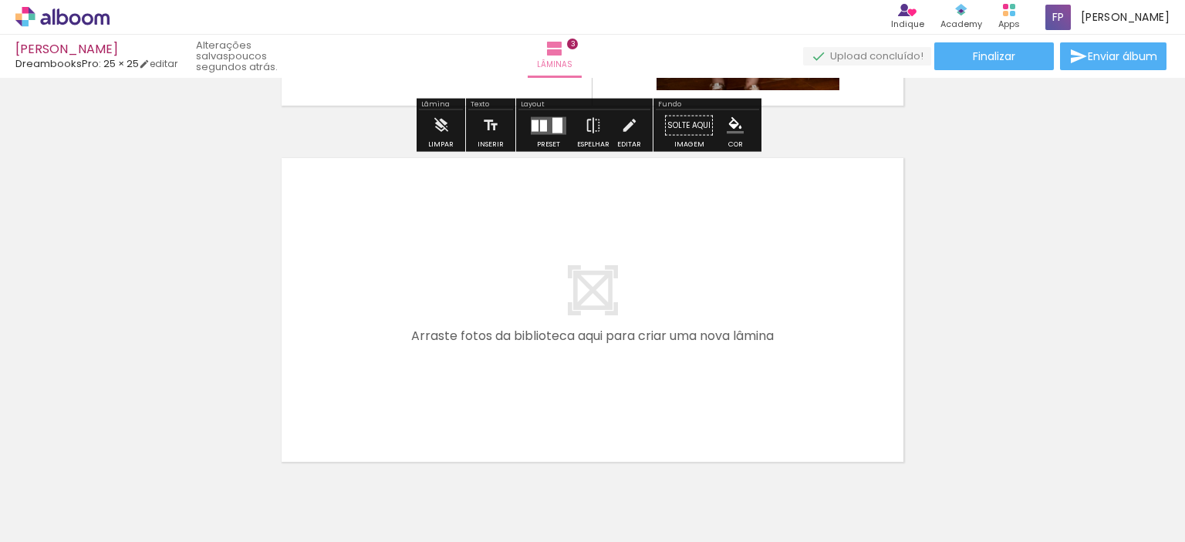
scroll to position [1117, 0]
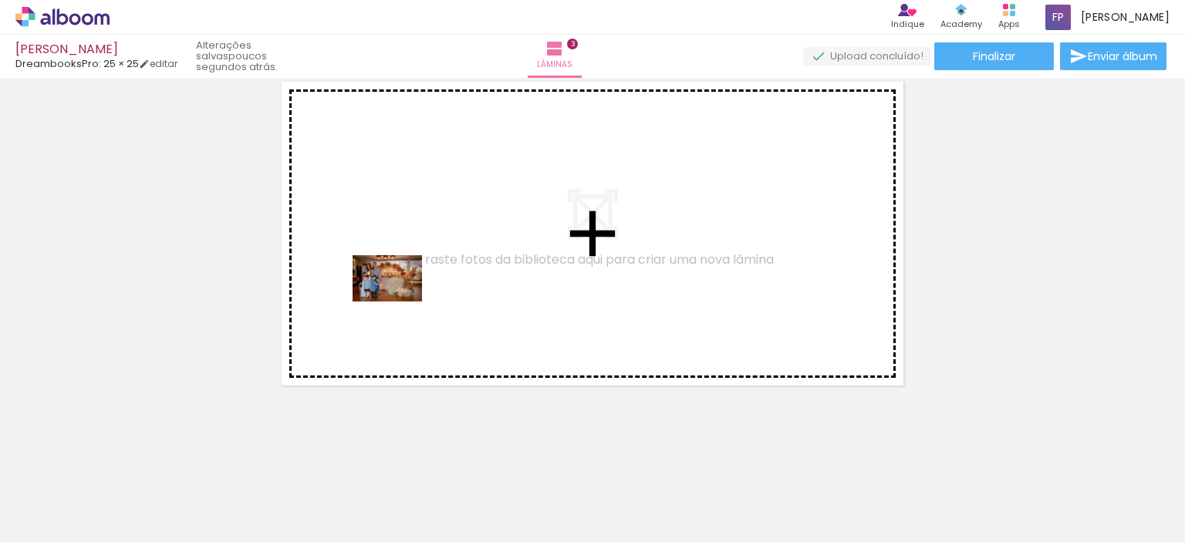
drag, startPoint x: 368, startPoint y: 494, endPoint x: 399, endPoint y: 302, distance: 195.3
click at [399, 302] on quentale-workspace at bounding box center [592, 271] width 1185 height 542
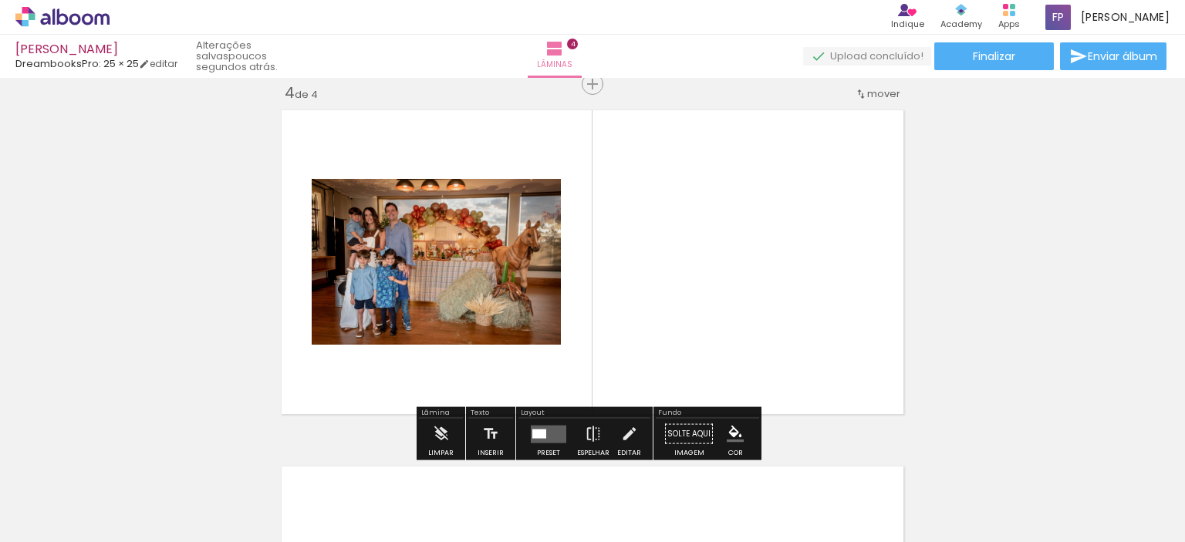
scroll to position [1088, 0]
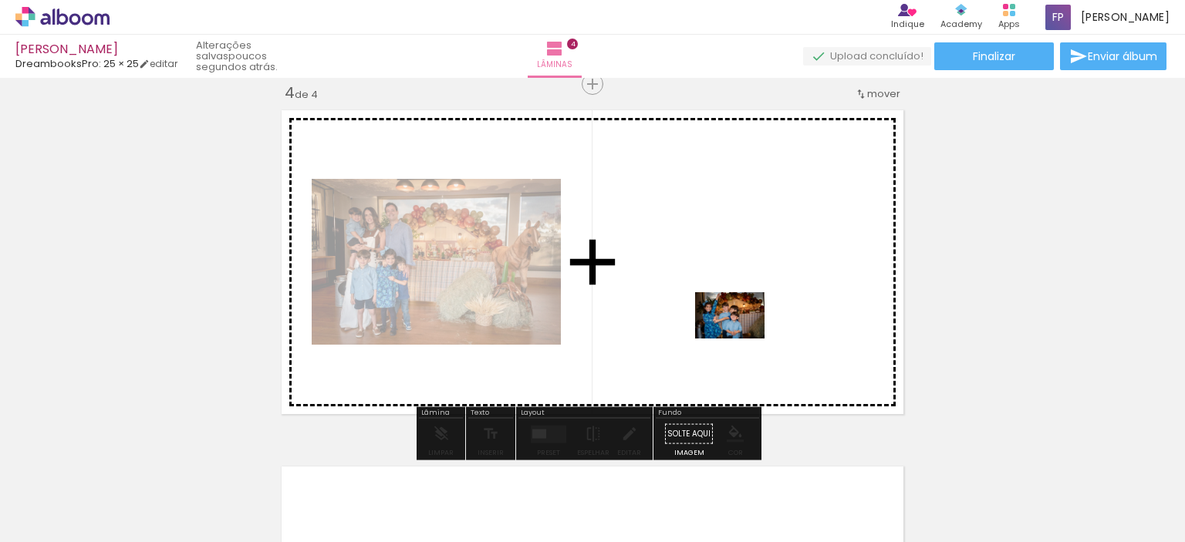
drag, startPoint x: 880, startPoint y: 504, endPoint x: 741, endPoint y: 339, distance: 215.7
click at [741, 339] on quentale-workspace at bounding box center [592, 271] width 1185 height 542
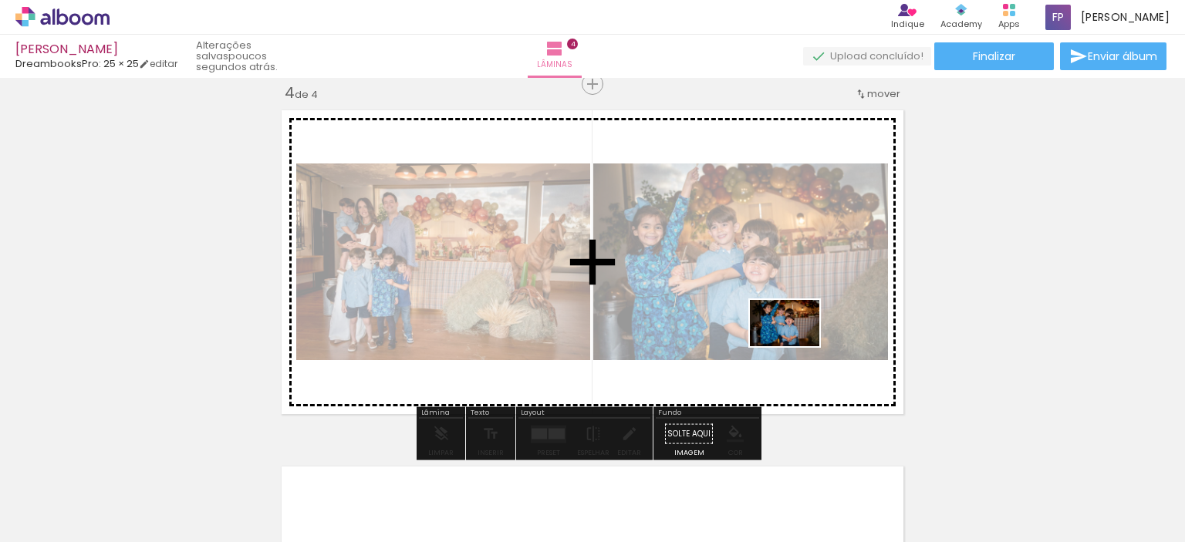
drag, startPoint x: 969, startPoint y: 497, endPoint x: 796, endPoint y: 346, distance: 229.6
click at [796, 346] on quentale-workspace at bounding box center [592, 271] width 1185 height 542
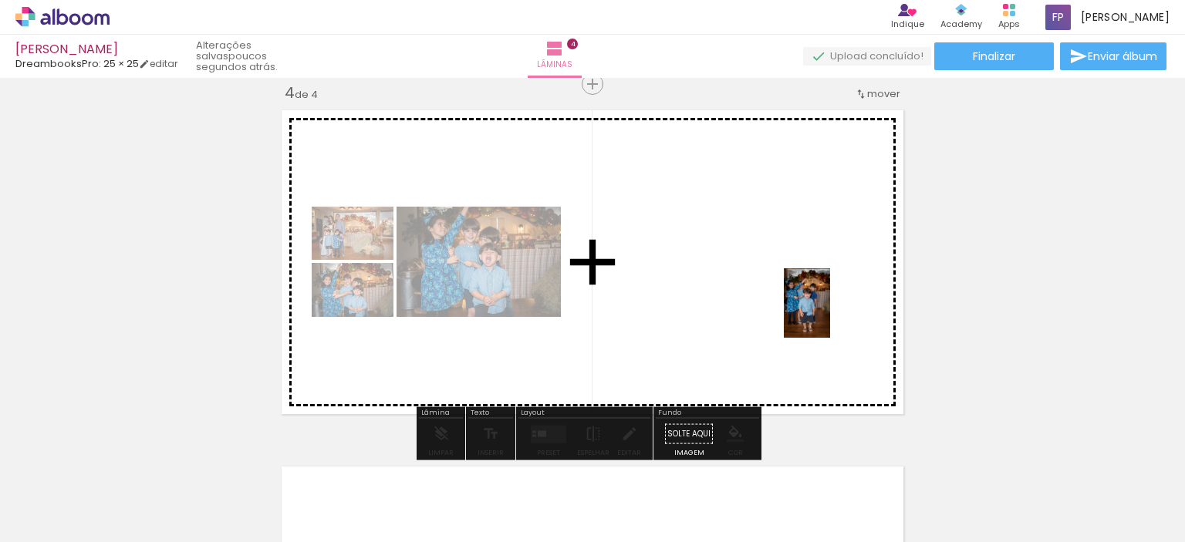
drag, startPoint x: 1059, startPoint y: 483, endPoint x: 830, endPoint y: 315, distance: 284.1
click at [830, 315] on quentale-workspace at bounding box center [592, 271] width 1185 height 542
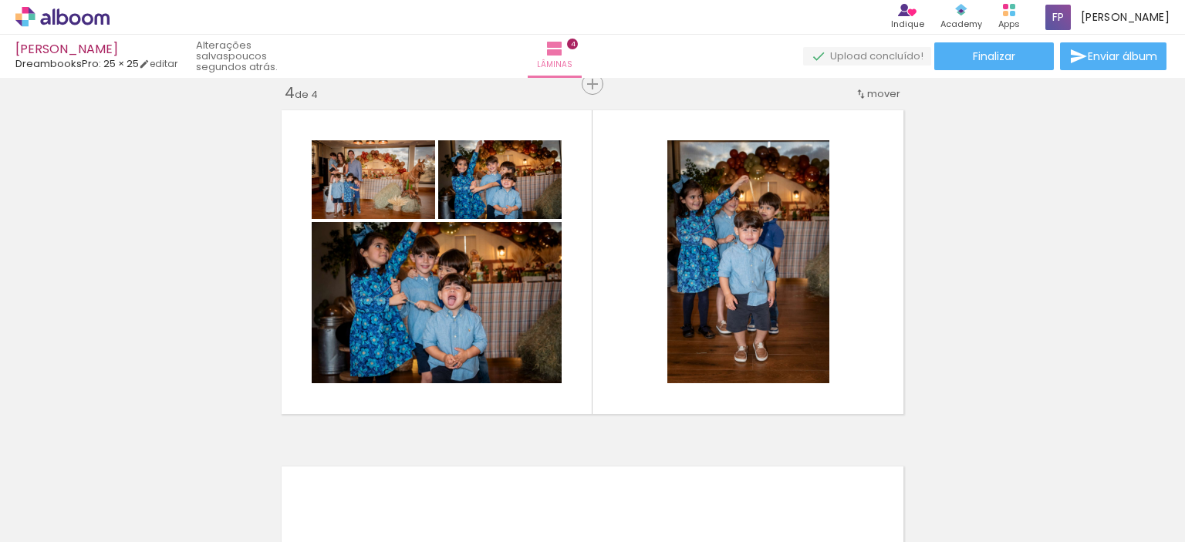
scroll to position [0, 1148]
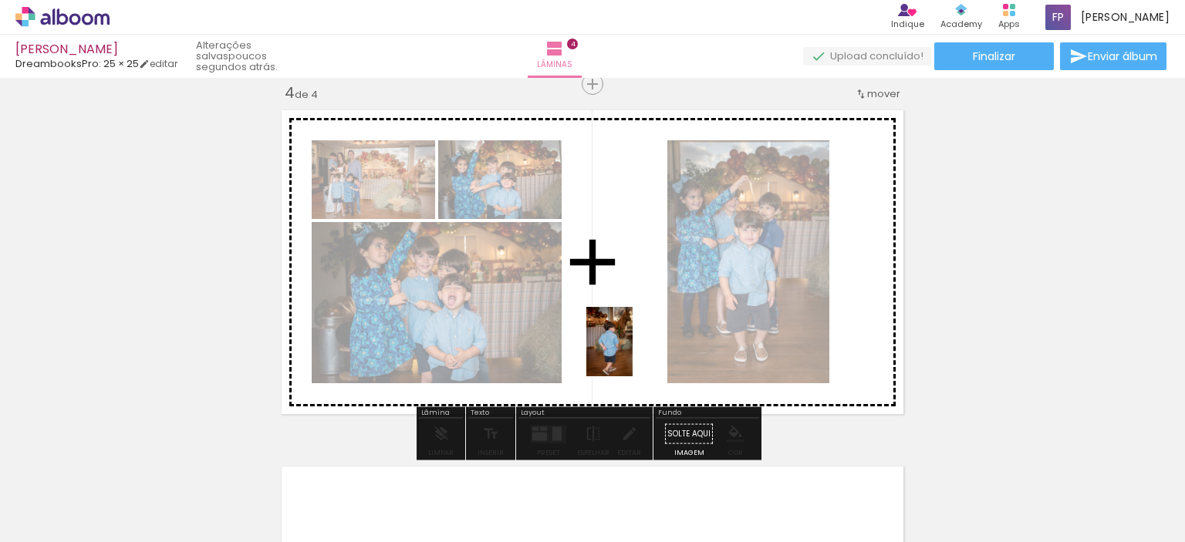
drag, startPoint x: 567, startPoint y: 495, endPoint x: 632, endPoint y: 353, distance: 156.3
click at [632, 353] on quentale-workspace at bounding box center [592, 271] width 1185 height 542
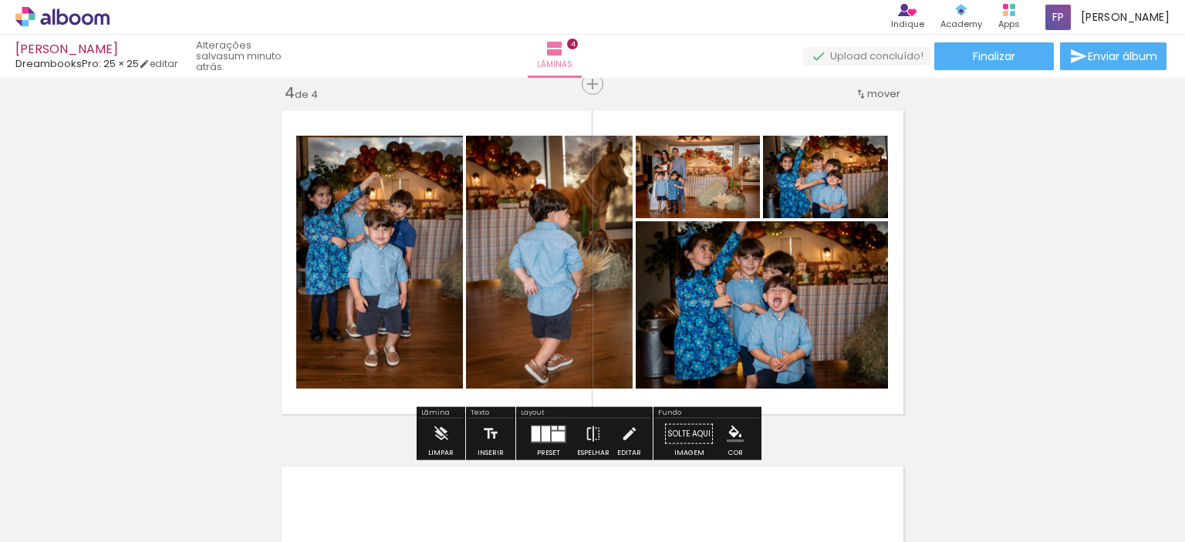
click at [552, 431] on div at bounding box center [557, 436] width 13 height 10
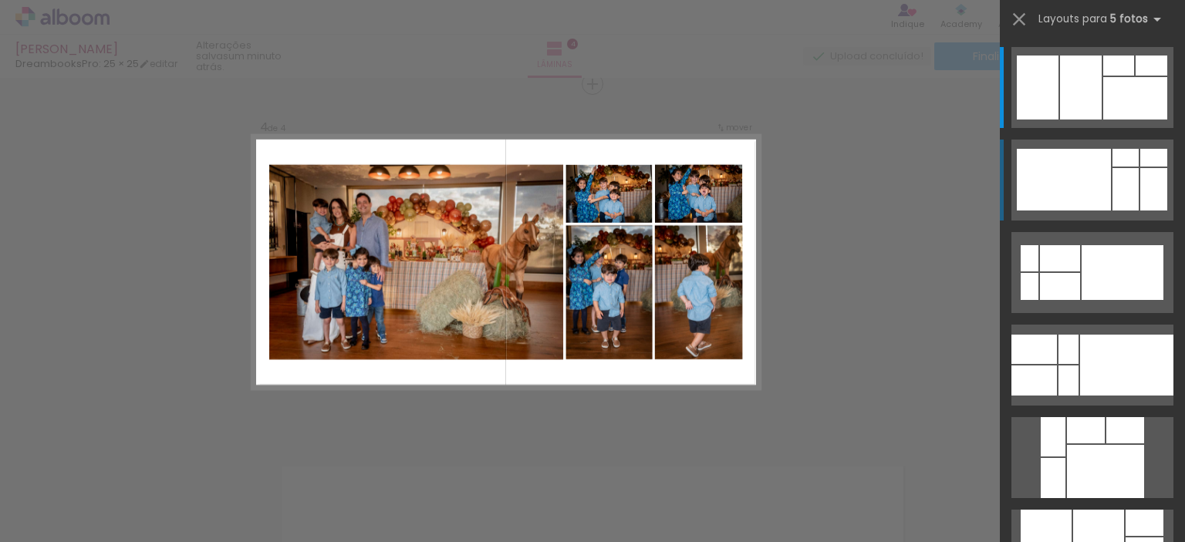
scroll to position [0, 1148]
click at [1114, 162] on div at bounding box center [1125, 158] width 26 height 18
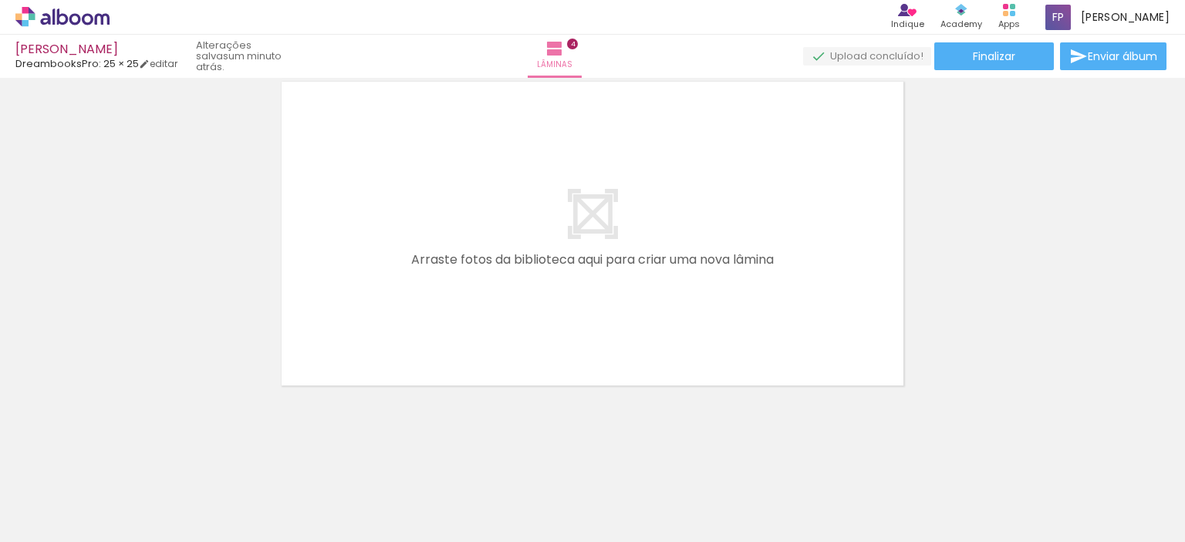
scroll to position [0, 1414]
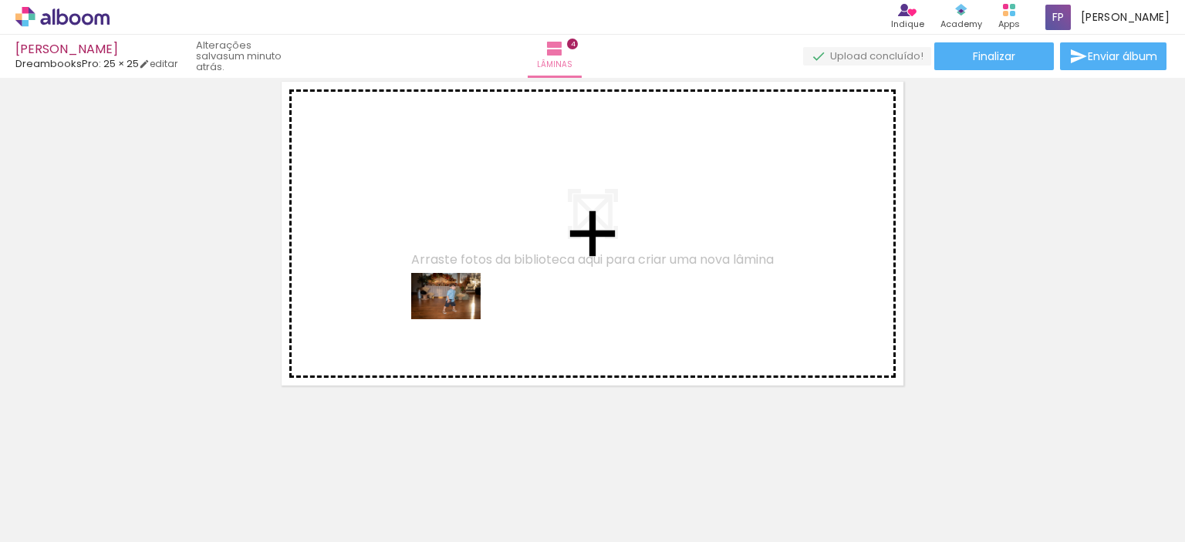
drag, startPoint x: 380, startPoint y: 496, endPoint x: 457, endPoint y: 319, distance: 192.7
click at [457, 319] on quentale-workspace at bounding box center [592, 271] width 1185 height 542
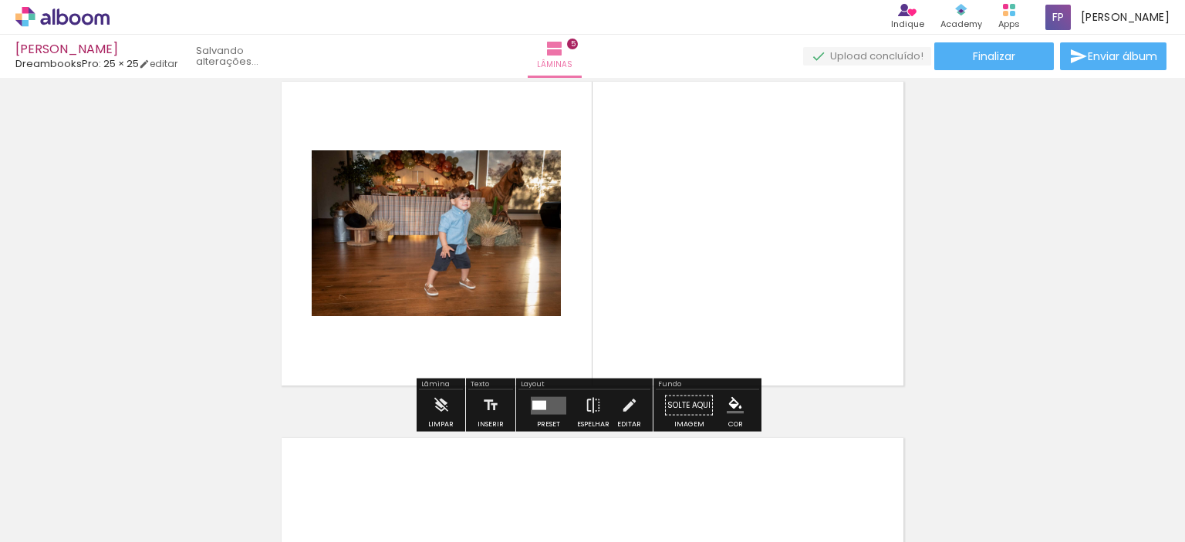
scroll to position [1444, 0]
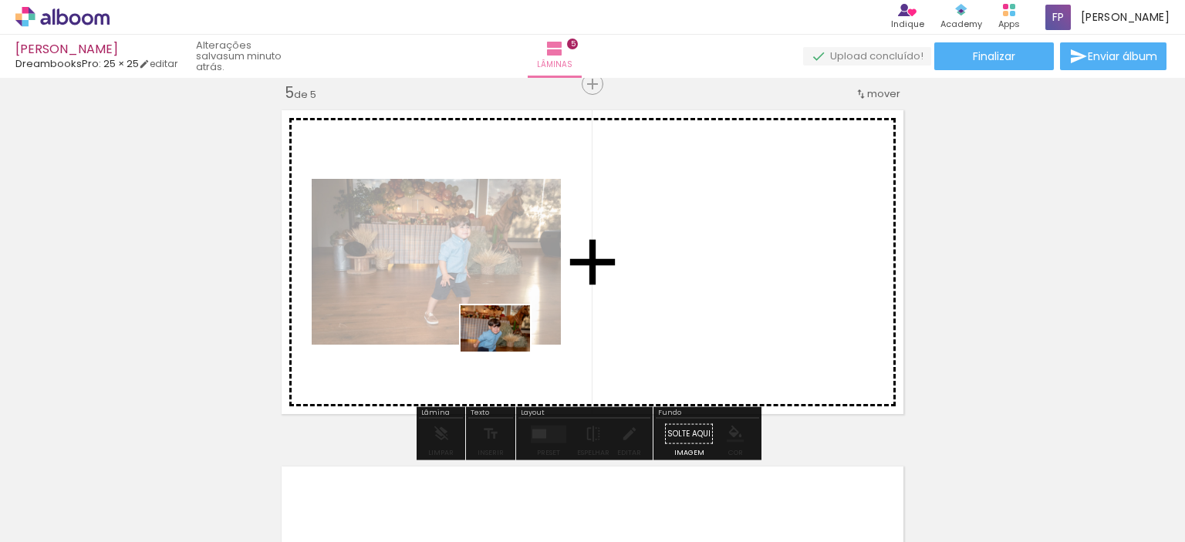
drag, startPoint x: 471, startPoint y: 488, endPoint x: 507, endPoint y: 352, distance: 141.0
click at [507, 352] on quentale-workspace at bounding box center [592, 271] width 1185 height 542
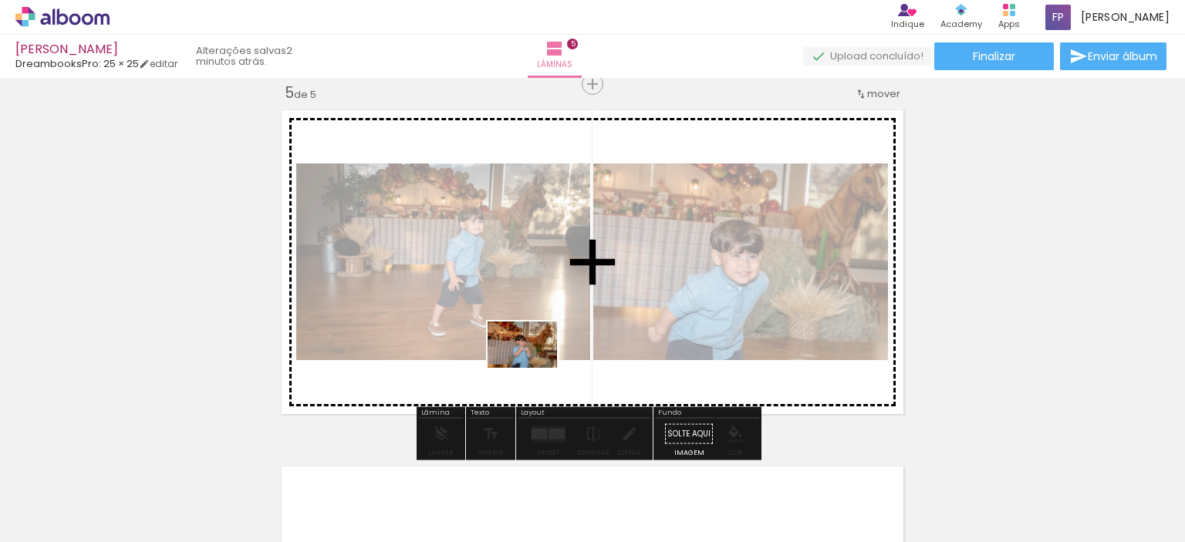
drag, startPoint x: 561, startPoint y: 513, endPoint x: 534, endPoint y: 368, distance: 147.5
click at [534, 368] on quentale-workspace at bounding box center [592, 271] width 1185 height 542
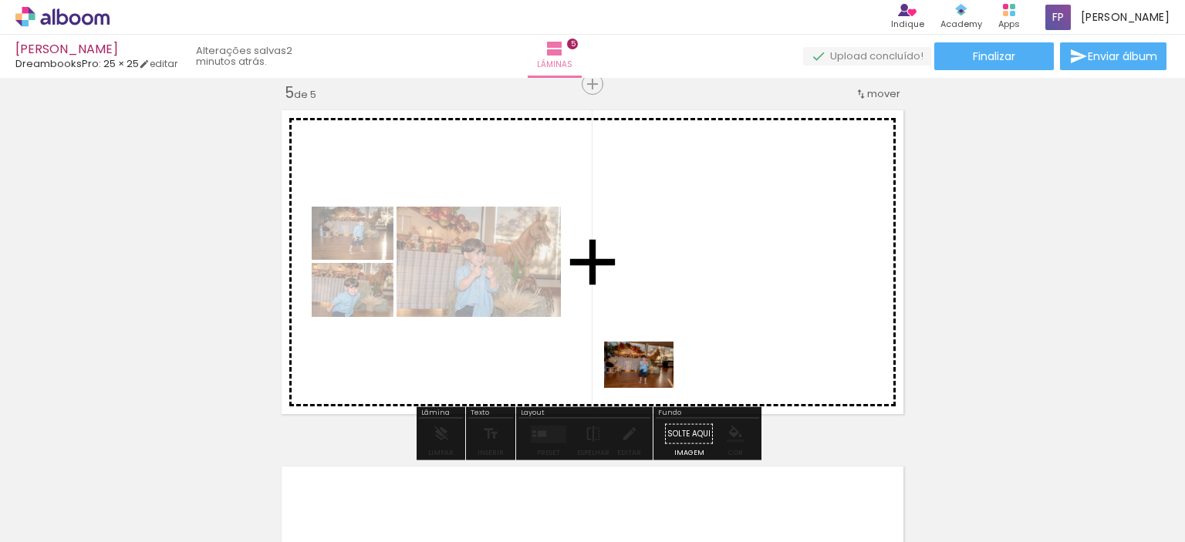
drag, startPoint x: 649, startPoint y: 502, endPoint x: 651, endPoint y: 386, distance: 115.7
click at [651, 386] on quentale-workspace at bounding box center [592, 271] width 1185 height 542
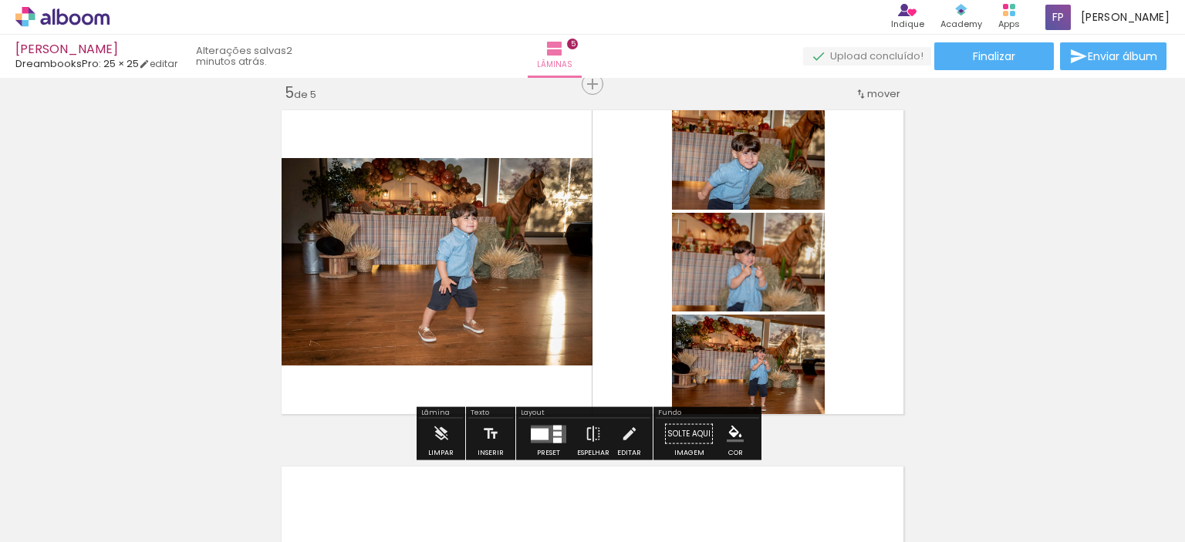
click at [861, 263] on quentale-layouter at bounding box center [592, 262] width 635 height 318
click at [543, 436] on div at bounding box center [540, 434] width 18 height 12
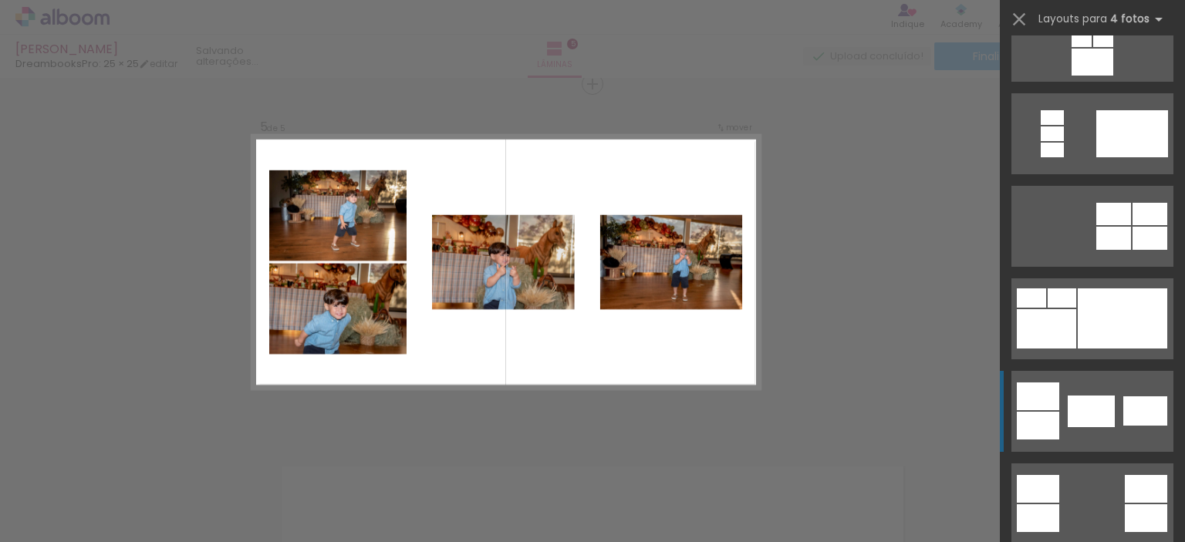
scroll to position [463, 0]
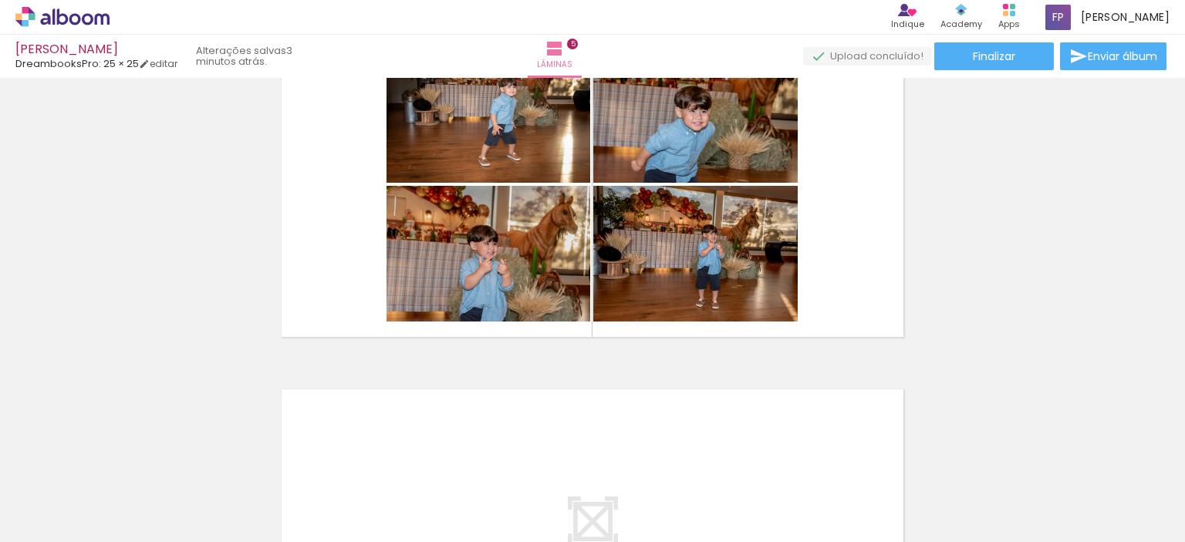
scroll to position [1444, 0]
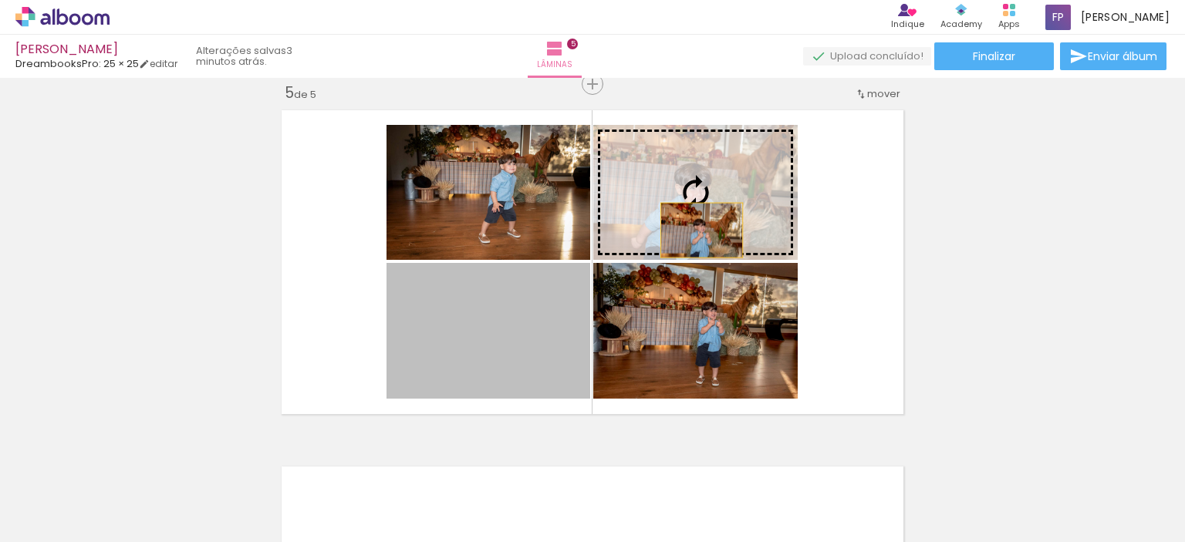
drag, startPoint x: 528, startPoint y: 366, endPoint x: 696, endPoint y: 230, distance: 216.0
click at [0, 0] on slot at bounding box center [0, 0] width 0 height 0
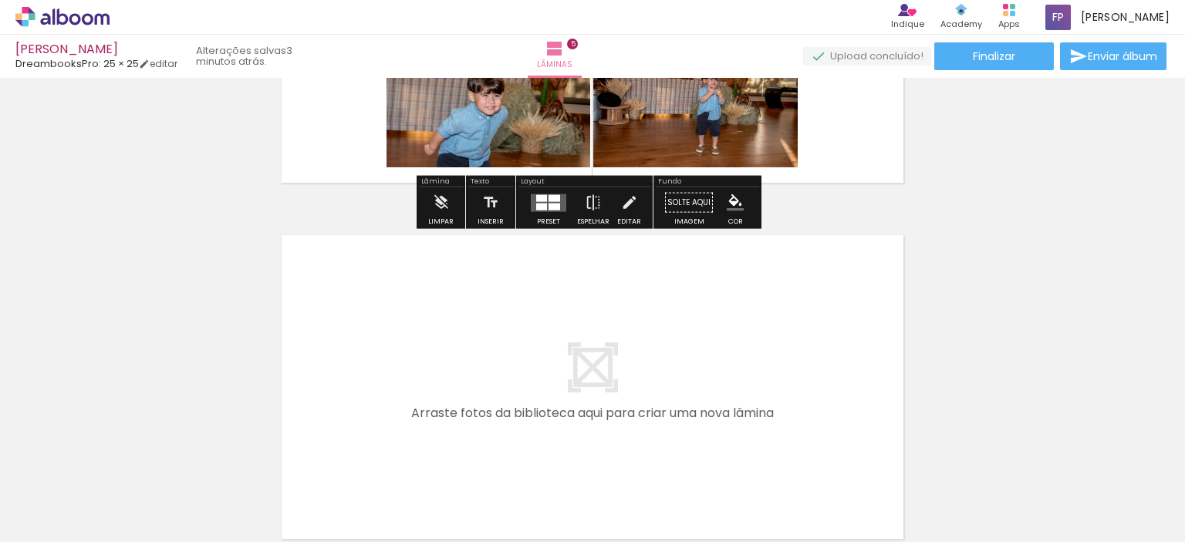
scroll to position [1753, 0]
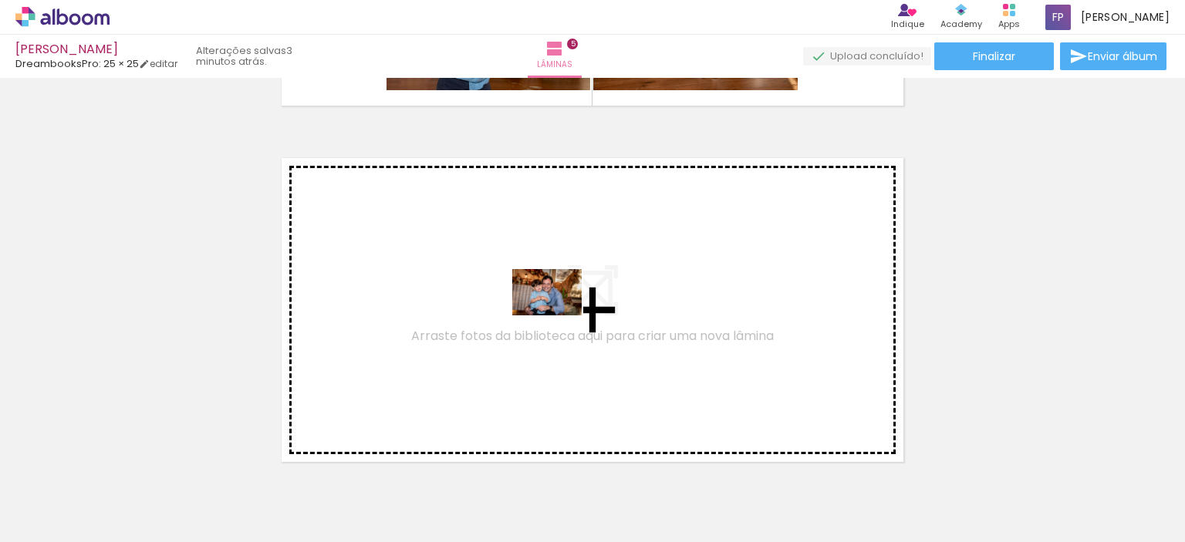
drag, startPoint x: 734, startPoint y: 501, endPoint x: 558, endPoint y: 315, distance: 255.9
click at [558, 315] on quentale-workspace at bounding box center [592, 271] width 1185 height 542
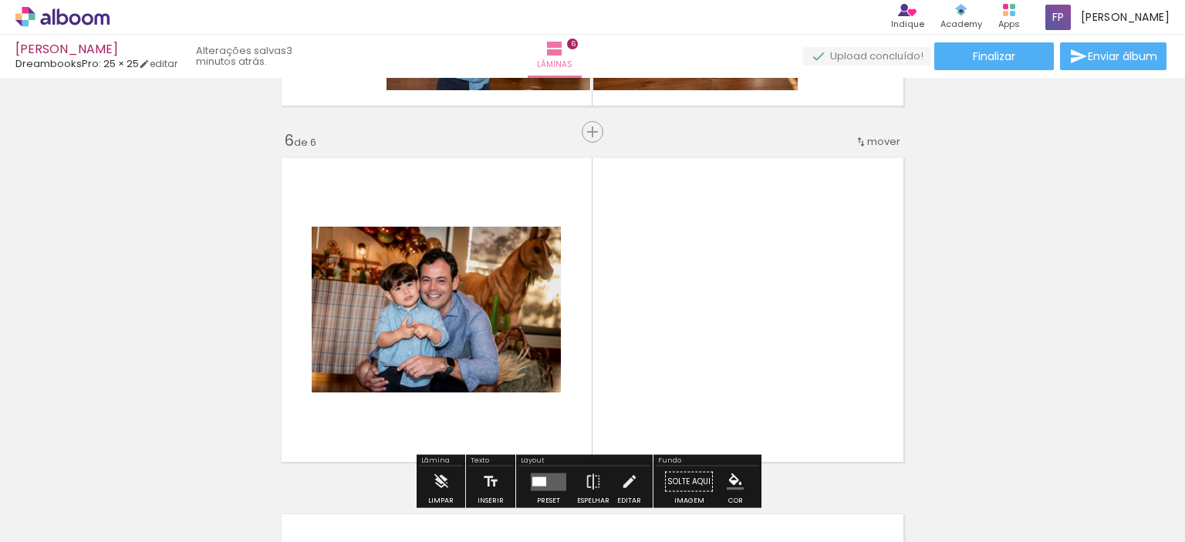
scroll to position [1801, 0]
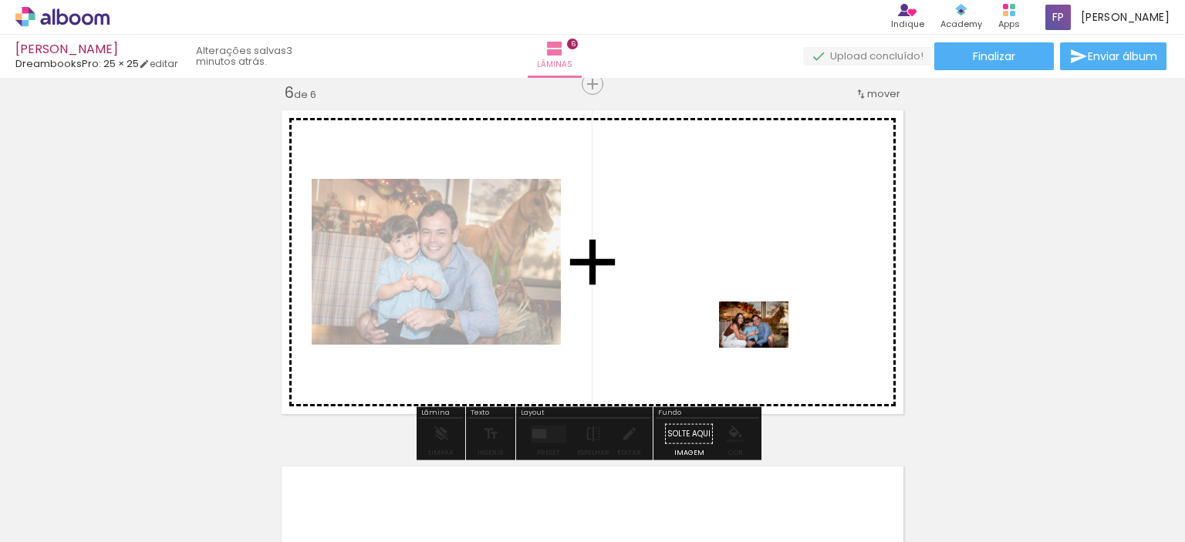
drag, startPoint x: 809, startPoint y: 501, endPoint x: 791, endPoint y: 379, distance: 122.5
click at [767, 349] on quentale-workspace at bounding box center [592, 271] width 1185 height 542
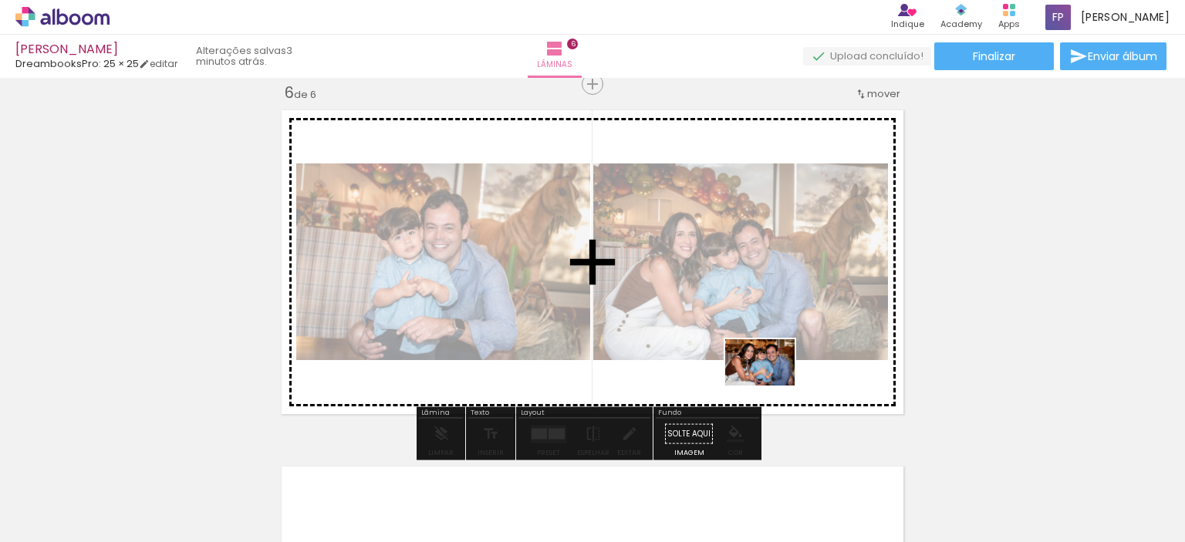
drag, startPoint x: 905, startPoint y: 514, endPoint x: 771, endPoint y: 386, distance: 185.4
click at [771, 386] on quentale-workspace at bounding box center [592, 271] width 1185 height 542
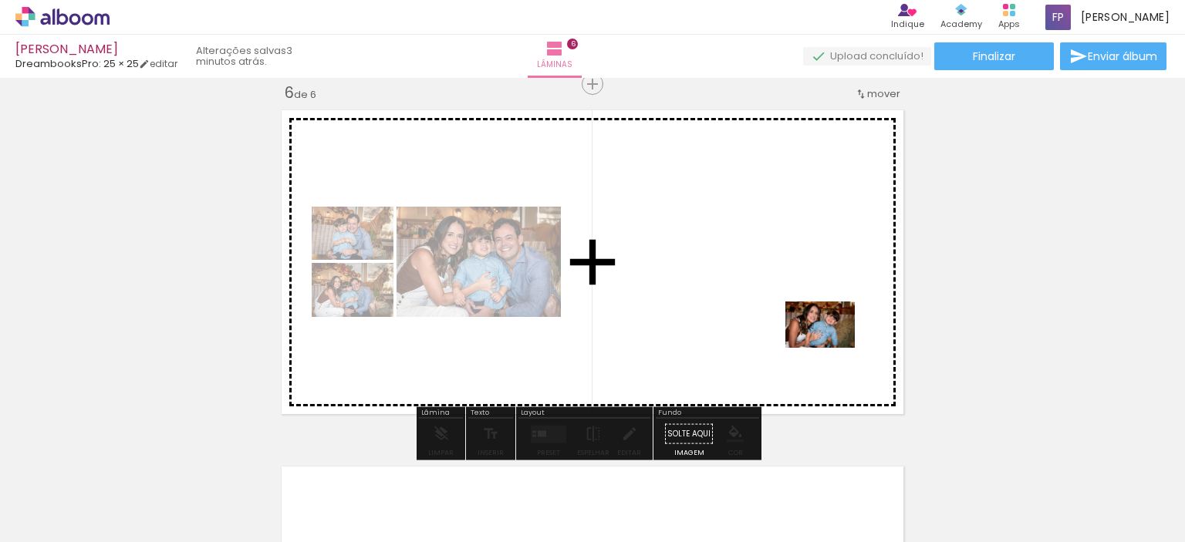
drag, startPoint x: 995, startPoint y: 487, endPoint x: 829, endPoint y: 346, distance: 217.2
click at [829, 346] on quentale-workspace at bounding box center [592, 271] width 1185 height 542
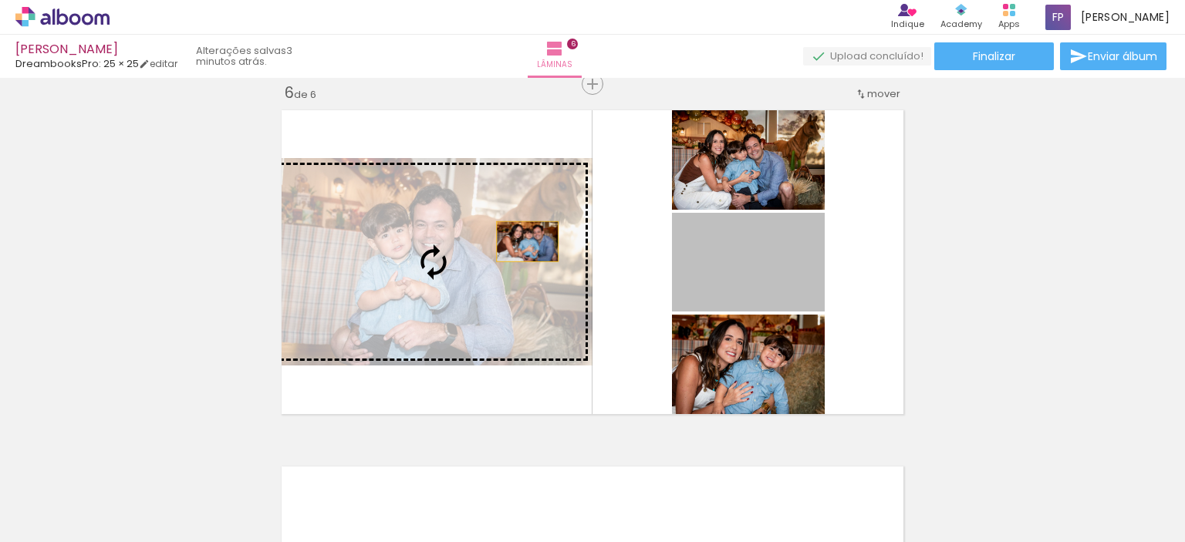
drag, startPoint x: 780, startPoint y: 265, endPoint x: 521, endPoint y: 241, distance: 260.2
click at [0, 0] on slot at bounding box center [0, 0] width 0 height 0
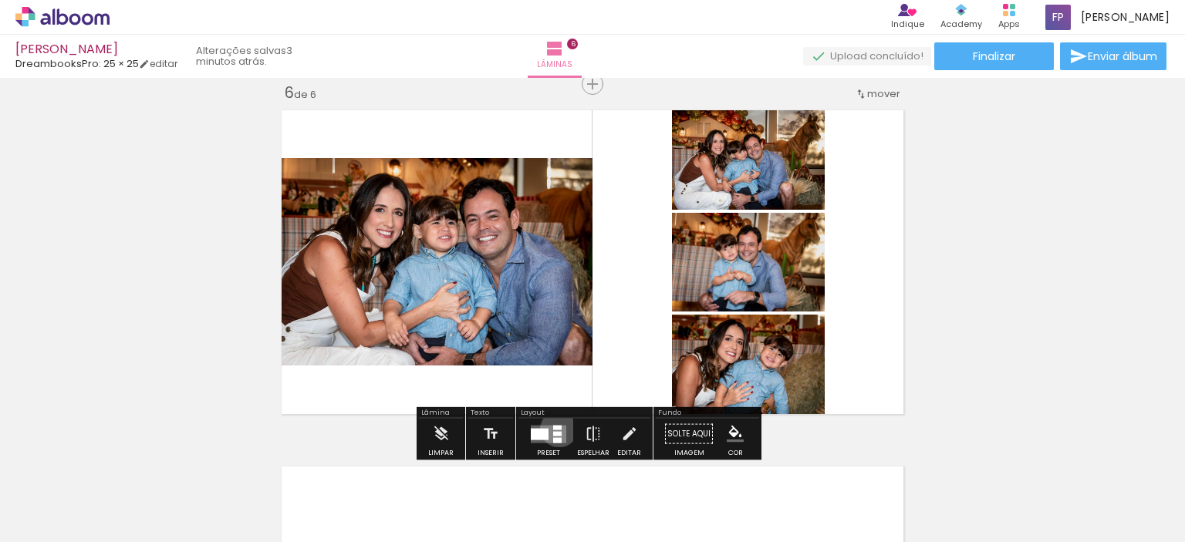
click at [555, 428] on div at bounding box center [557, 427] width 8 height 5
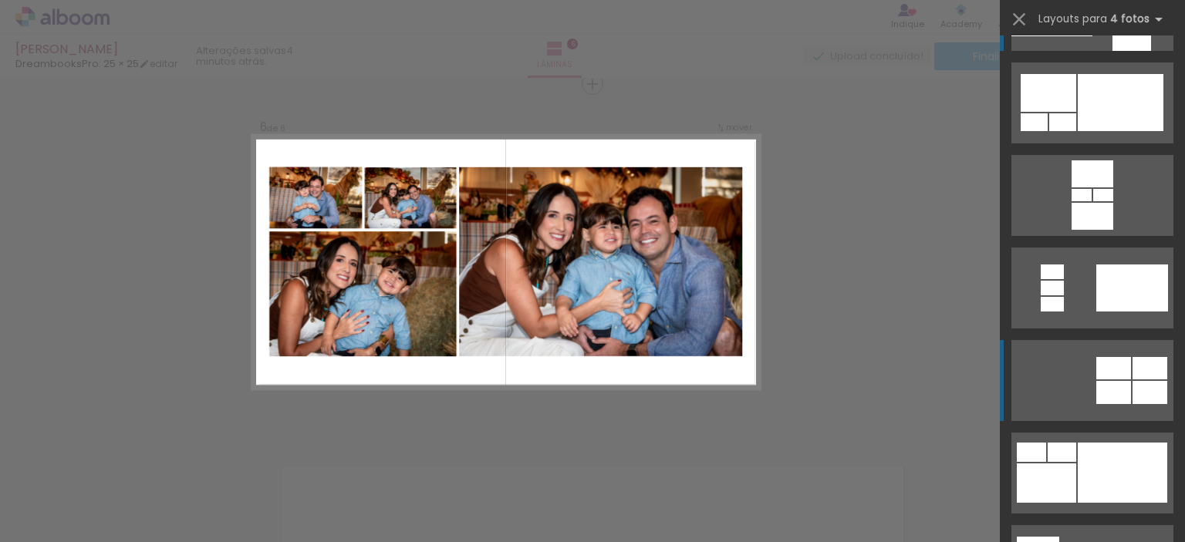
scroll to position [0, 0]
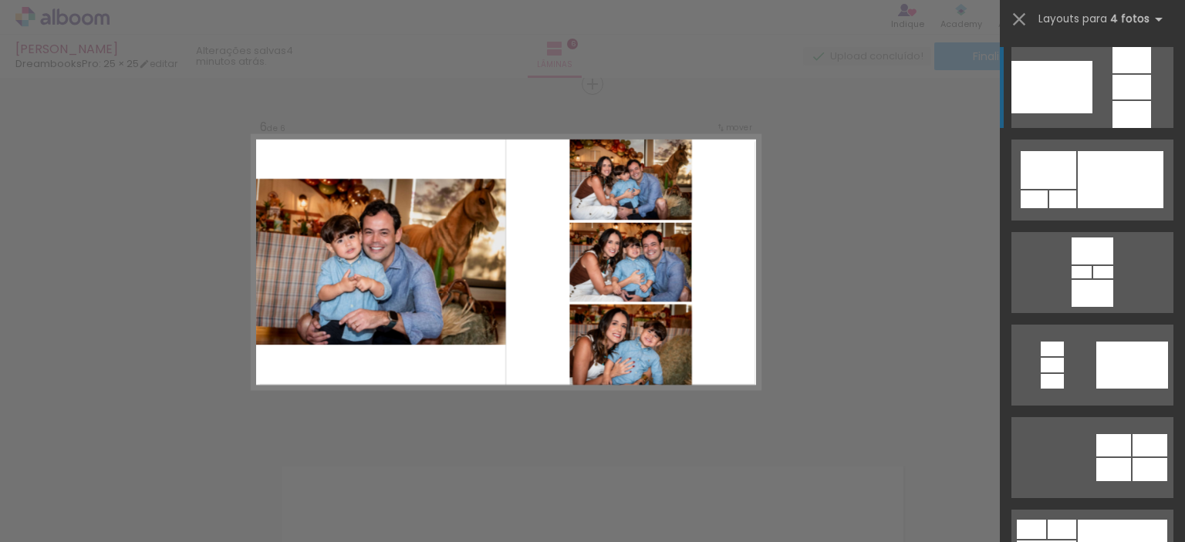
click at [1083, 97] on div at bounding box center [1051, 87] width 81 height 52
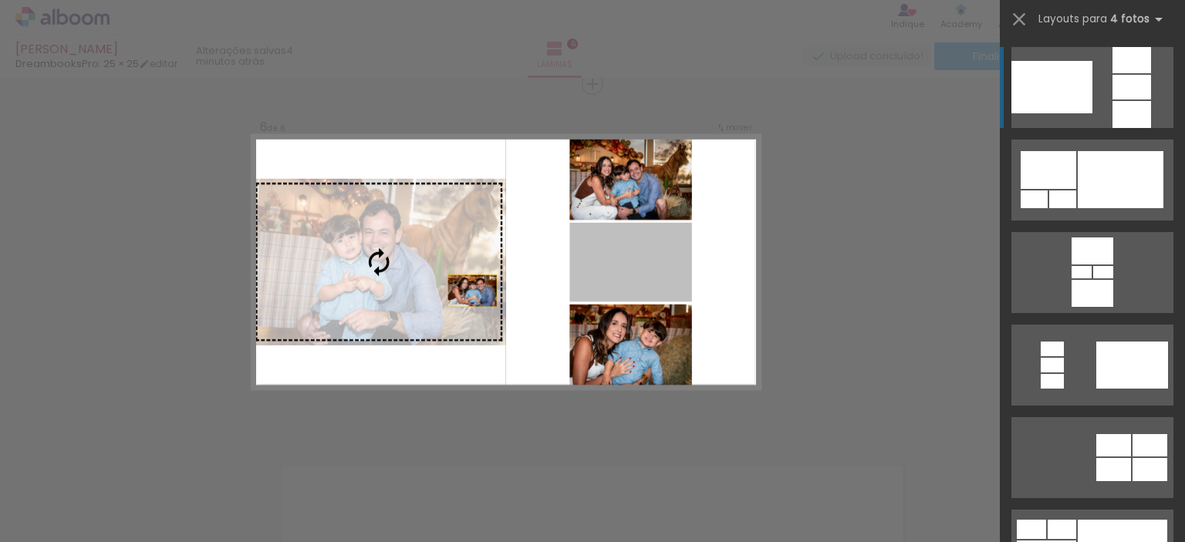
drag, startPoint x: 632, startPoint y: 281, endPoint x: 410, endPoint y: 293, distance: 221.6
click at [0, 0] on slot at bounding box center [0, 0] width 0 height 0
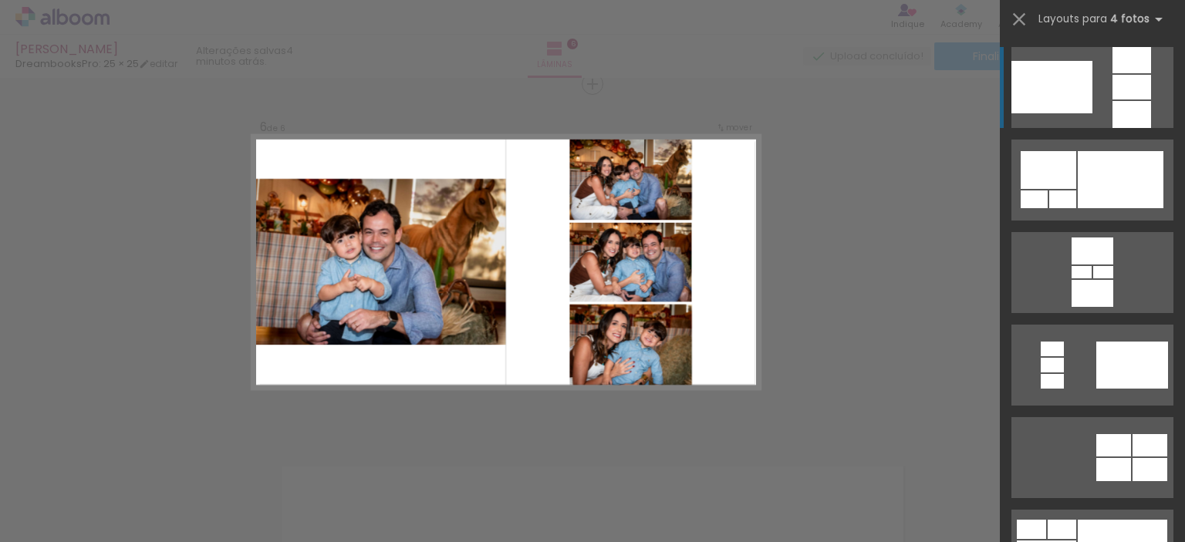
click at [723, 268] on quentale-layouter at bounding box center [505, 262] width 508 height 255
click at [1023, 17] on iron-icon at bounding box center [1019, 19] width 22 height 22
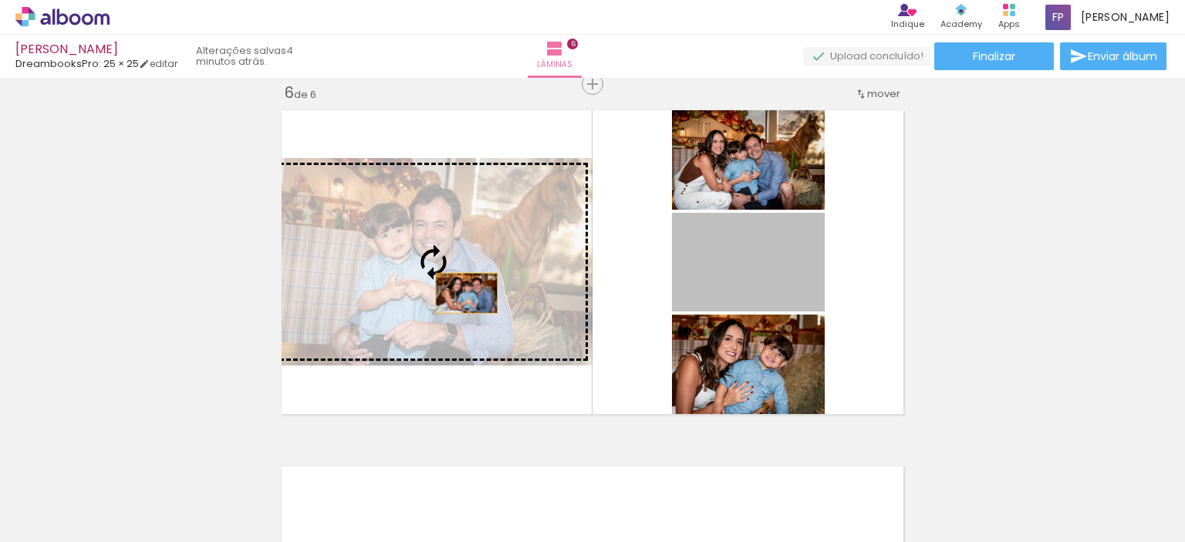
drag, startPoint x: 750, startPoint y: 284, endPoint x: 460, endPoint y: 293, distance: 289.4
click at [0, 0] on slot at bounding box center [0, 0] width 0 height 0
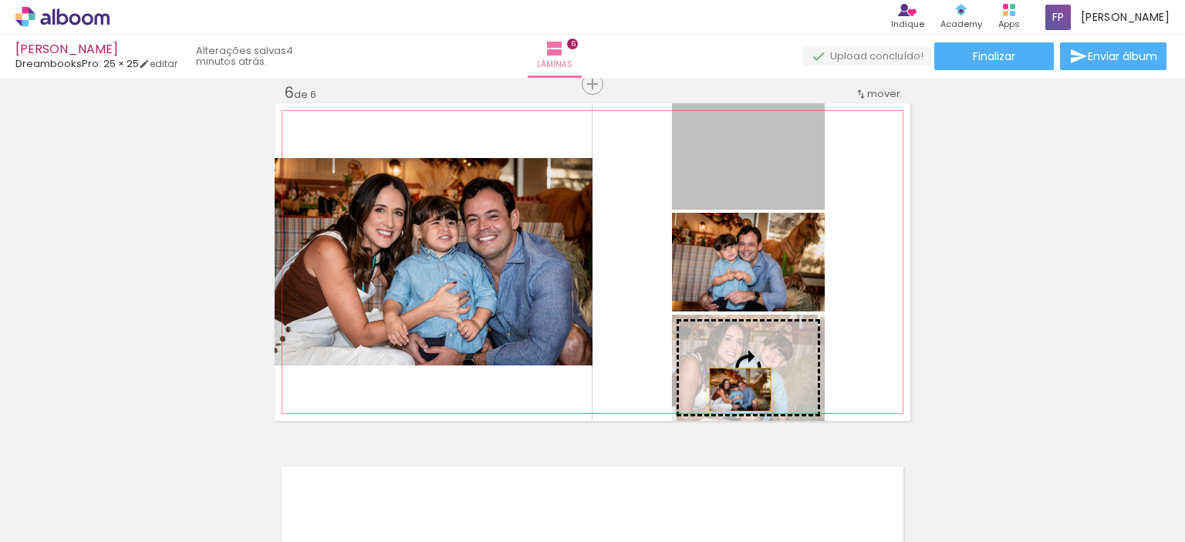
drag, startPoint x: 750, startPoint y: 166, endPoint x: 734, endPoint y: 389, distance: 224.2
click at [0, 0] on slot at bounding box center [0, 0] width 0 height 0
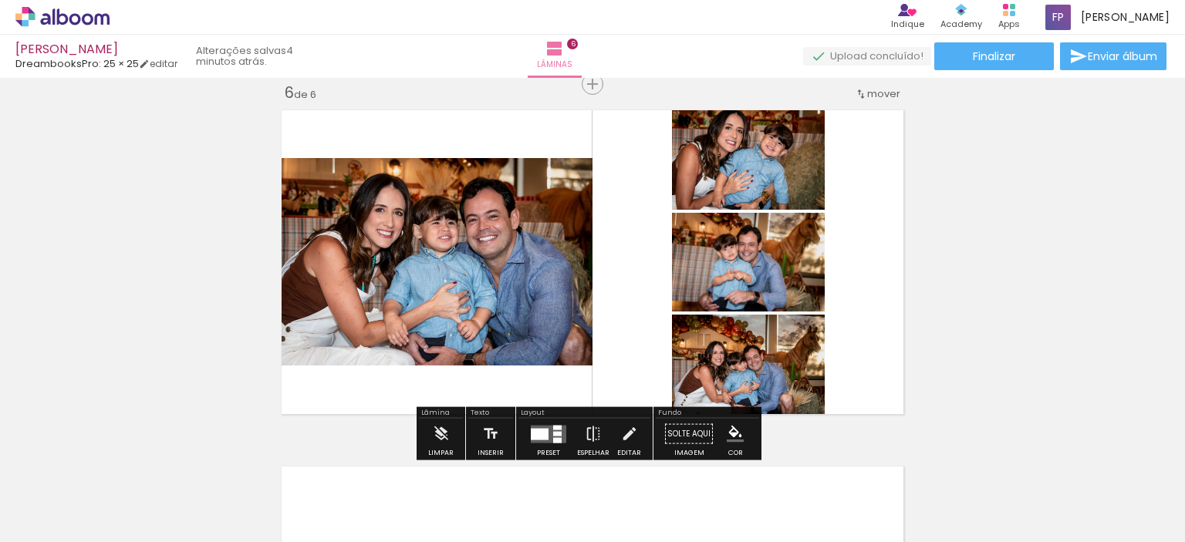
click at [852, 277] on quentale-layouter at bounding box center [592, 262] width 635 height 318
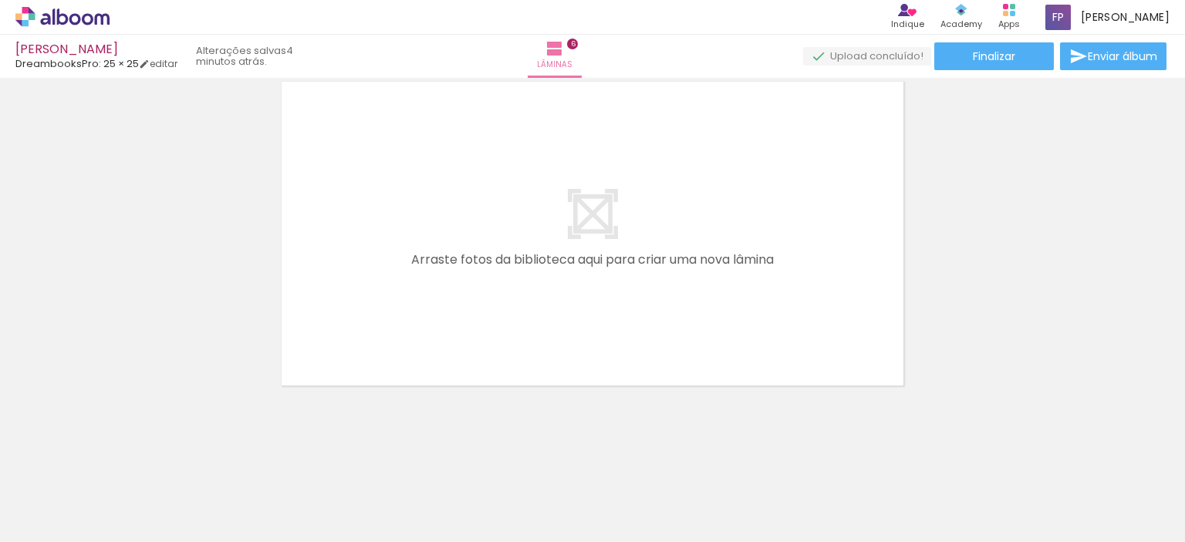
scroll to position [0, 2218]
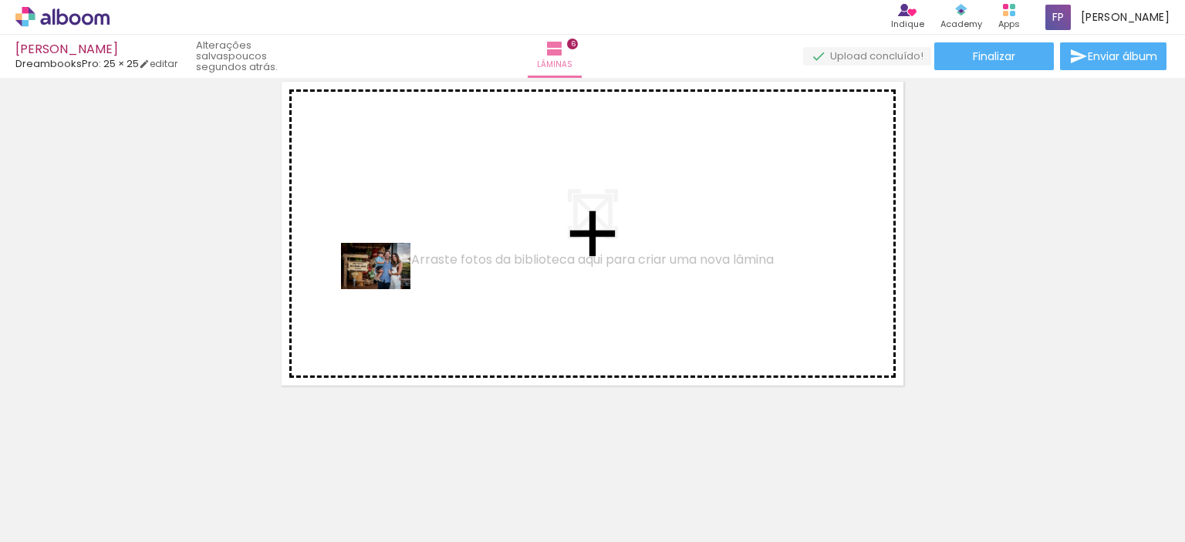
drag, startPoint x: 275, startPoint y: 498, endPoint x: 396, endPoint y: 276, distance: 253.0
click at [396, 276] on quentale-workspace at bounding box center [592, 271] width 1185 height 542
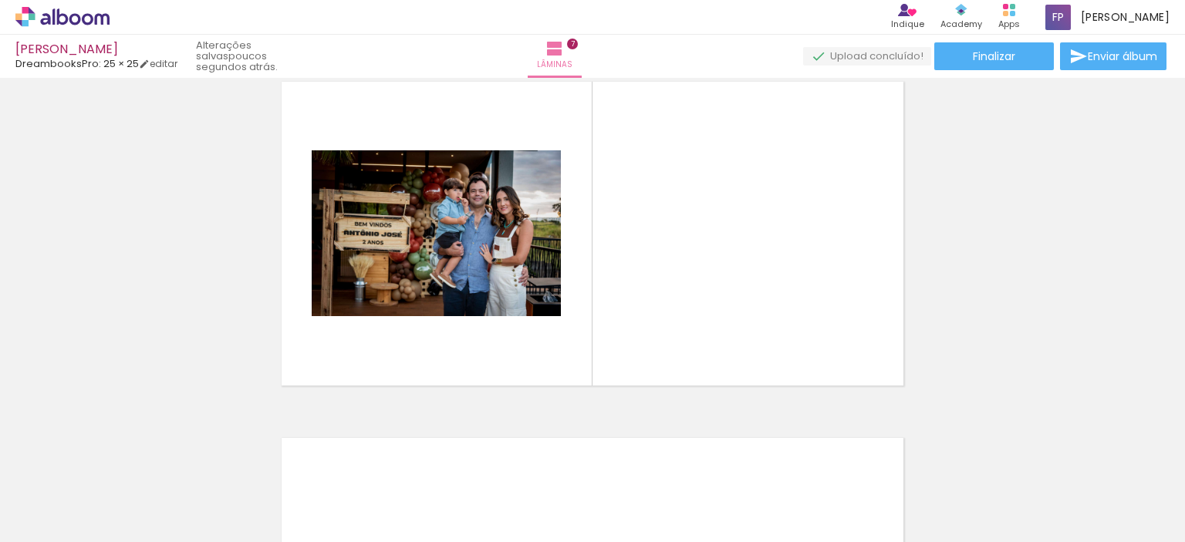
scroll to position [2157, 0]
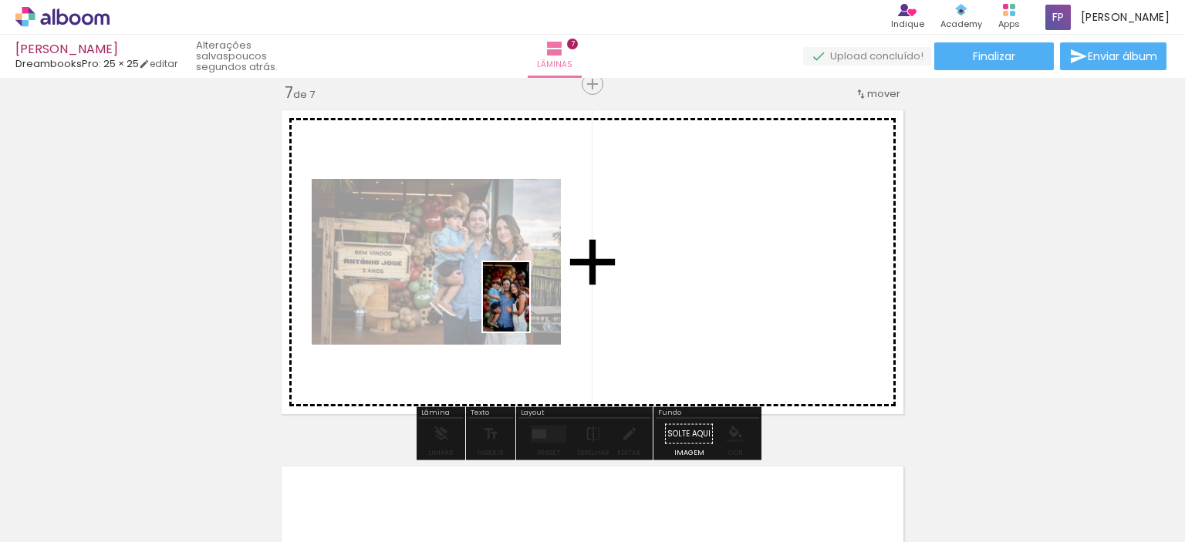
drag, startPoint x: 358, startPoint y: 496, endPoint x: 529, endPoint y: 308, distance: 253.8
click at [529, 308] on quentale-workspace at bounding box center [592, 271] width 1185 height 542
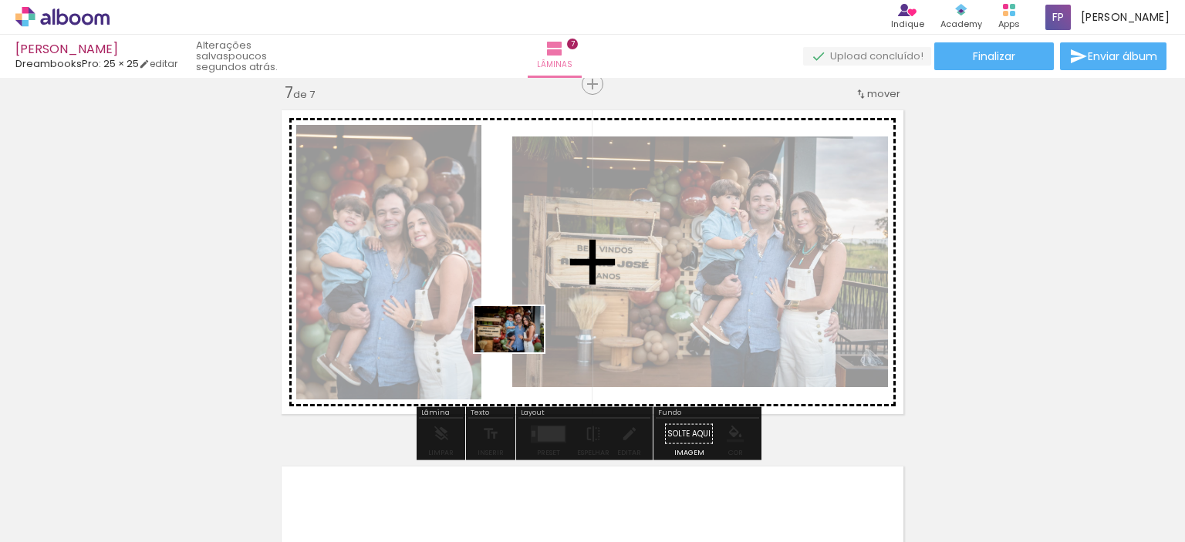
drag, startPoint x: 461, startPoint y: 508, endPoint x: 521, endPoint y: 352, distance: 166.7
click at [521, 352] on quentale-workspace at bounding box center [592, 271] width 1185 height 542
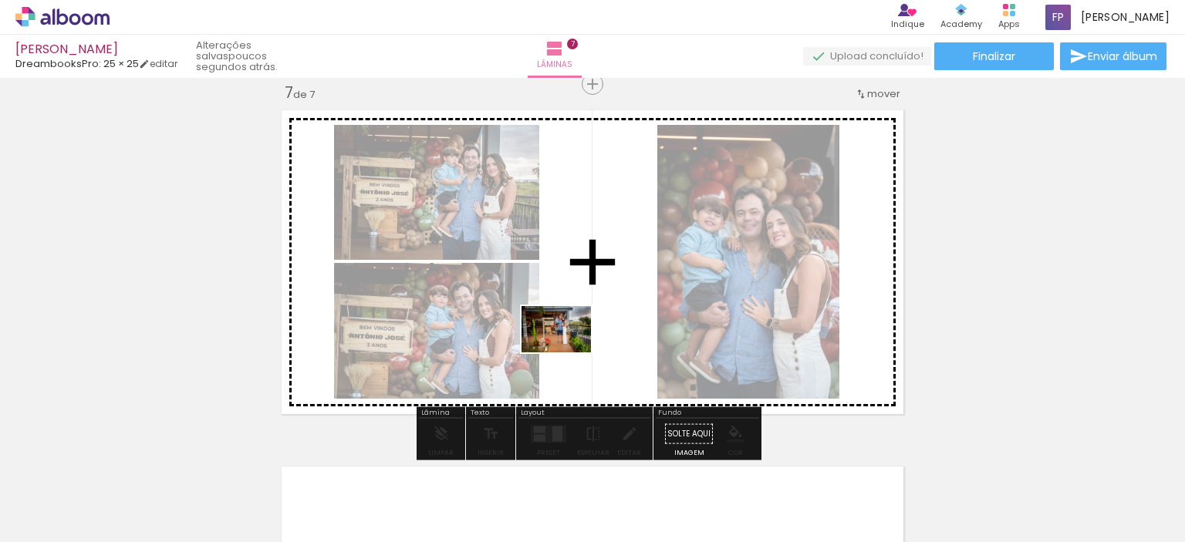
drag, startPoint x: 539, startPoint y: 507, endPoint x: 568, endPoint y: 354, distance: 156.1
click at [568, 354] on quentale-workspace at bounding box center [592, 271] width 1185 height 542
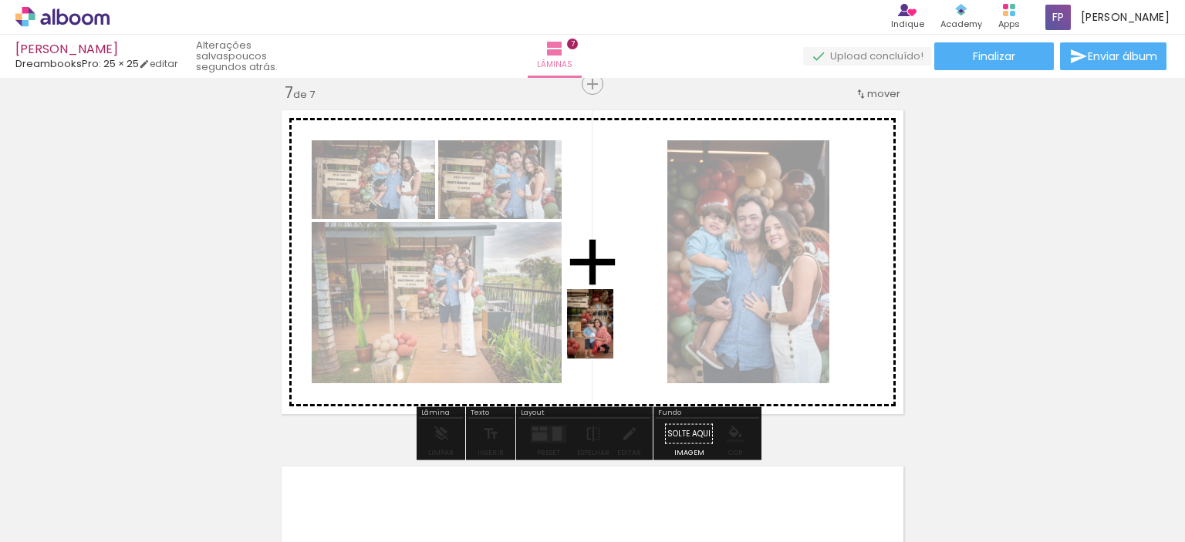
drag, startPoint x: 616, startPoint y: 495, endPoint x: 613, endPoint y: 335, distance: 159.7
click at [613, 335] on quentale-workspace at bounding box center [592, 271] width 1185 height 542
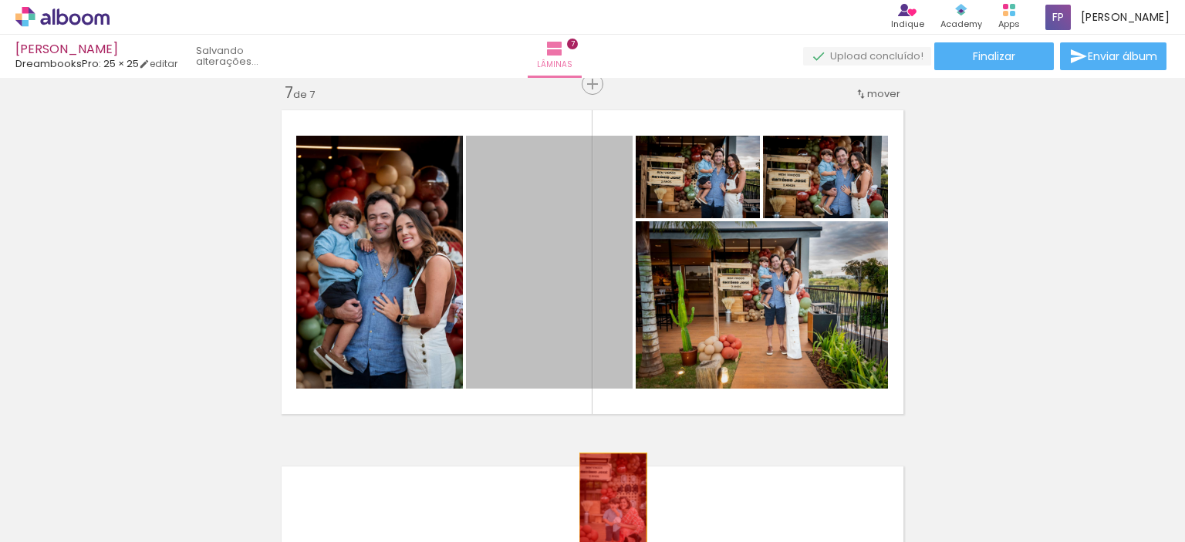
drag, startPoint x: 555, startPoint y: 308, endPoint x: 607, endPoint y: 504, distance: 201.8
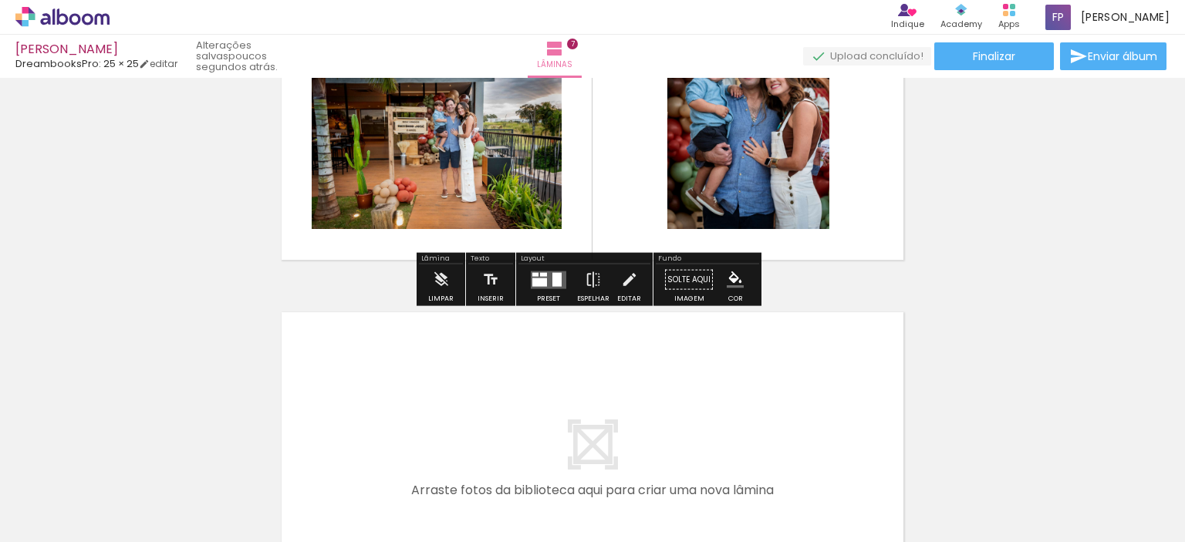
scroll to position [2466, 0]
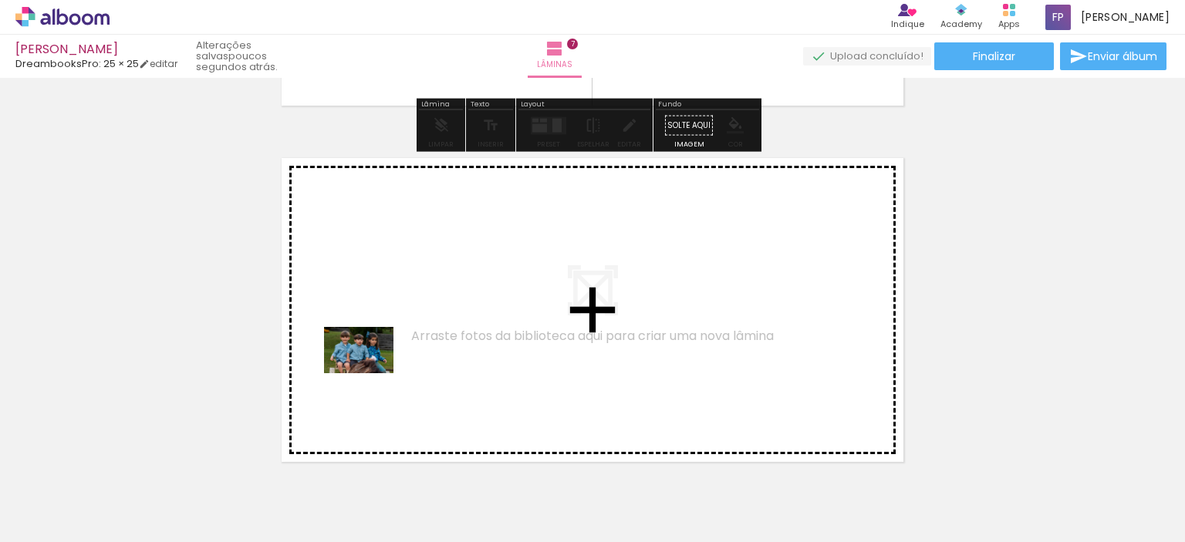
drag, startPoint x: 312, startPoint y: 501, endPoint x: 370, endPoint y: 373, distance: 140.8
click at [370, 373] on quentale-workspace at bounding box center [592, 271] width 1185 height 542
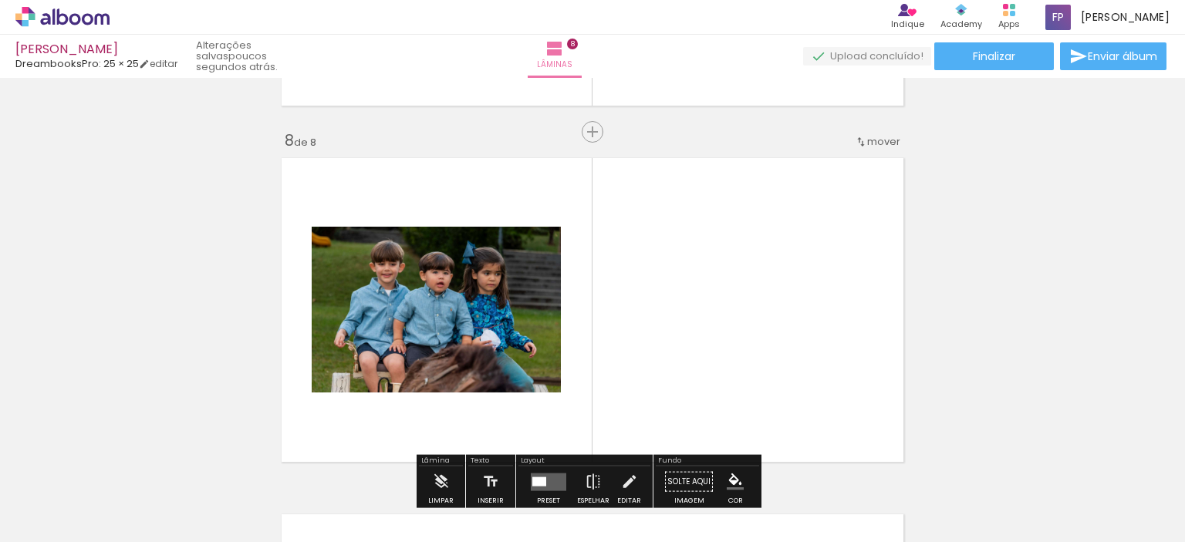
scroll to position [2513, 0]
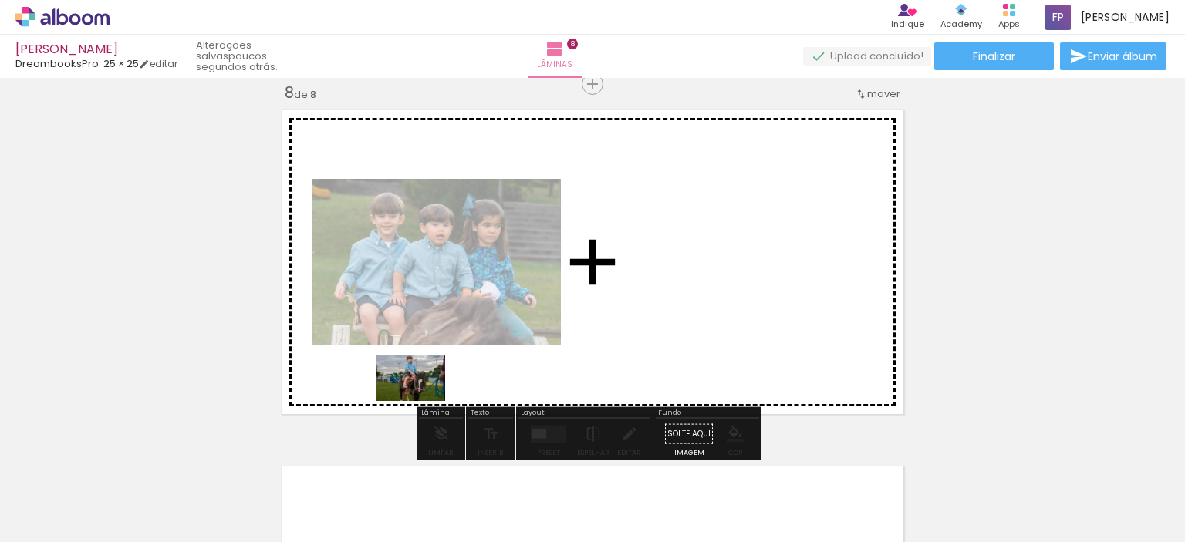
drag, startPoint x: 393, startPoint y: 499, endPoint x: 422, endPoint y: 401, distance: 102.0
click at [422, 401] on quentale-workspace at bounding box center [592, 271] width 1185 height 542
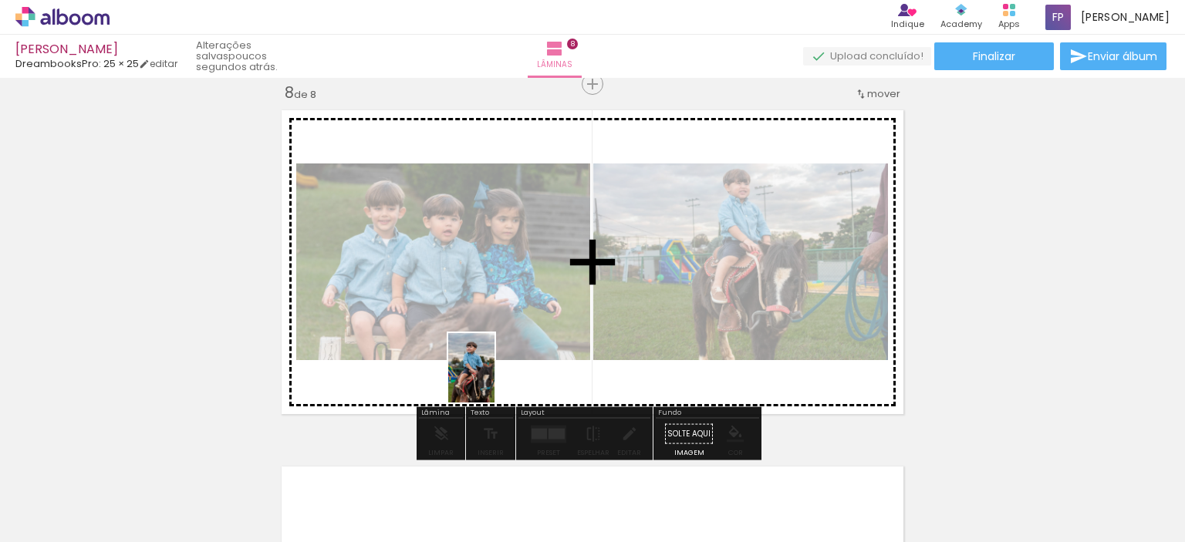
drag, startPoint x: 483, startPoint y: 504, endPoint x: 494, endPoint y: 379, distance: 125.5
click at [494, 379] on quentale-workspace at bounding box center [592, 271] width 1185 height 542
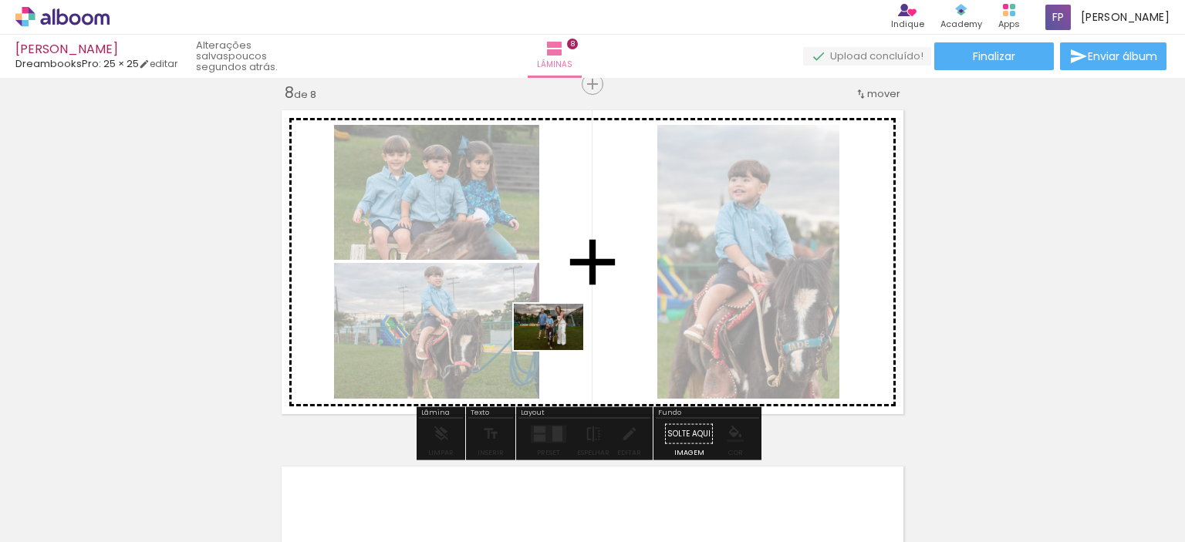
drag, startPoint x: 565, startPoint y: 485, endPoint x: 561, endPoint y: 351, distance: 134.2
click at [561, 350] on quentale-workspace at bounding box center [592, 271] width 1185 height 542
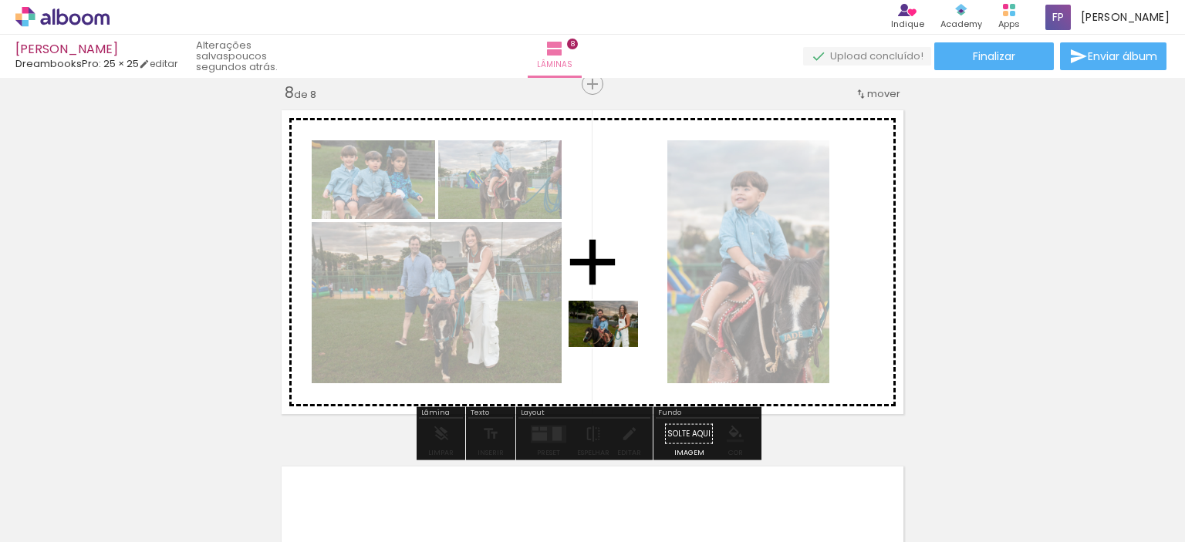
drag, startPoint x: 663, startPoint y: 501, endPoint x: 615, endPoint y: 348, distance: 161.0
click at [615, 348] on quentale-workspace at bounding box center [592, 271] width 1185 height 542
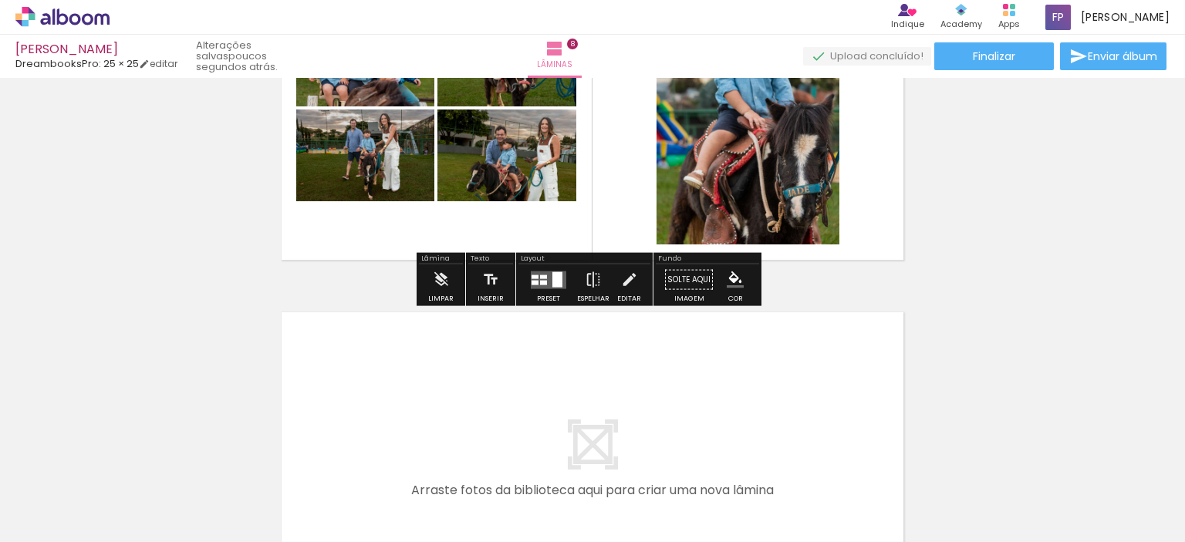
scroll to position [2745, 0]
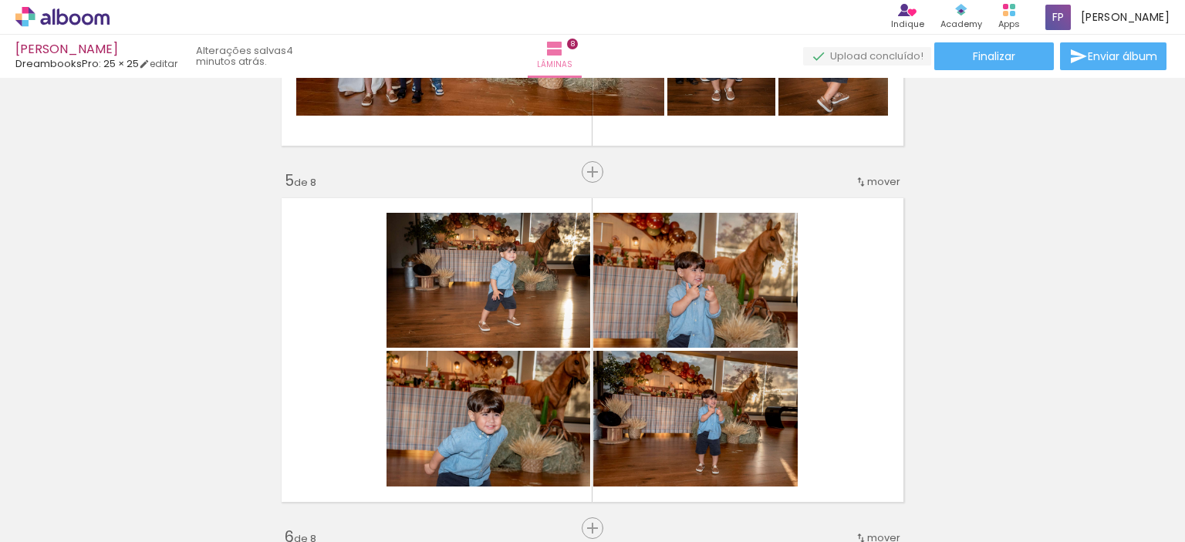
scroll to position [1434, 0]
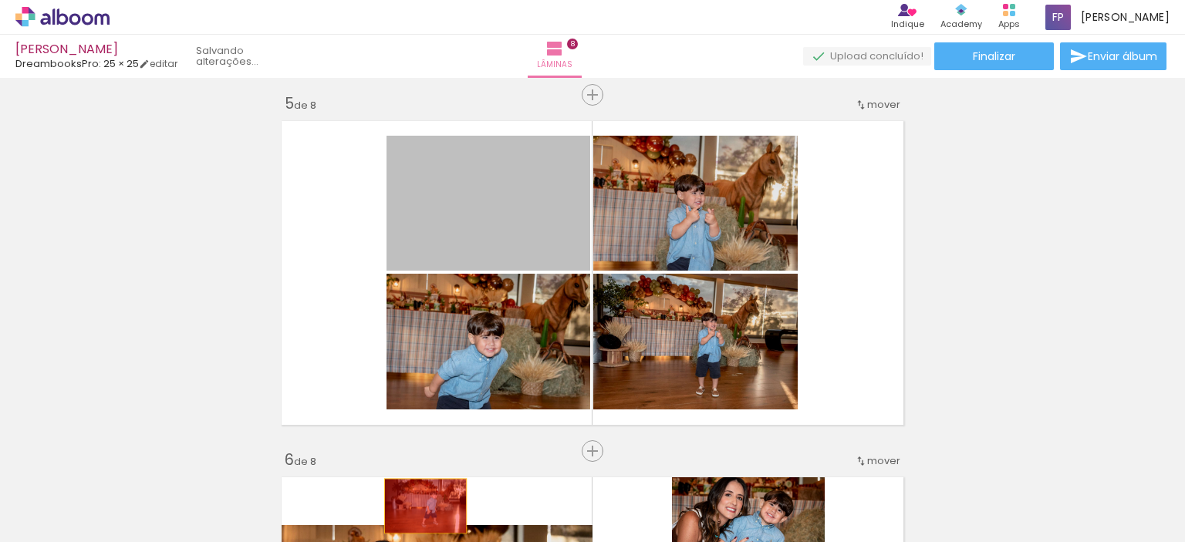
drag, startPoint x: 514, startPoint y: 229, endPoint x: 420, endPoint y: 506, distance: 292.4
click at [420, 506] on quentale-workspace at bounding box center [592, 271] width 1185 height 542
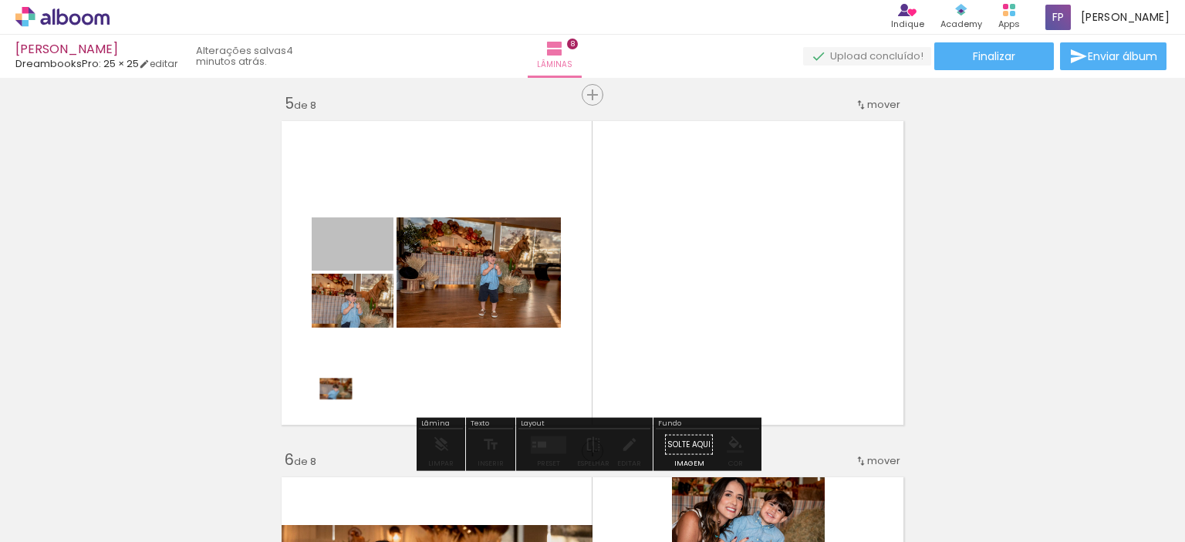
drag, startPoint x: 368, startPoint y: 250, endPoint x: 319, endPoint y: 430, distance: 186.9
click at [319, 430] on quentale-layouter at bounding box center [592, 273] width 635 height 318
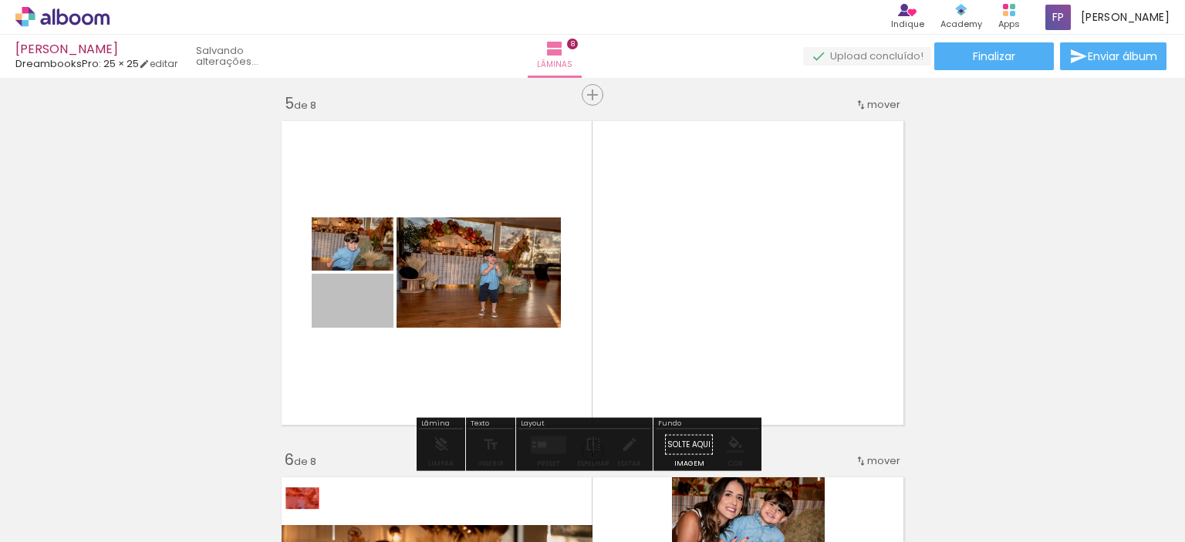
drag, startPoint x: 349, startPoint y: 302, endPoint x: 346, endPoint y: 339, distance: 37.1
click at [295, 504] on quentale-workspace at bounding box center [592, 271] width 1185 height 542
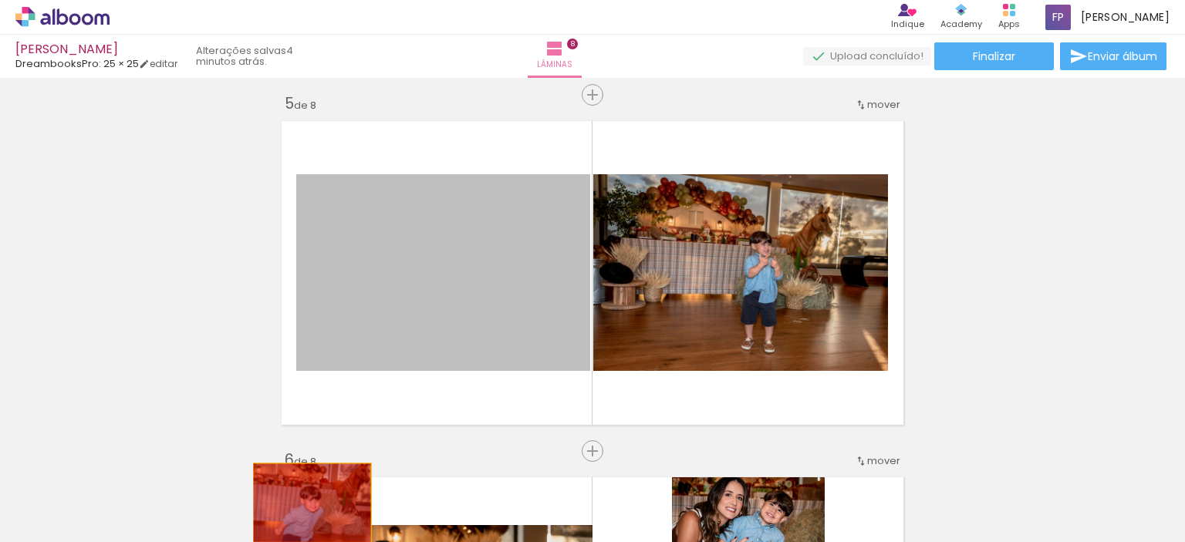
drag, startPoint x: 359, startPoint y: 270, endPoint x: 306, endPoint y: 503, distance: 238.9
click at [306, 503] on quentale-workspace at bounding box center [592, 271] width 1185 height 542
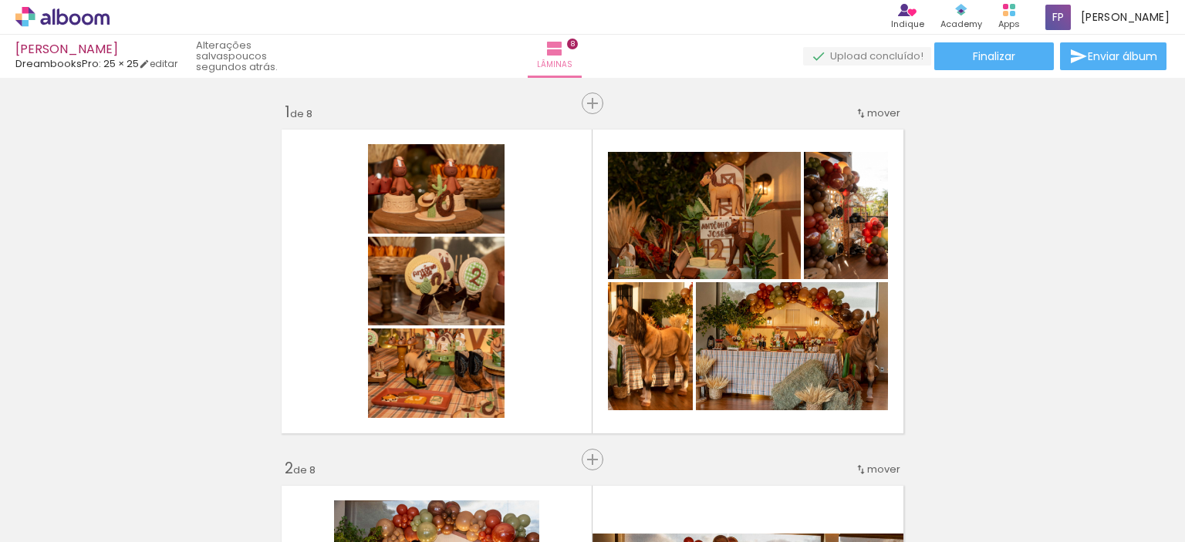
scroll to position [0, 3566]
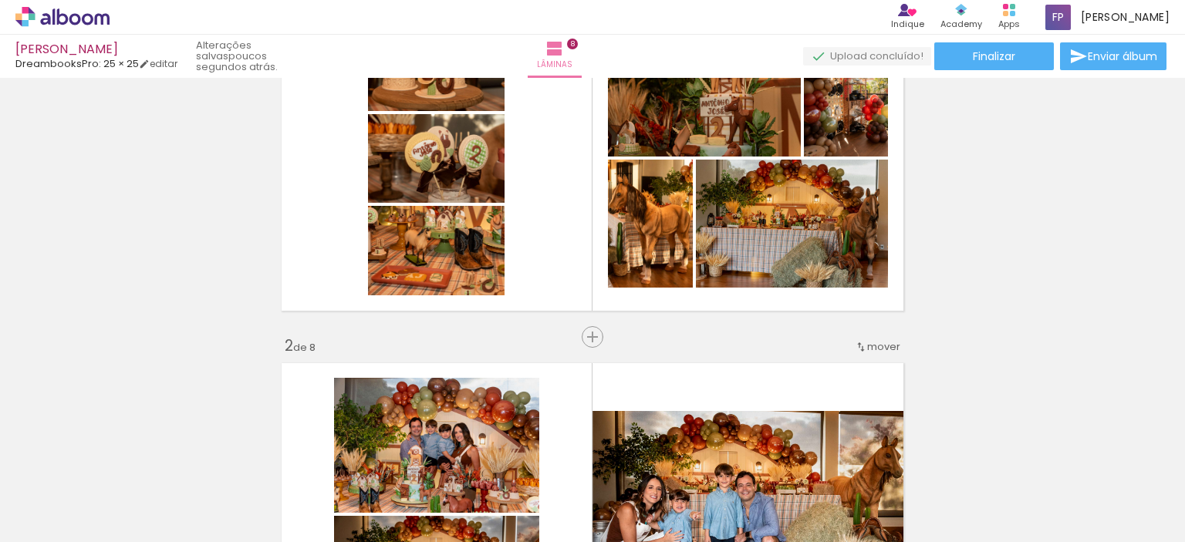
scroll to position [0, 0]
